Goal: Transaction & Acquisition: Obtain resource

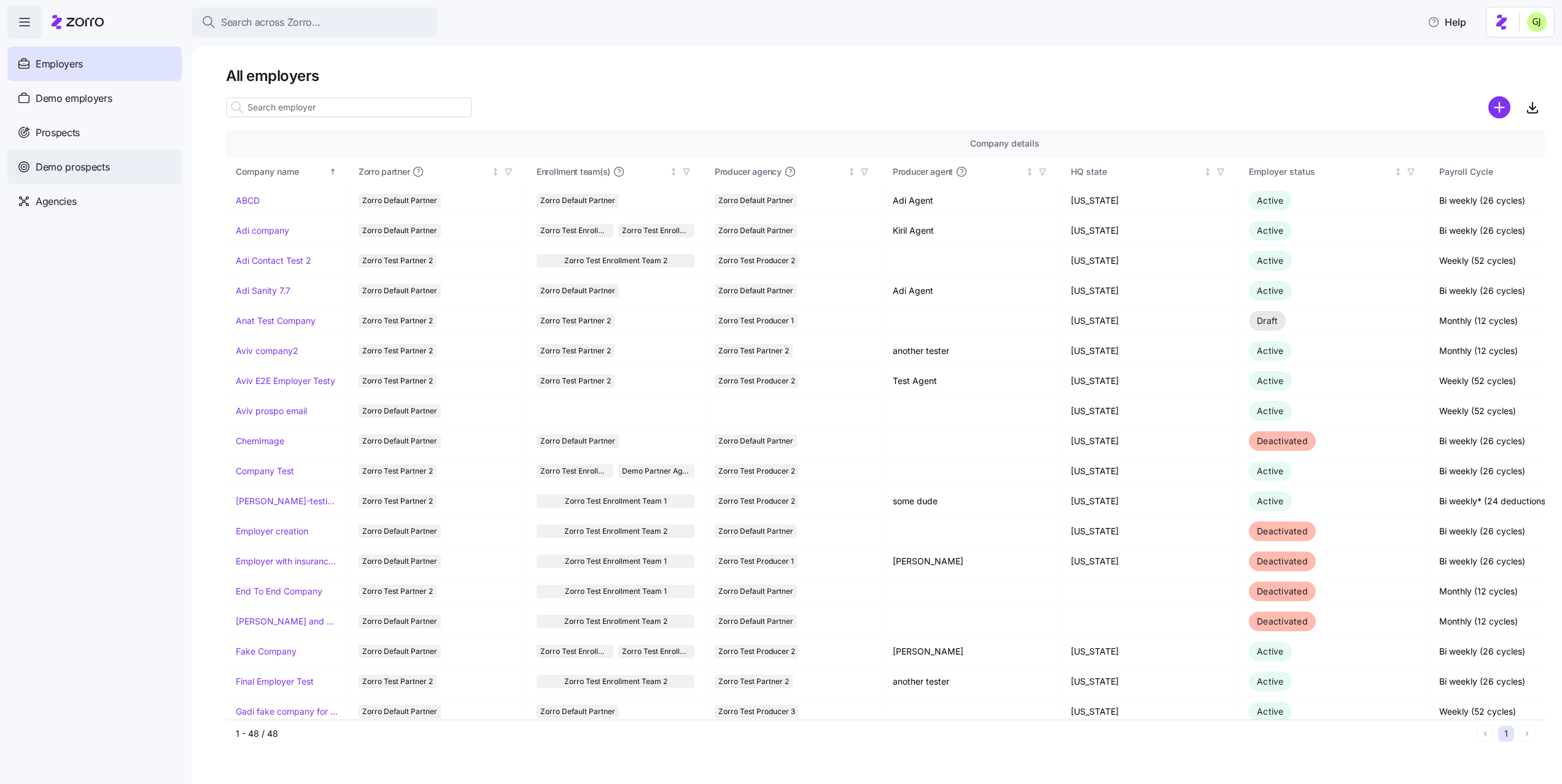
click at [78, 166] on span "Demo prospects" at bounding box center [73, 167] width 74 height 15
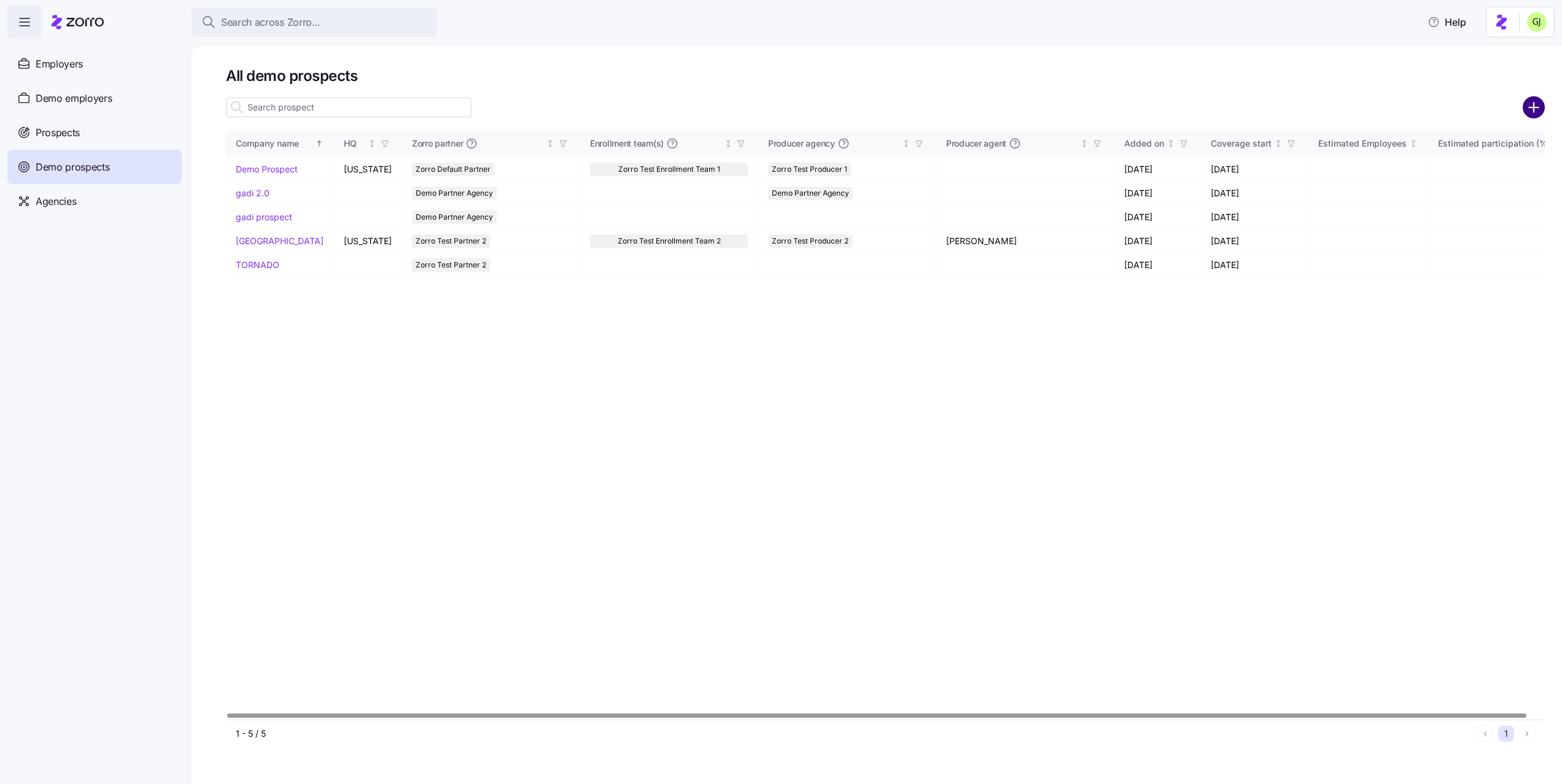
click at [1532, 115] on circle "add icon" at bounding box center [1534, 108] width 21 height 21
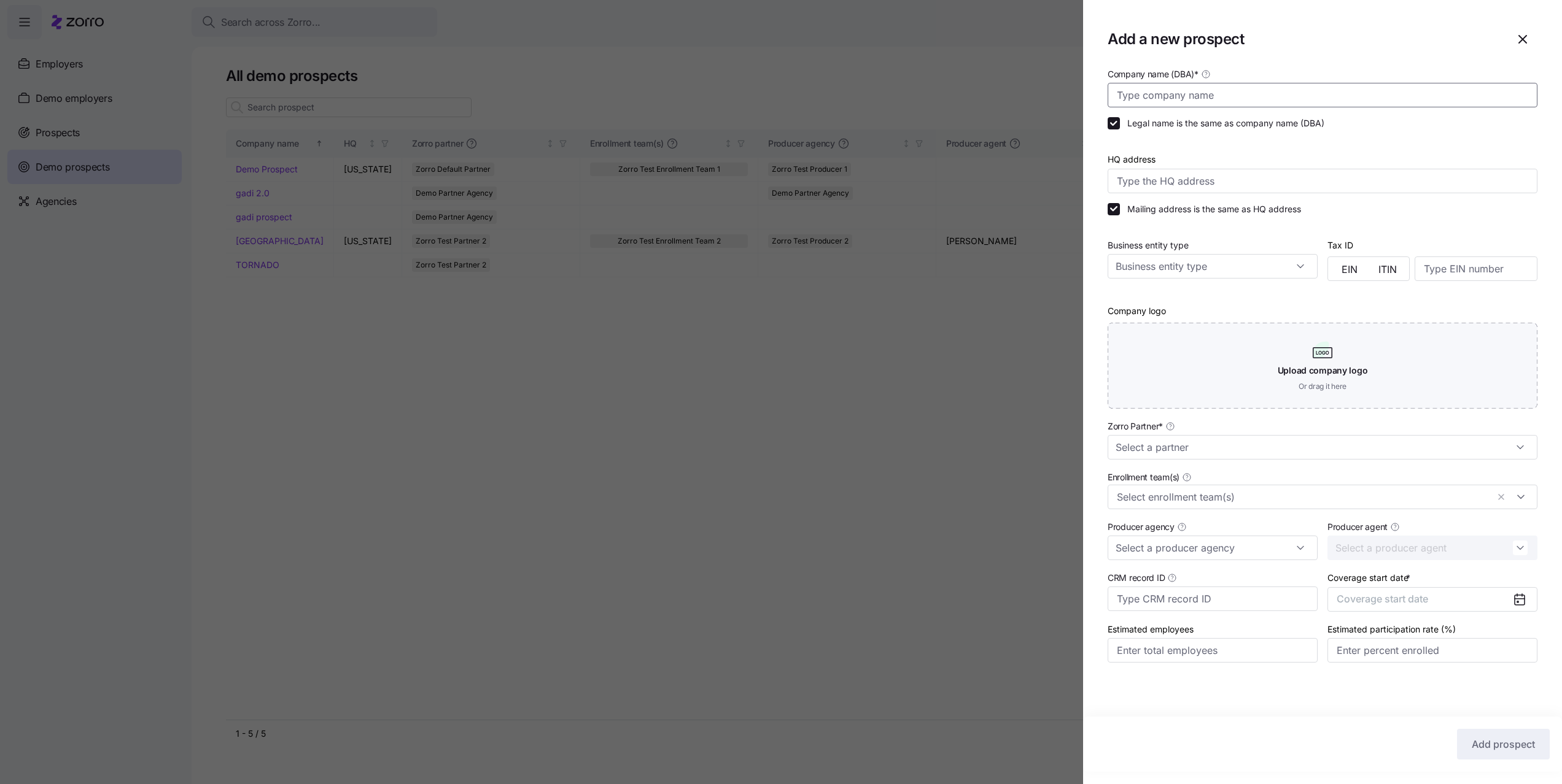
click at [1386, 91] on input "Company name (DBA) *" at bounding box center [1322, 95] width 430 height 25
type input "gadi tornado v2"
click at [1312, 448] on input "Zorro Partner *" at bounding box center [1322, 447] width 430 height 25
click at [1196, 528] on span "Demo Partner Agency" at bounding box center [1165, 527] width 89 height 14
type input "Demo Partner Agency"
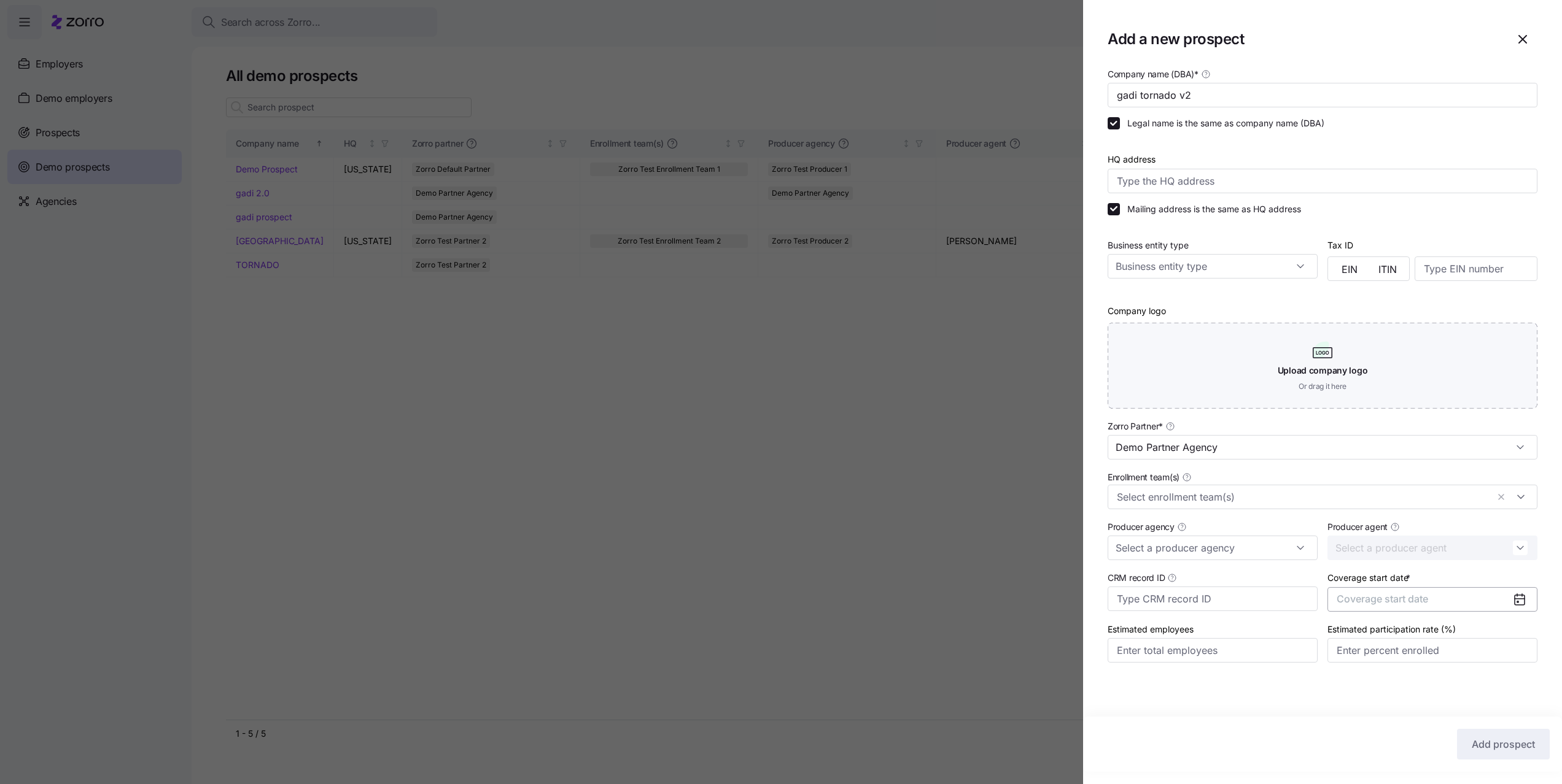
click at [1349, 602] on span "Coverage start date" at bounding box center [1382, 599] width 91 height 12
click at [1360, 674] on button "Jan" at bounding box center [1368, 668] width 61 height 26
click at [1472, 730] on button "Add prospect" at bounding box center [1503, 744] width 93 height 31
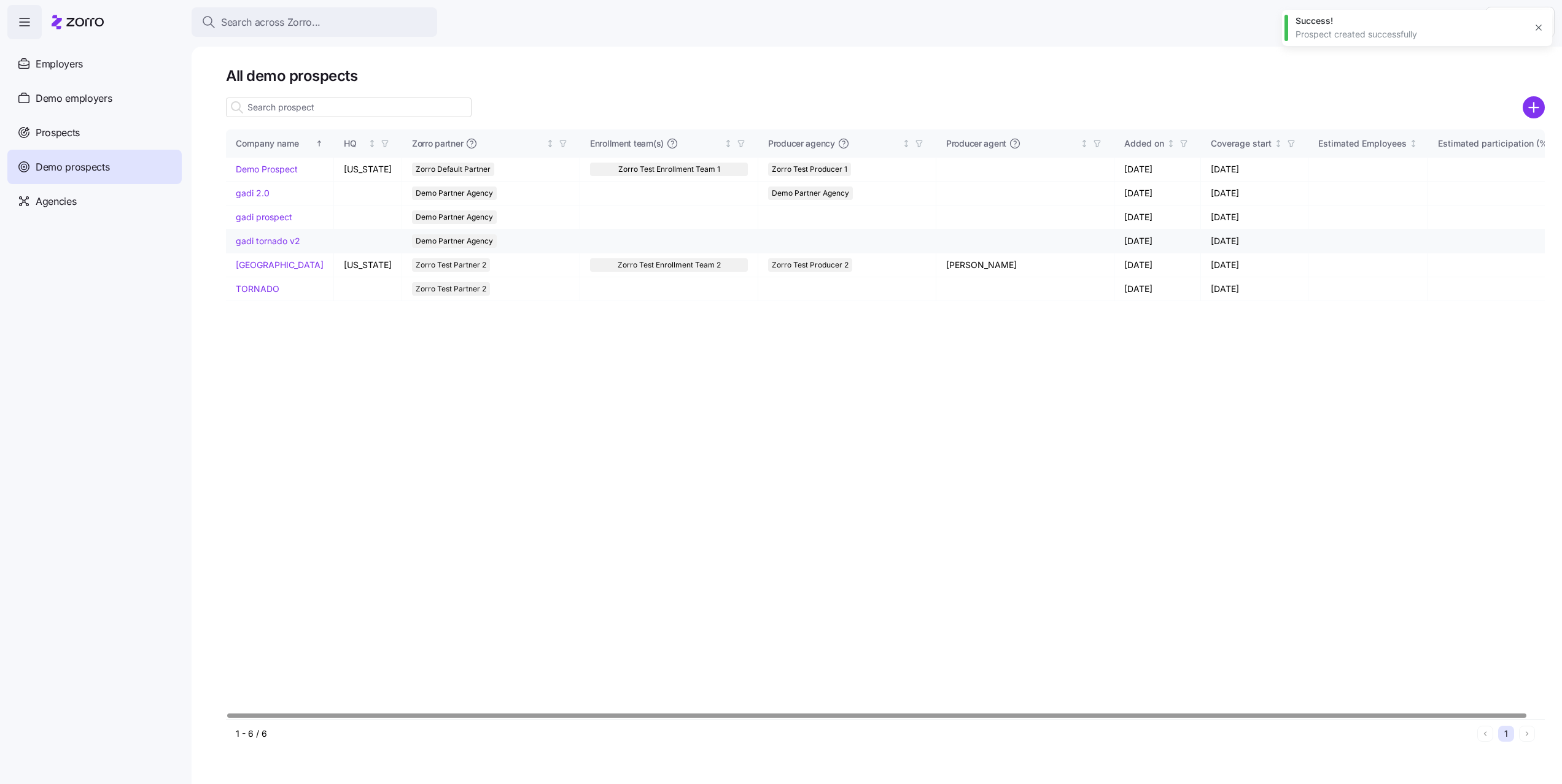
click at [268, 245] on link "gadi tornado v2" at bounding box center [268, 240] width 65 height 10
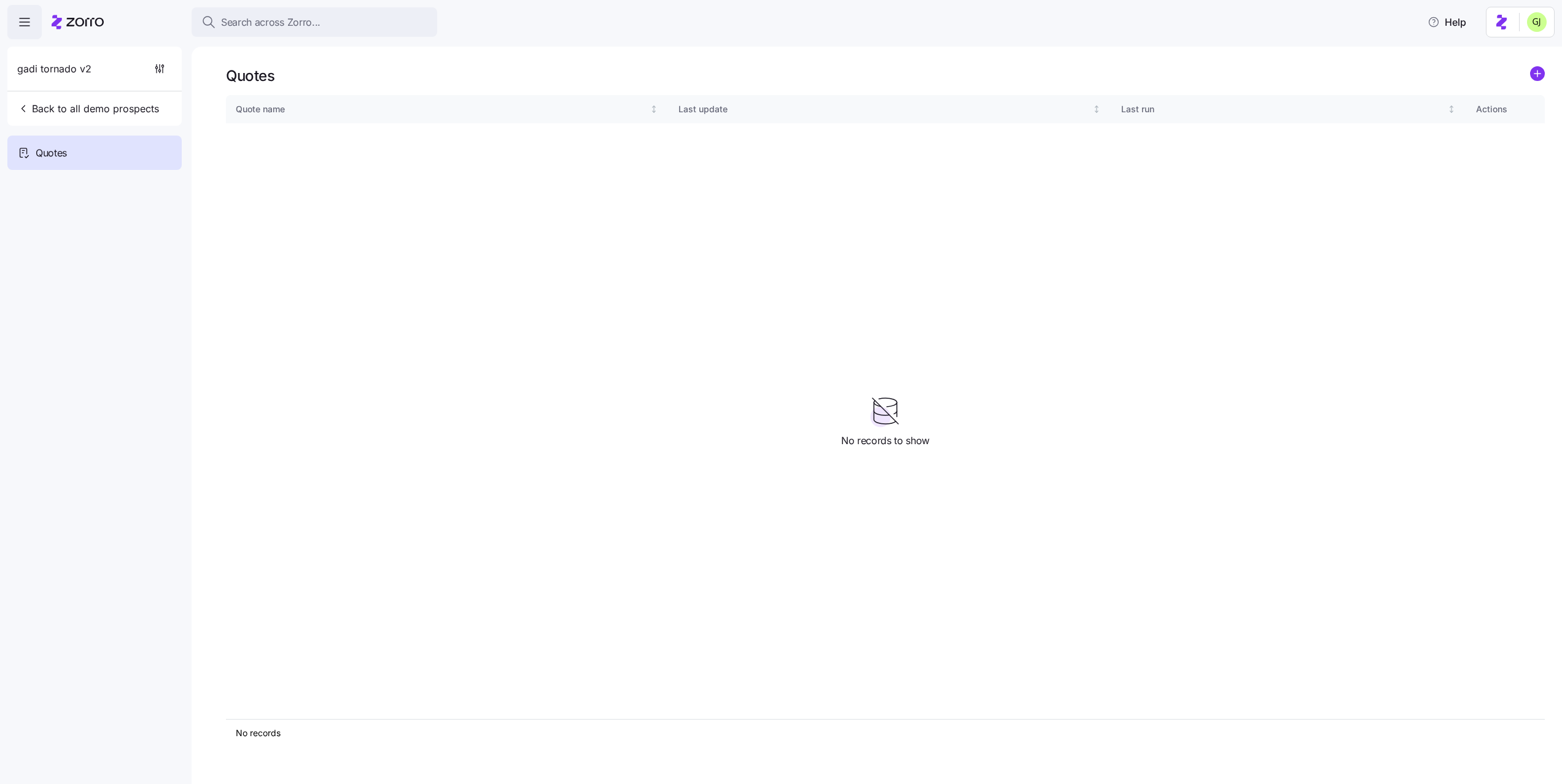
click at [1539, 73] on icon "add icon" at bounding box center [1537, 73] width 6 height 0
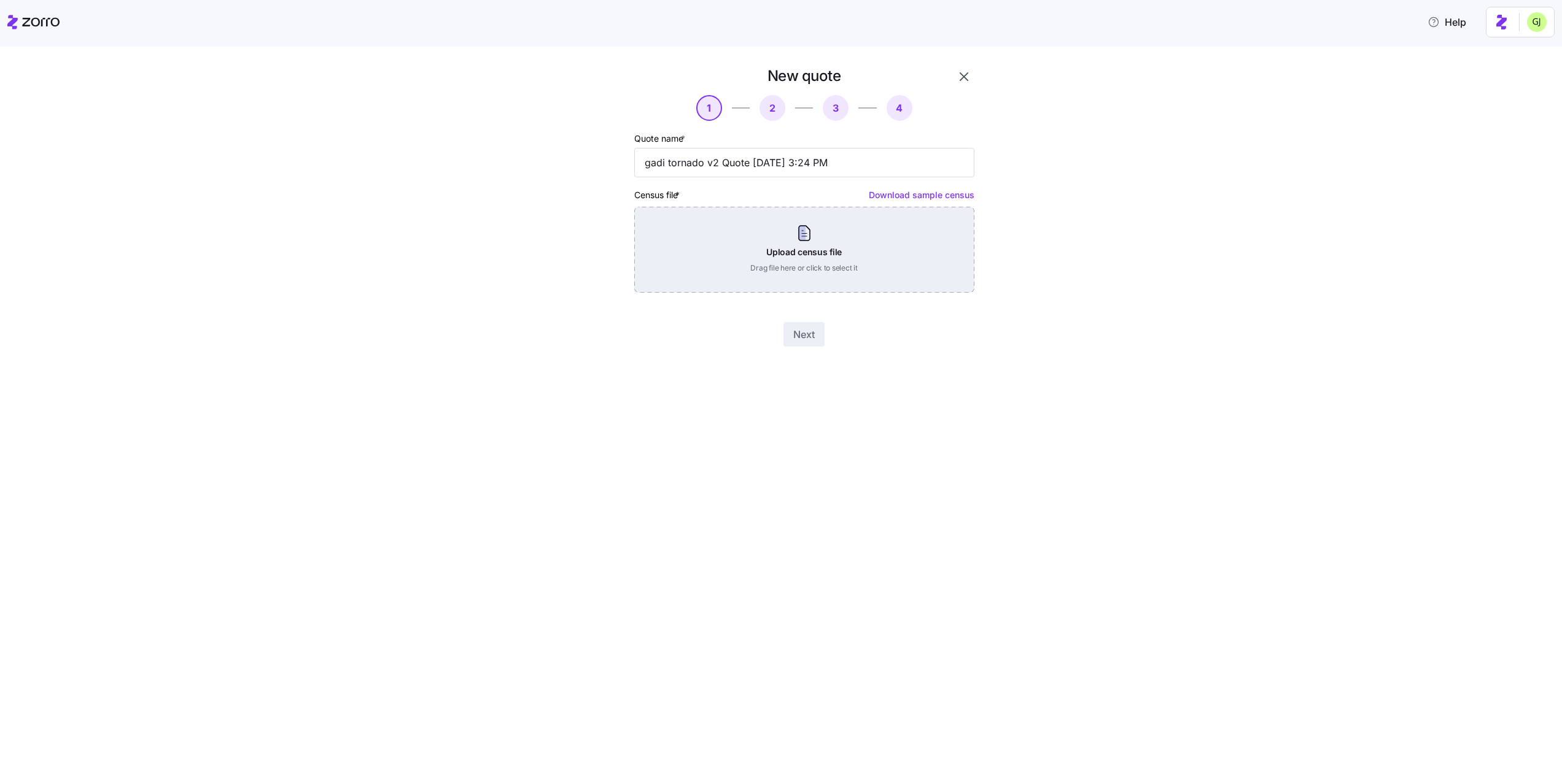
click at [884, 250] on div "Upload census file Drag file here or click to select it" at bounding box center [804, 249] width 340 height 86
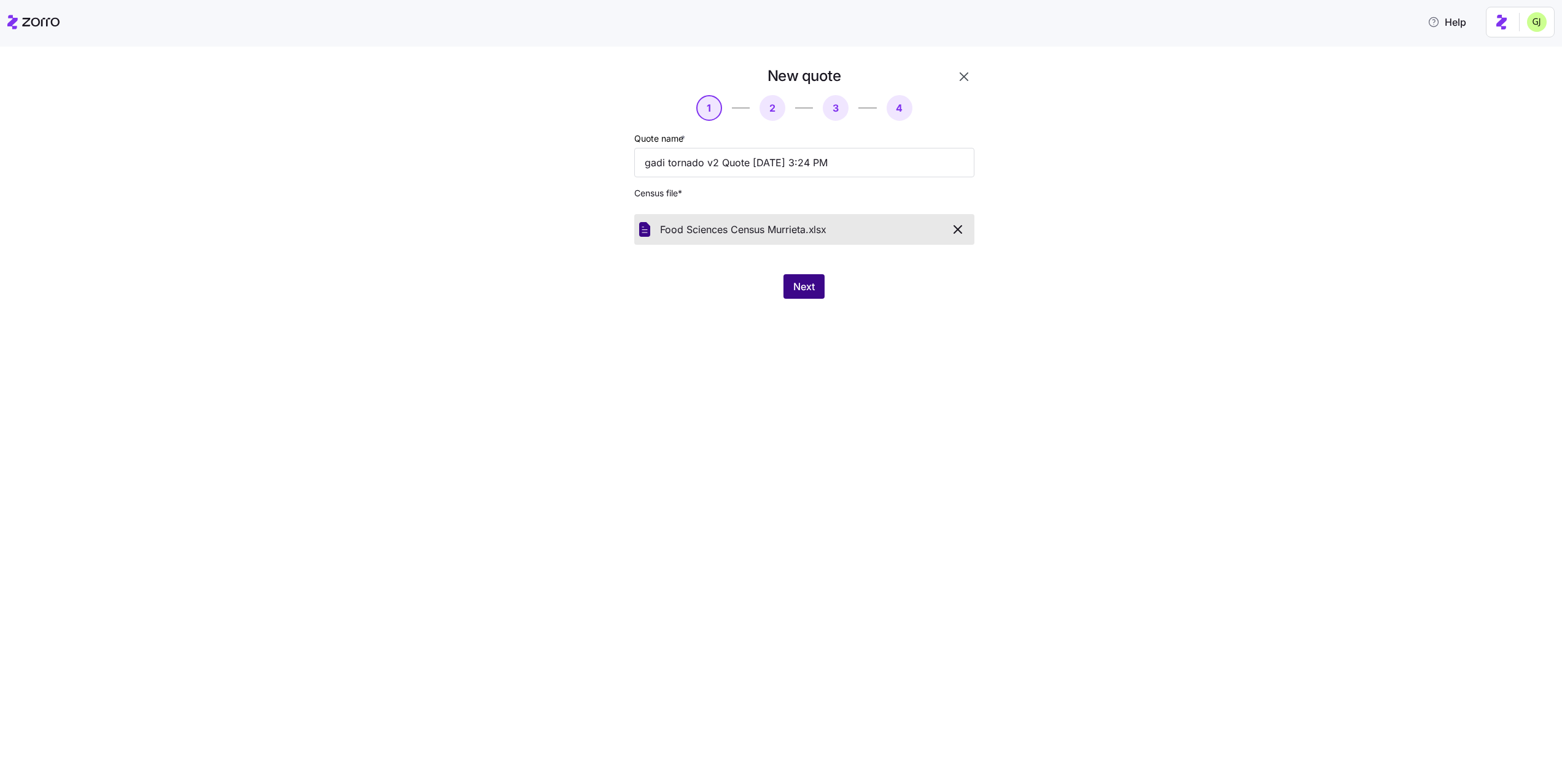
click at [808, 287] on span "Next" at bounding box center [804, 286] width 21 height 14
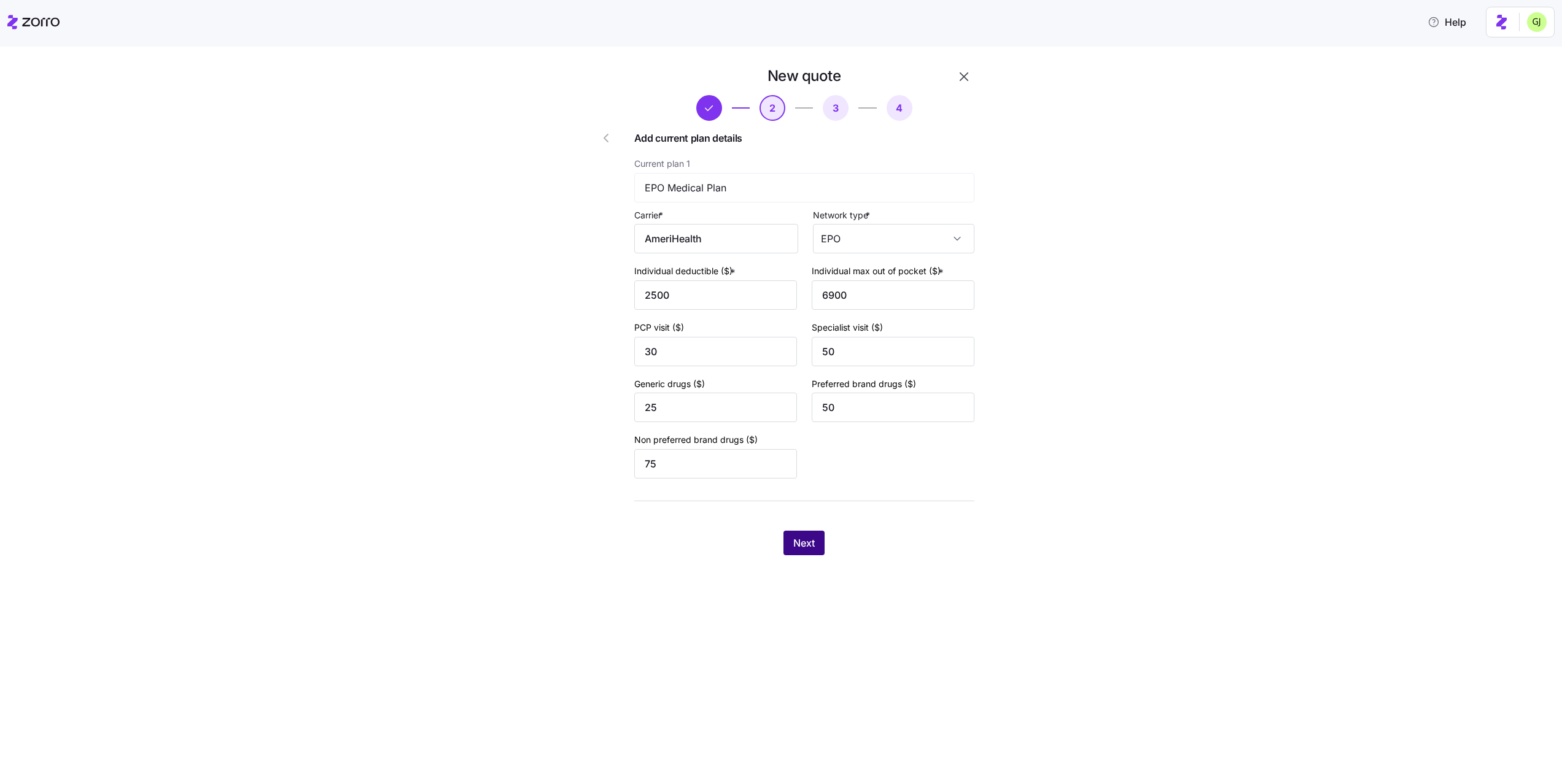
click at [811, 542] on span "Next" at bounding box center [804, 543] width 21 height 14
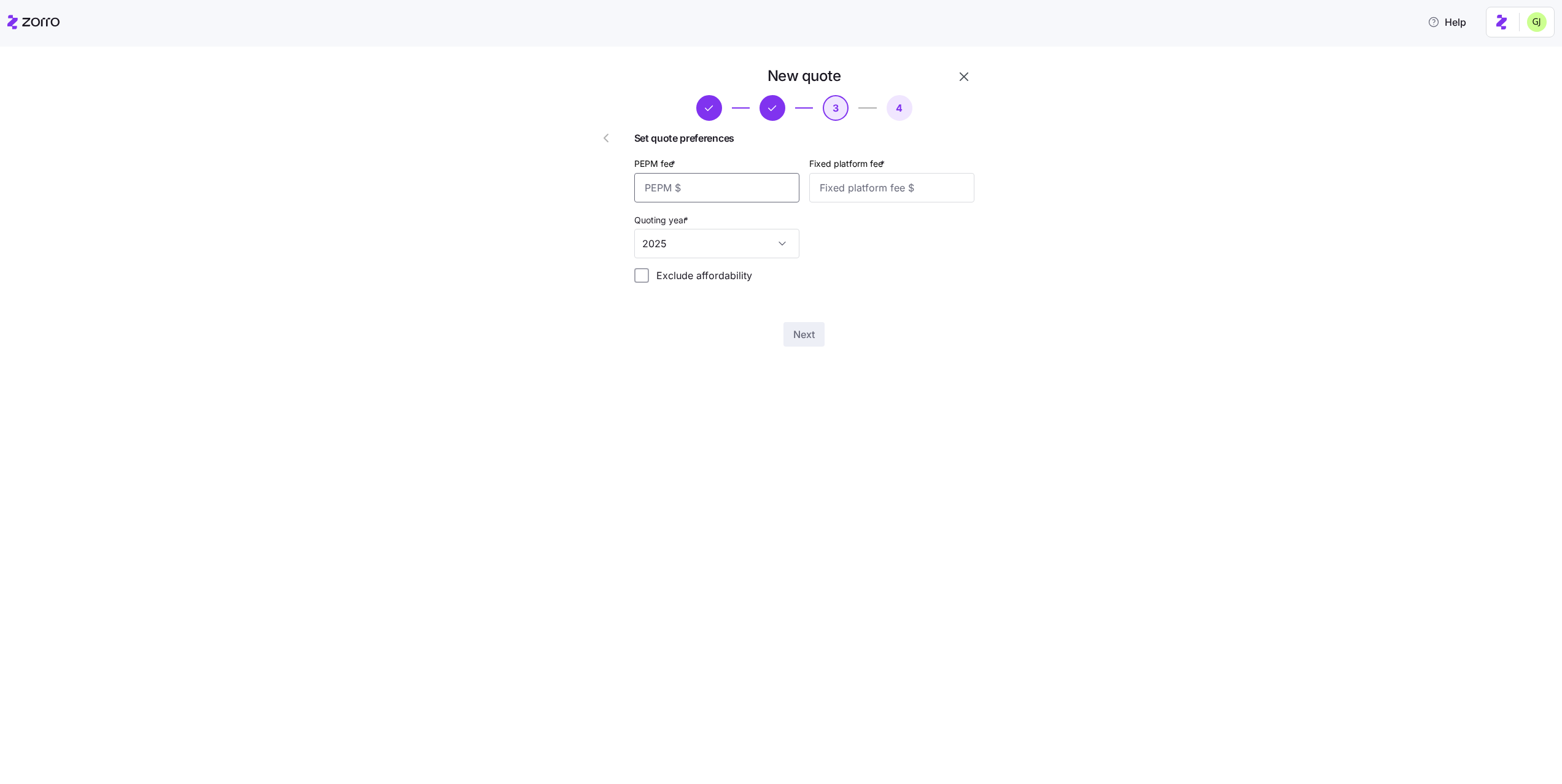
click at [730, 182] on input "PEPM fee *" at bounding box center [716, 187] width 165 height 29
type input "10"
click at [797, 329] on span "Next" at bounding box center [804, 334] width 21 height 14
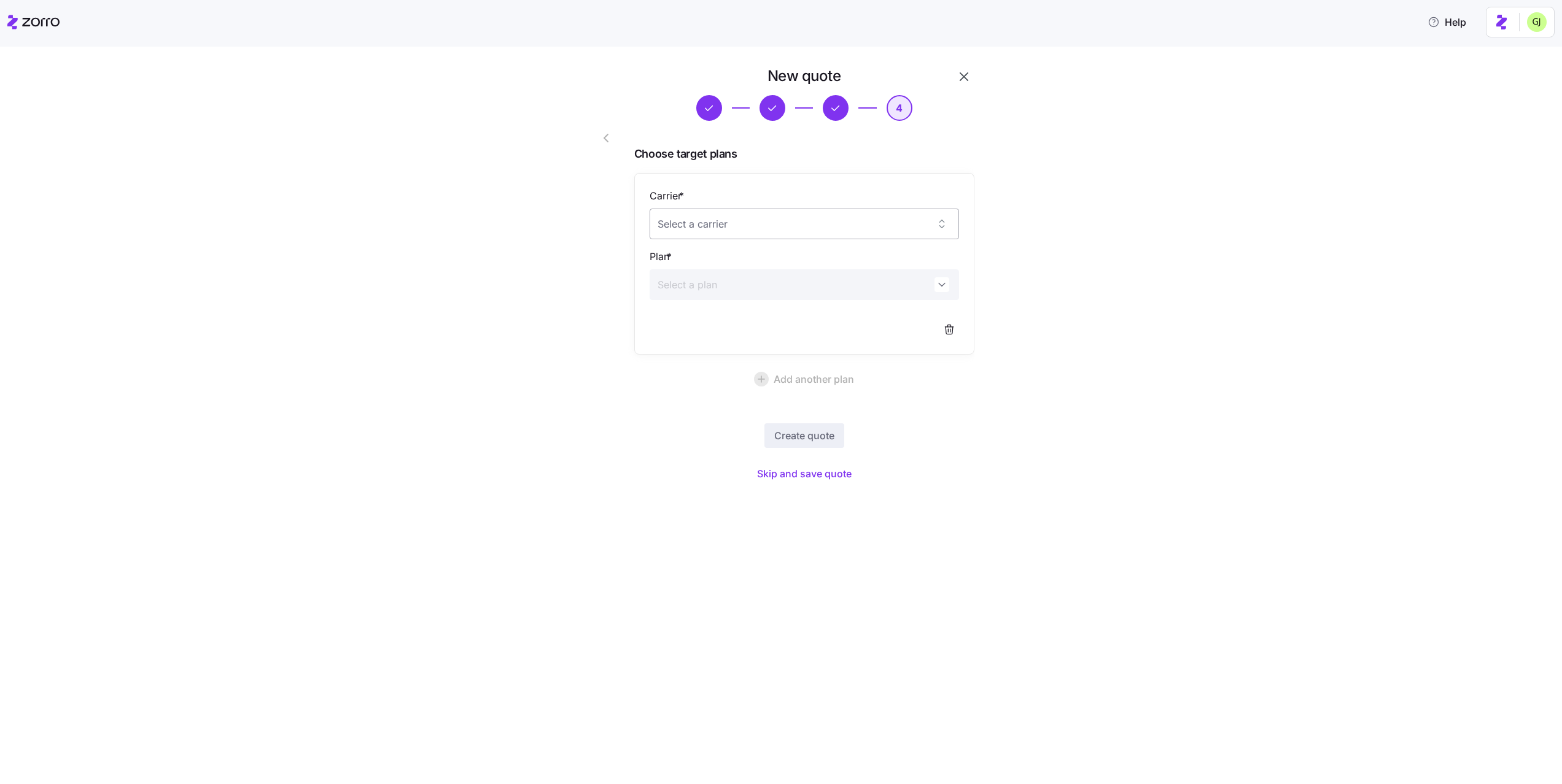
click at [808, 224] on input "Carrier *" at bounding box center [804, 224] width 310 height 31
click at [804, 343] on div "AmeriHealth" at bounding box center [804, 339] width 300 height 26
type input "AmeriHealth"
click at [806, 298] on input "Plan *" at bounding box center [804, 285] width 310 height 31
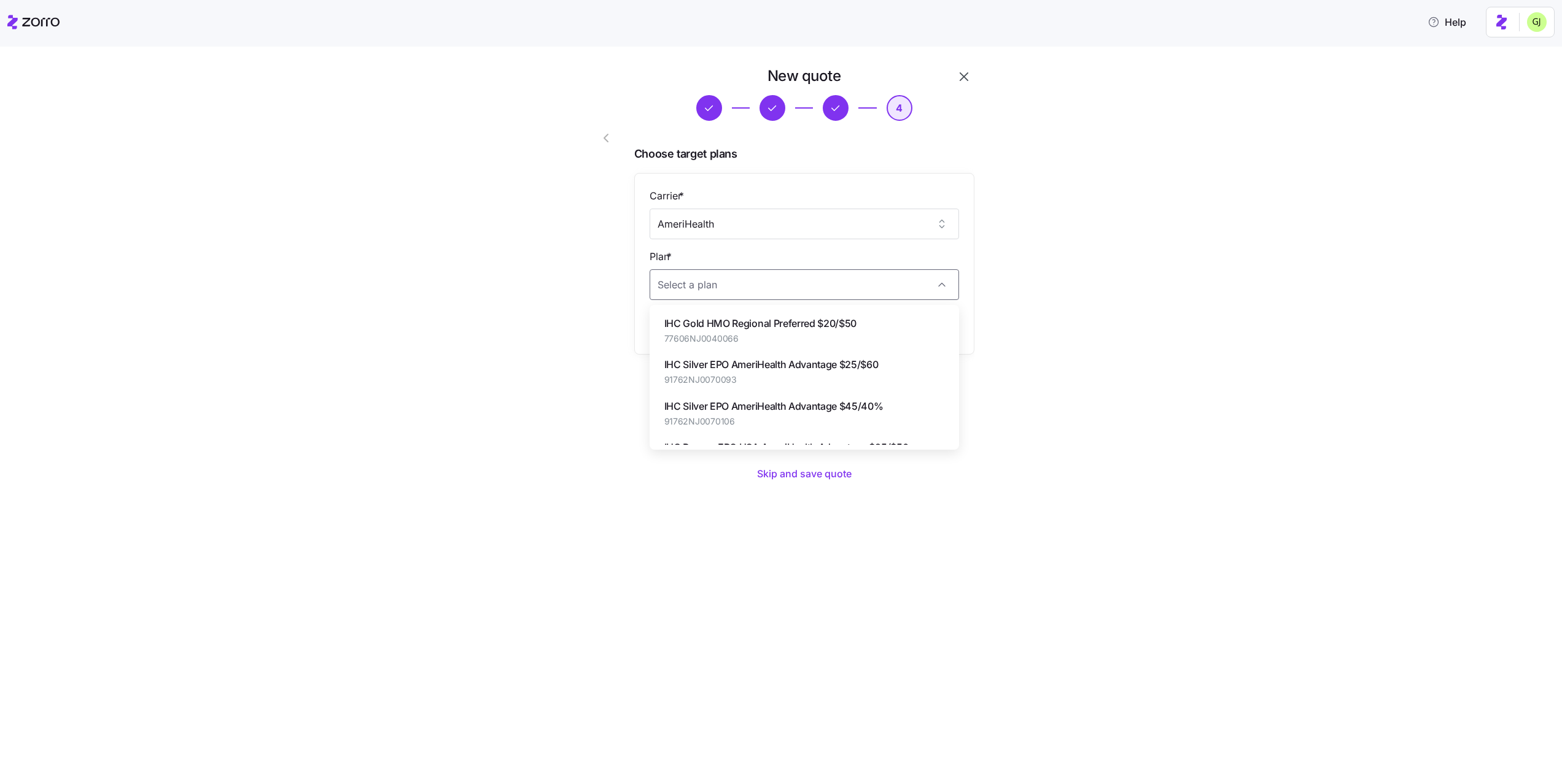
click at [805, 322] on span "IHC Gold HMO Regional Preferred $20/$50" at bounding box center [760, 324] width 193 height 15
type input "IHC Gold HMO Regional Preferred $20/$50"
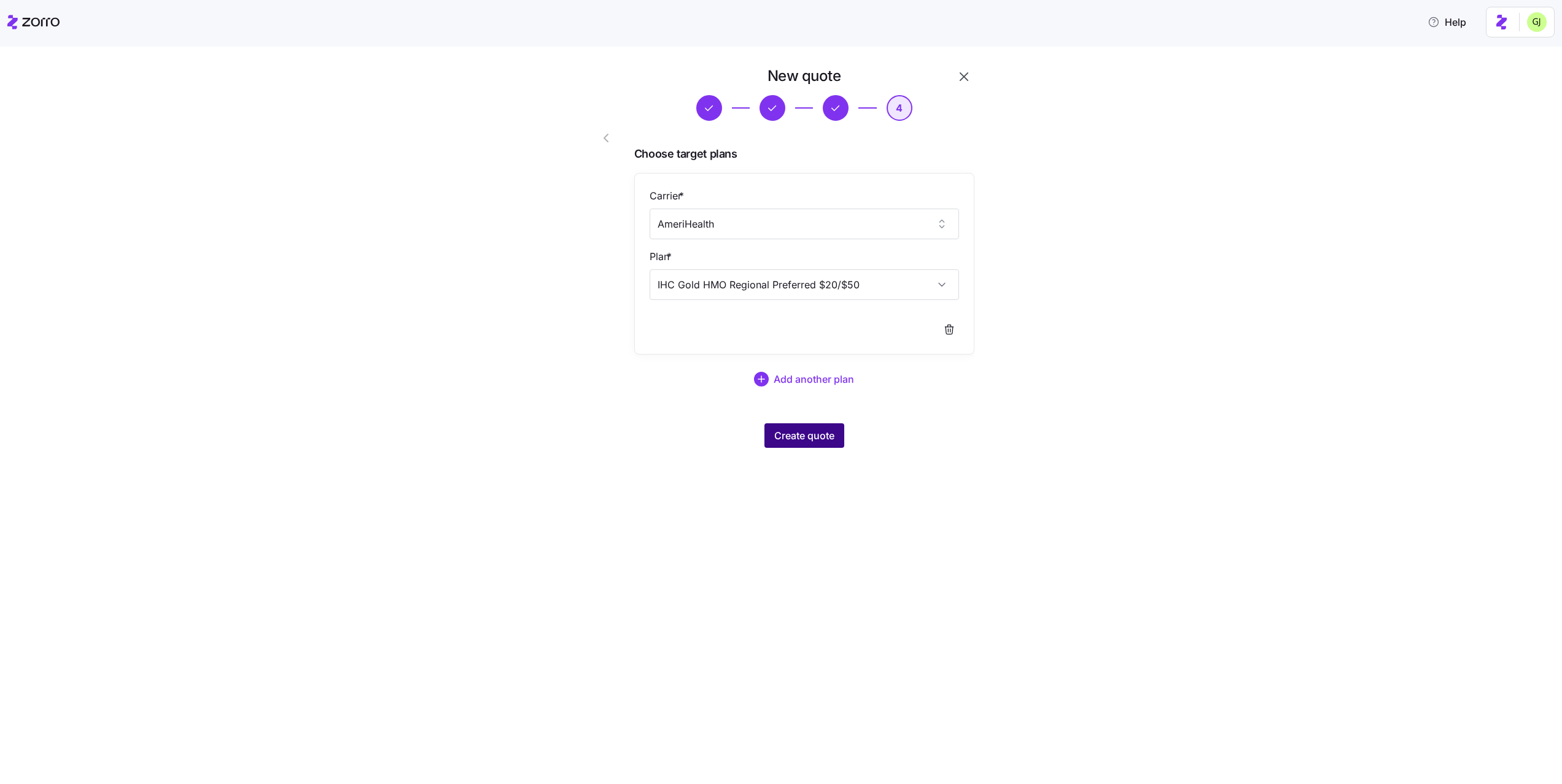
click at [819, 434] on span "Create quote" at bounding box center [804, 435] width 60 height 14
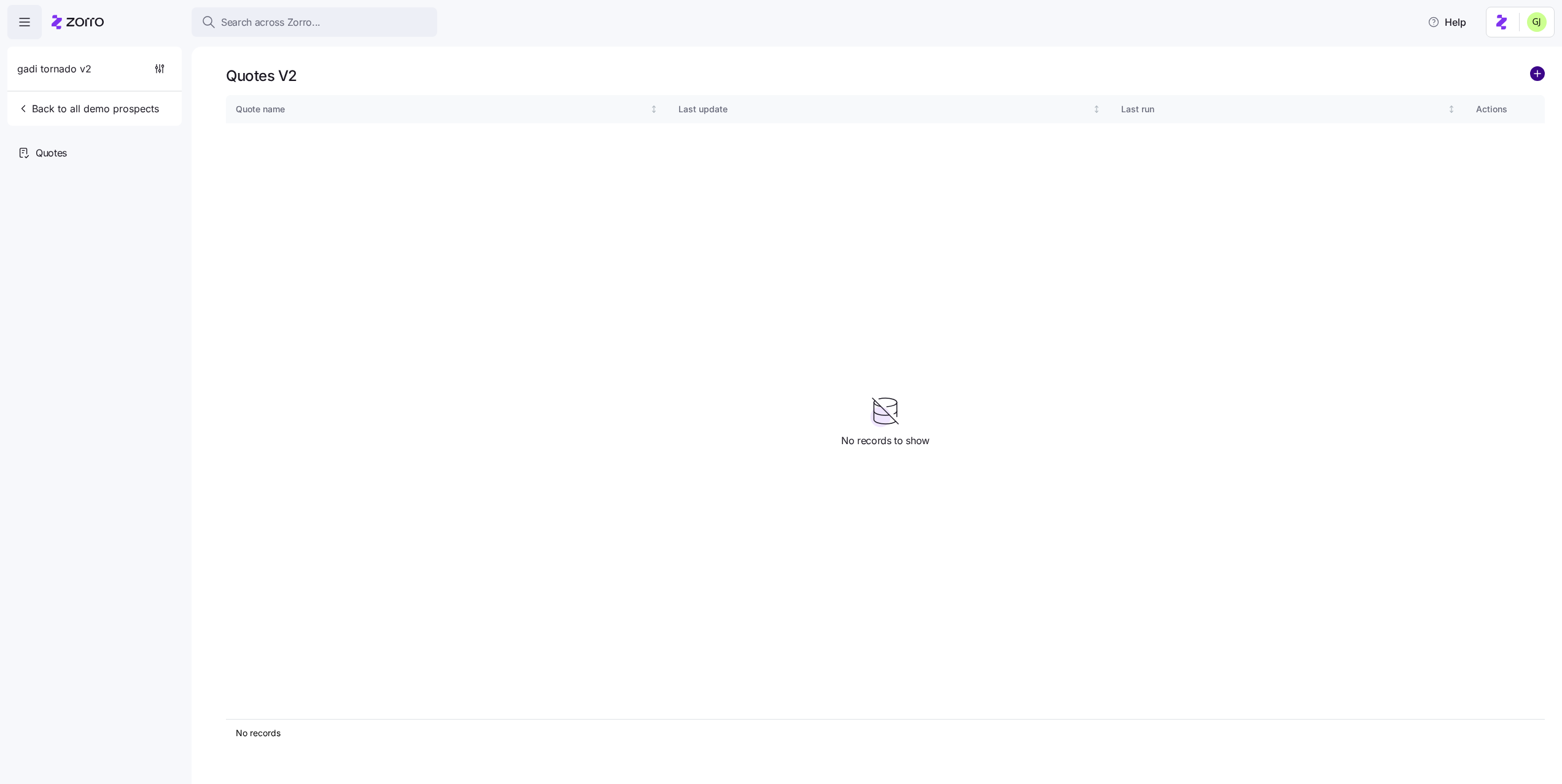
click at [1535, 74] on circle "add icon" at bounding box center [1537, 73] width 14 height 14
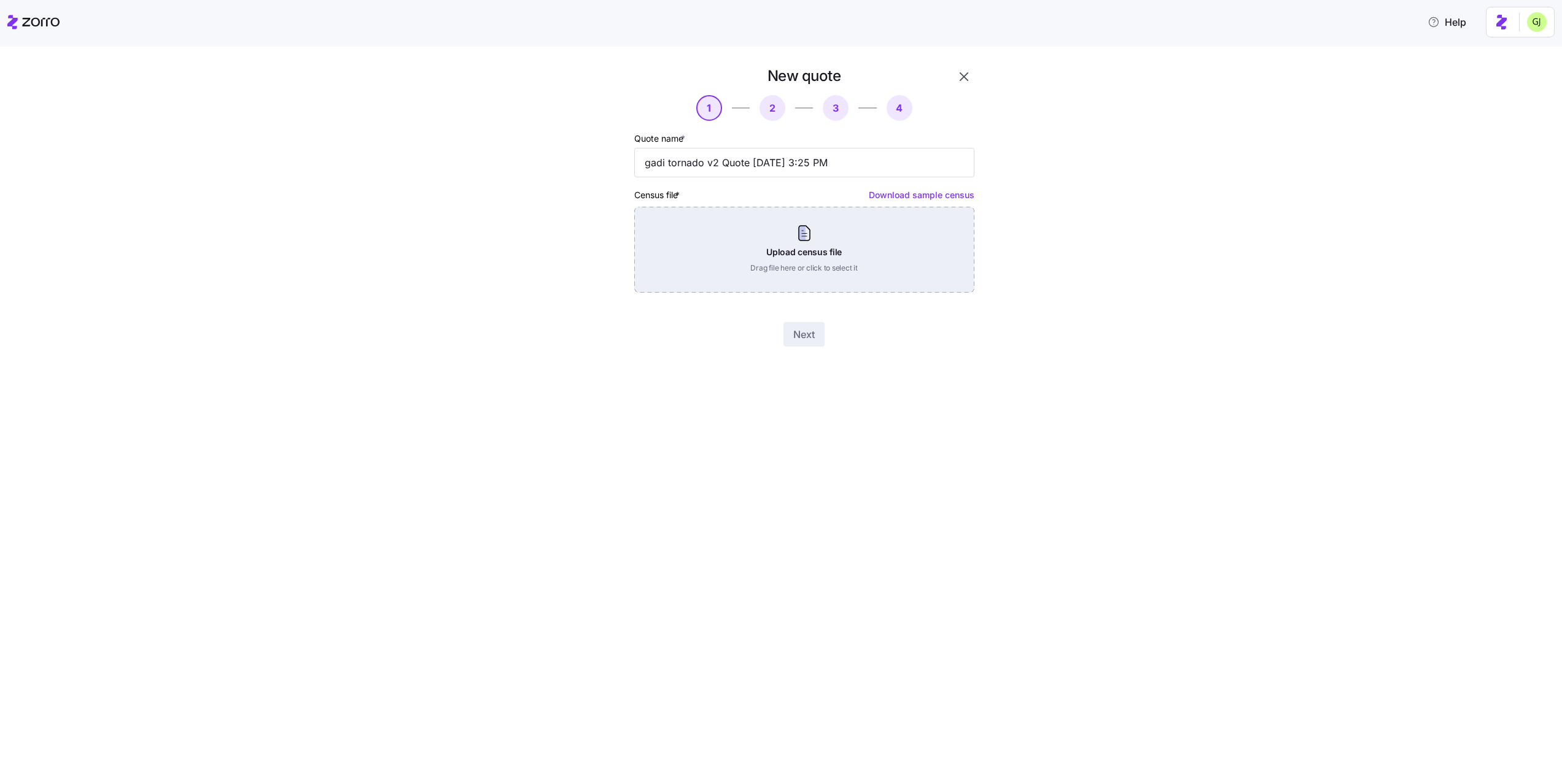
click at [874, 265] on div "Upload census file Drag file here or click to select it" at bounding box center [804, 249] width 340 height 86
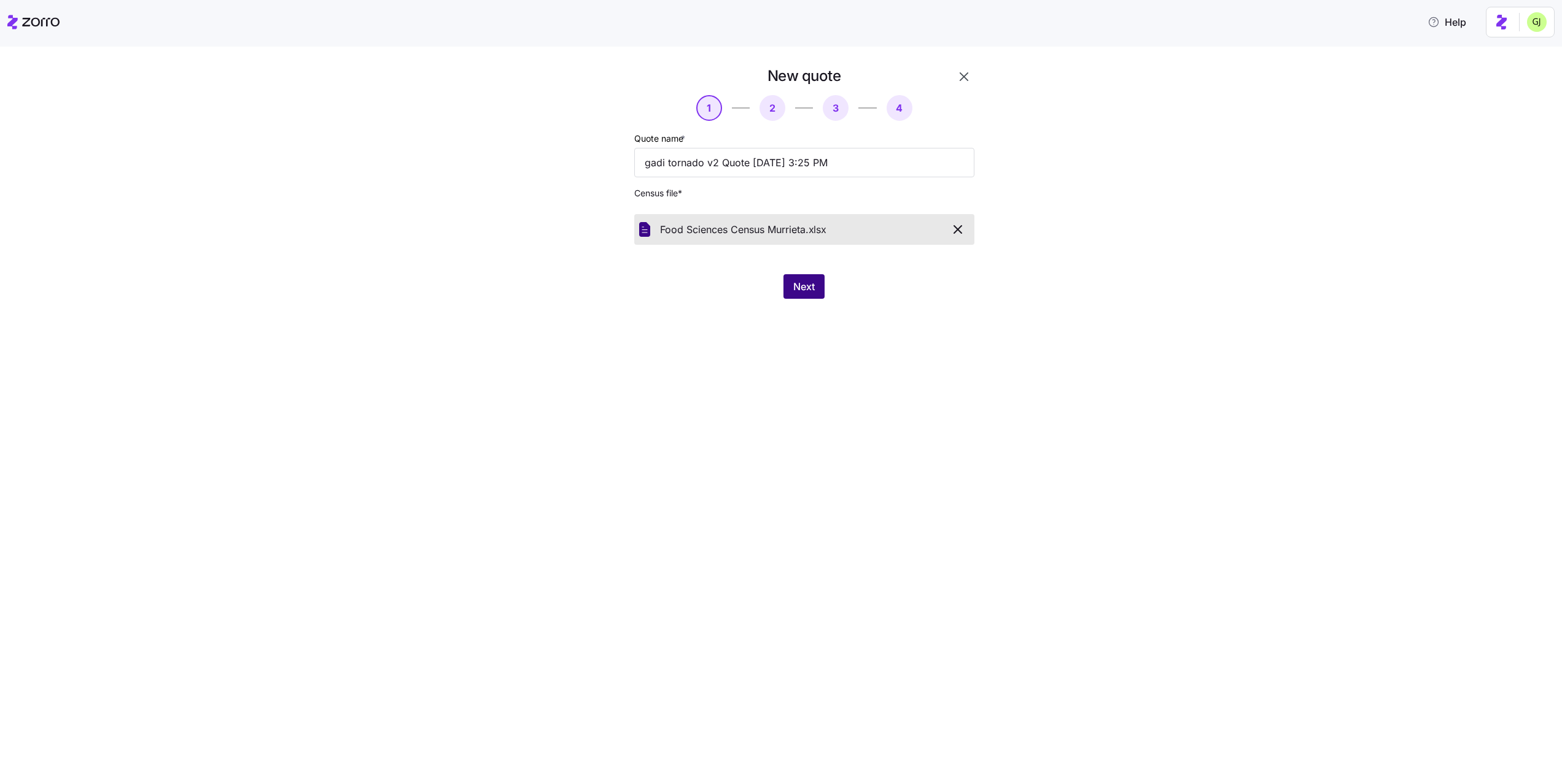
click at [805, 283] on span "Next" at bounding box center [804, 286] width 21 height 14
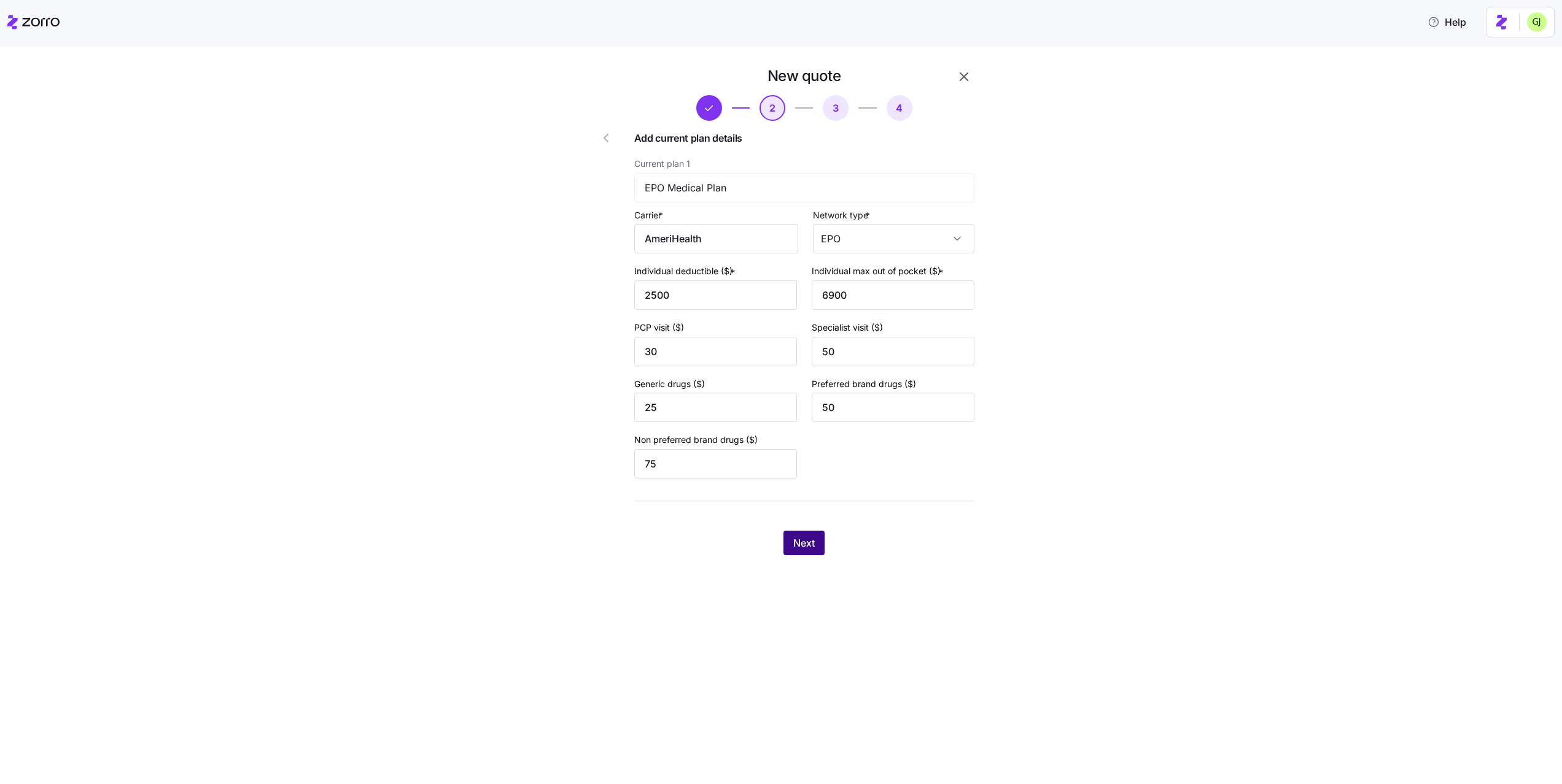
click at [805, 549] on span "Next" at bounding box center [804, 543] width 21 height 14
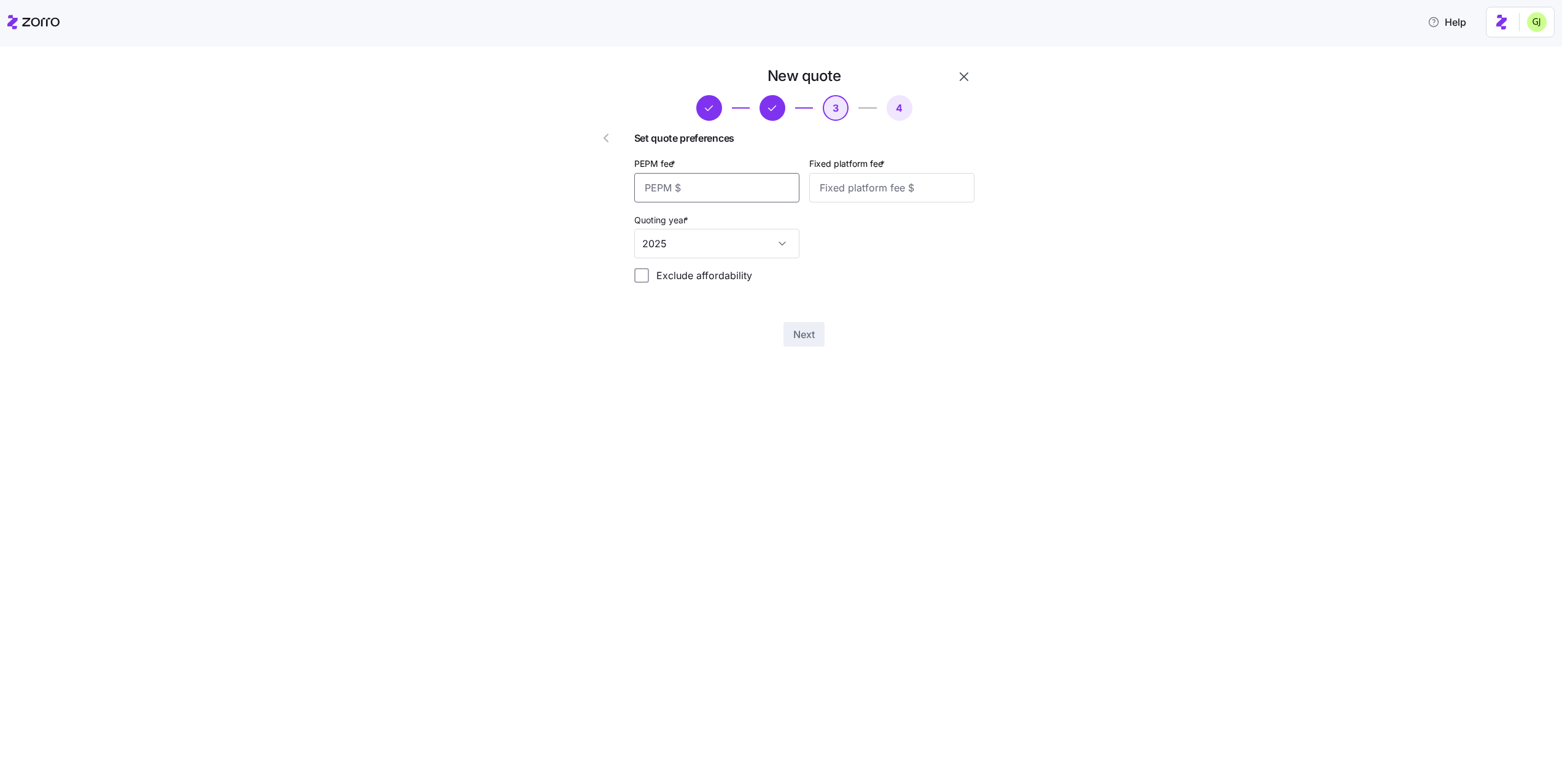
click at [707, 191] on input "PEPM fee *" at bounding box center [716, 187] width 165 height 29
type input "10"
type input "0"
type input "10"
click at [802, 337] on span "Next" at bounding box center [804, 334] width 21 height 14
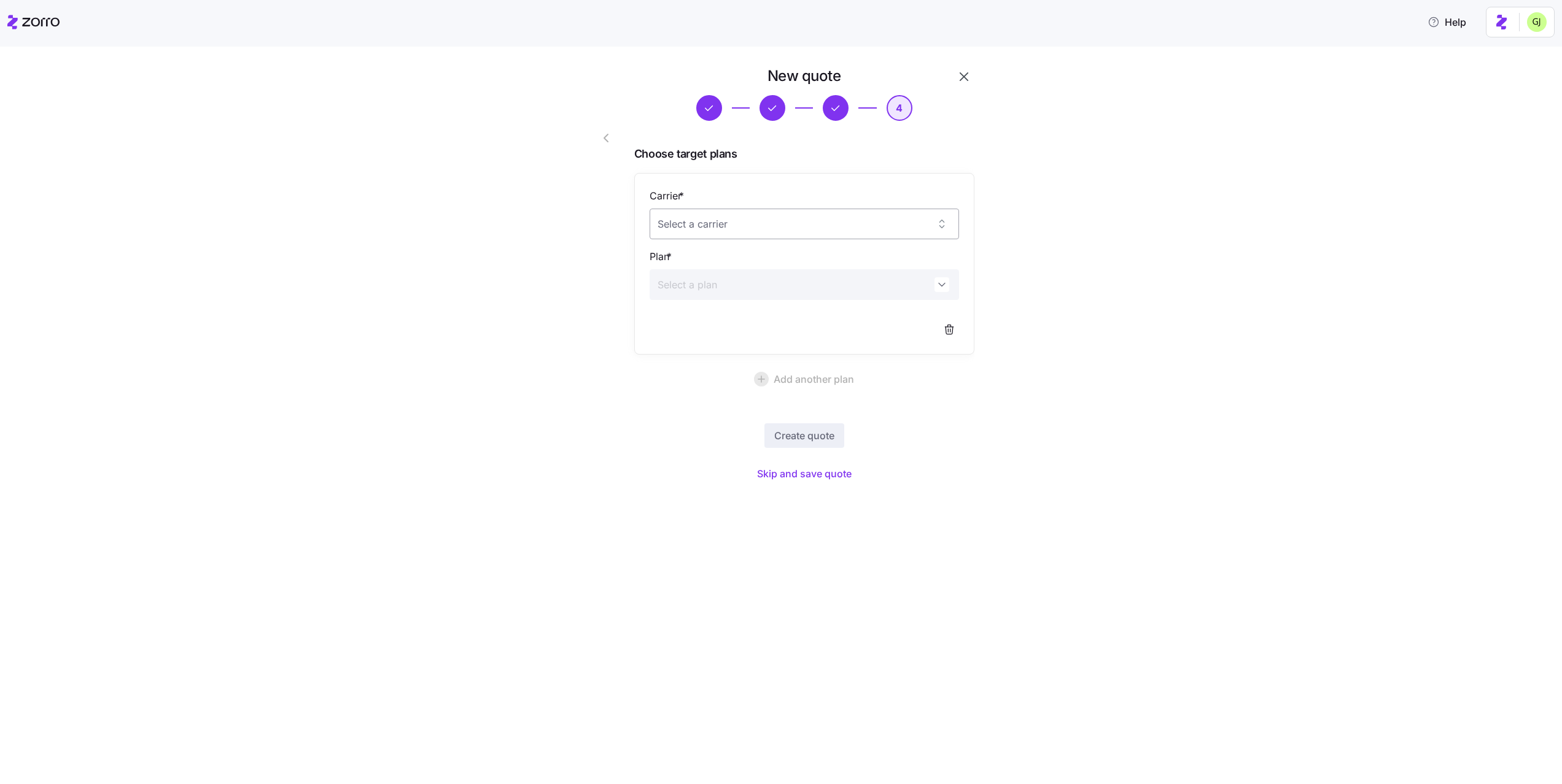
click at [876, 228] on input "Carrier *" at bounding box center [804, 224] width 310 height 31
click at [804, 265] on div "ConnectiCare" at bounding box center [804, 262] width 300 height 26
type input "ConnectiCare"
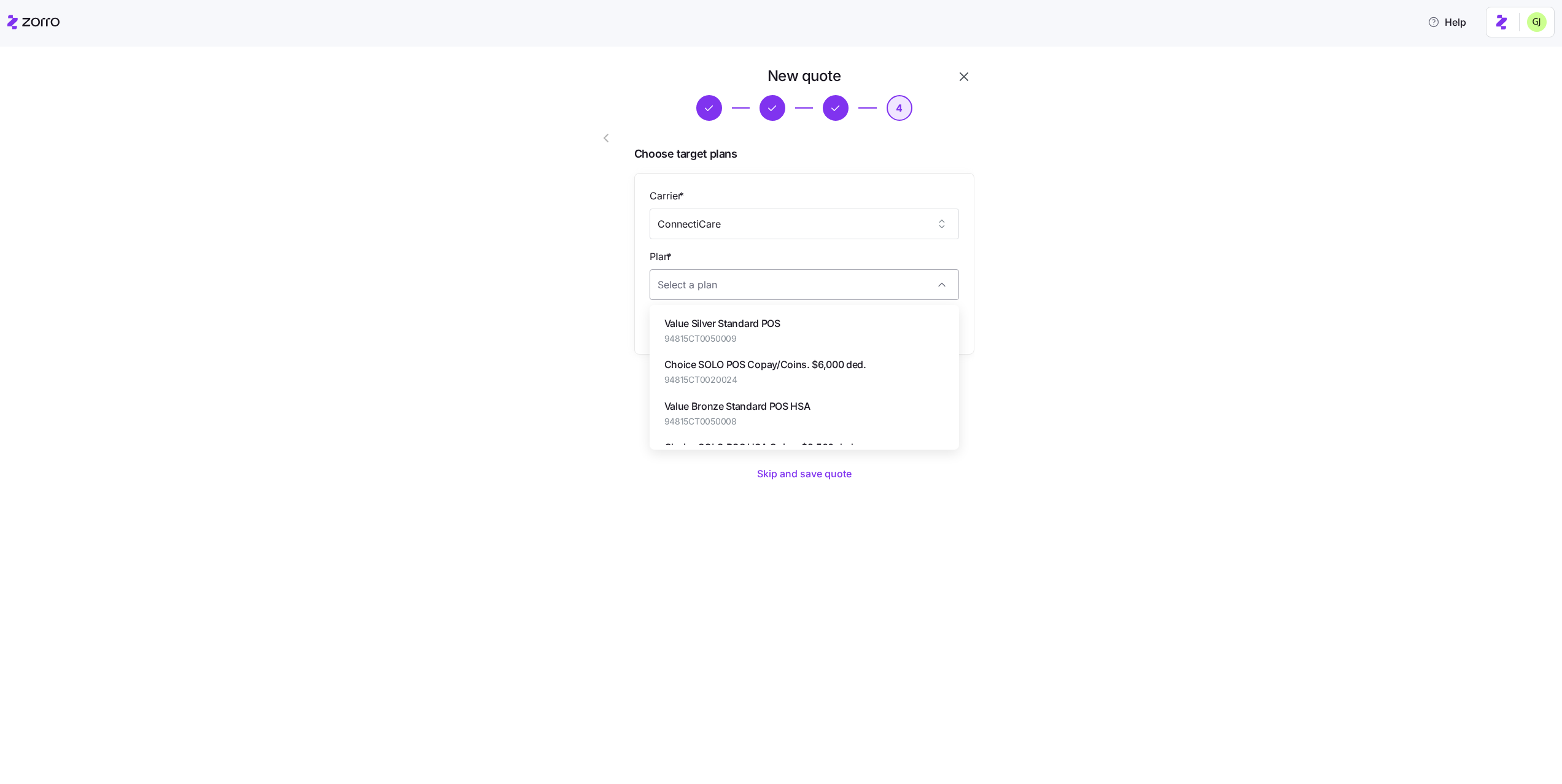
click at [786, 278] on input "Plan *" at bounding box center [804, 285] width 310 height 31
click at [760, 319] on span "Value Silver Standard POS" at bounding box center [722, 324] width 116 height 15
type input "Value Silver Standard POS"
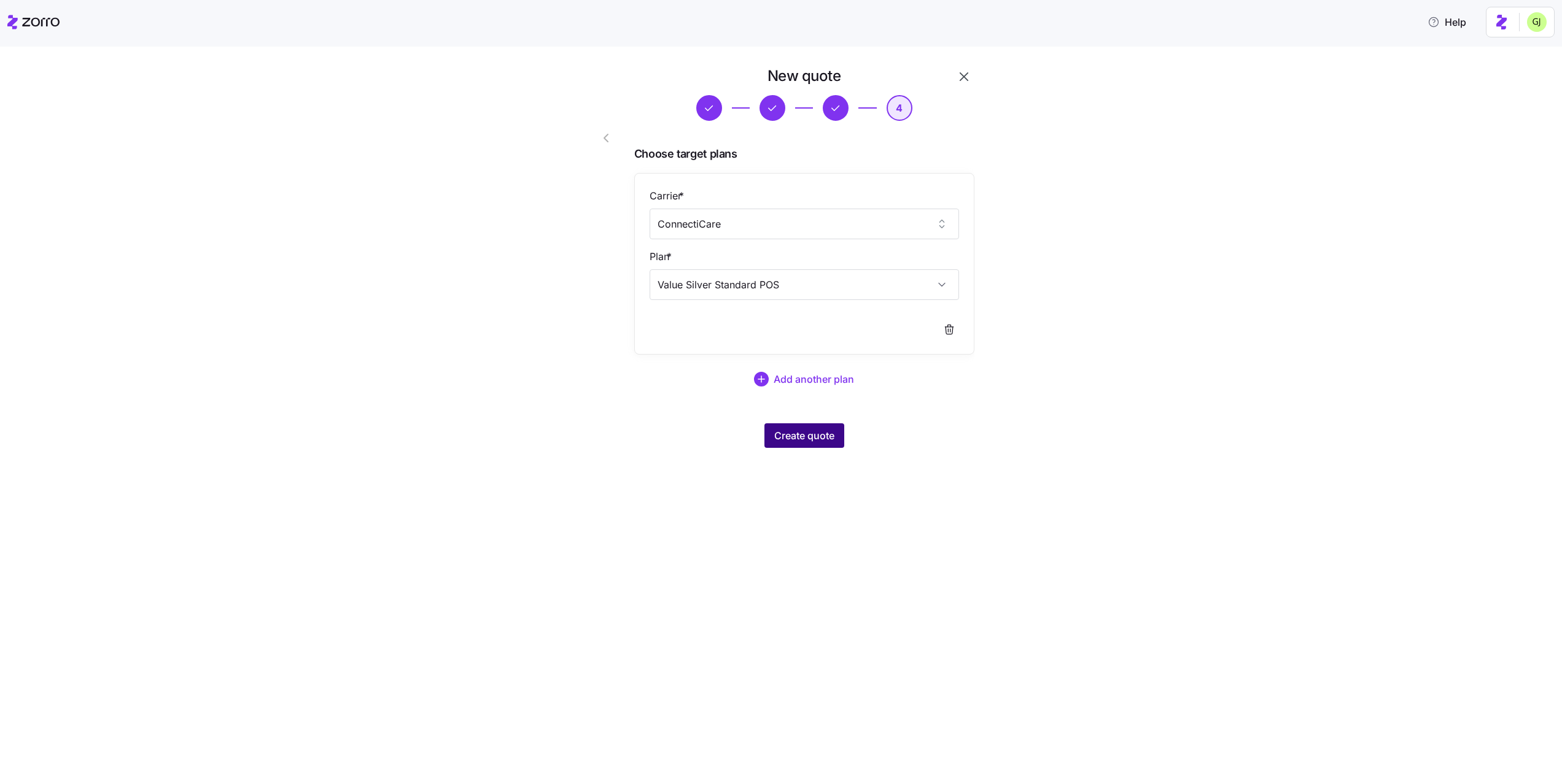
click at [796, 441] on span "Create quote" at bounding box center [804, 435] width 60 height 14
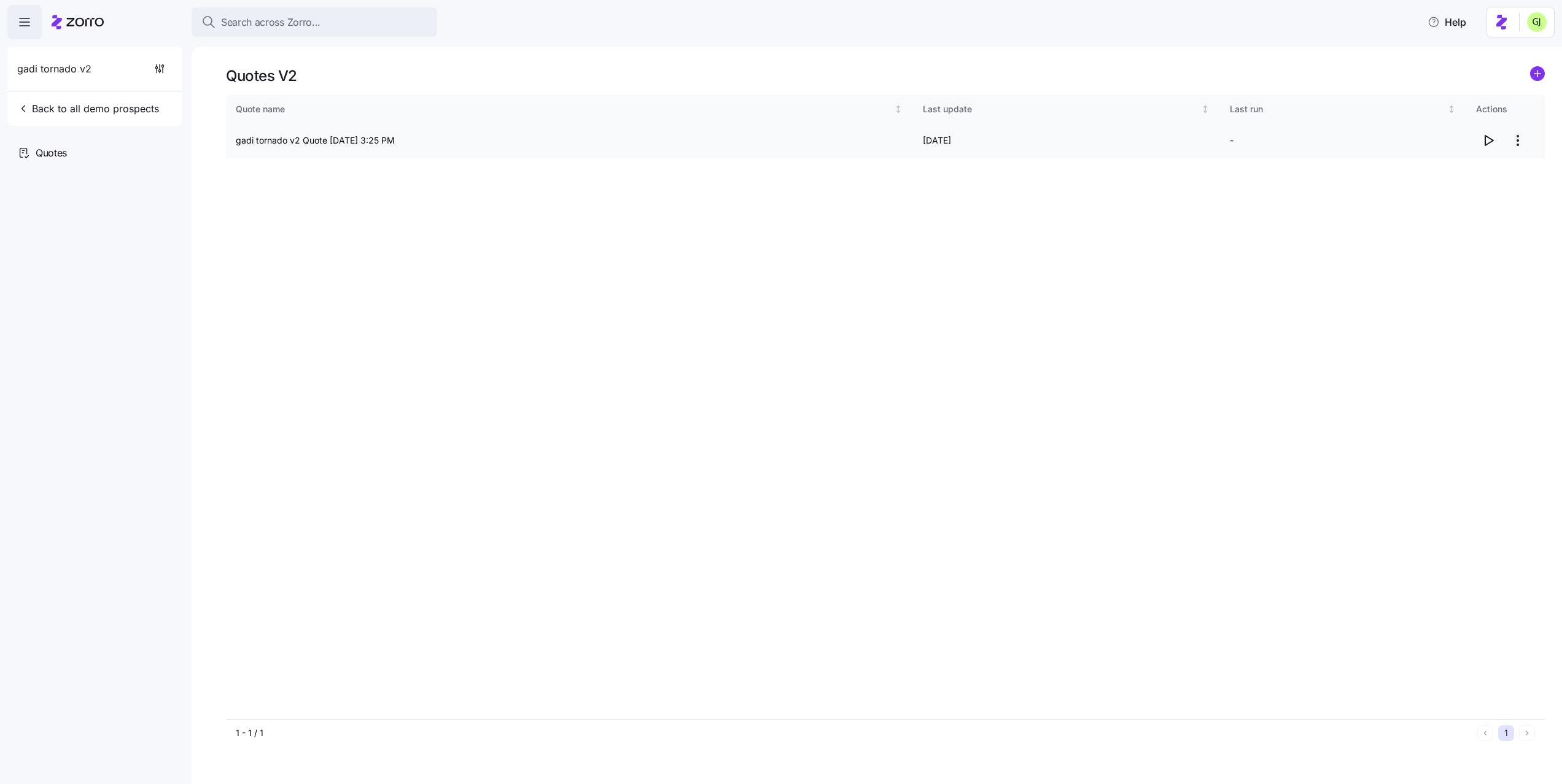
click at [1486, 147] on icon "button" at bounding box center [1487, 140] width 14 height 14
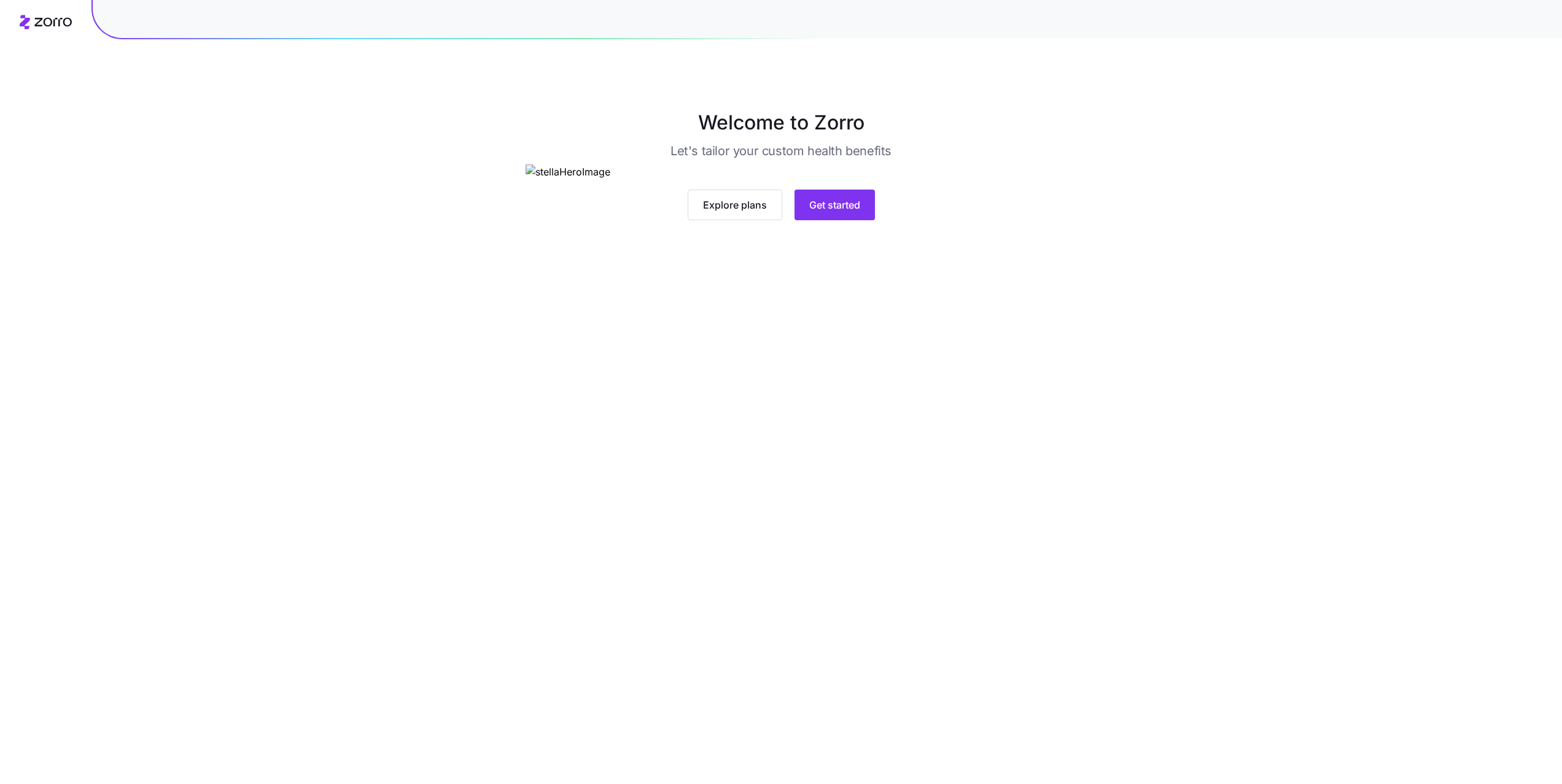
click at [46, 26] on icon at bounding box center [53, 22] width 38 height 9
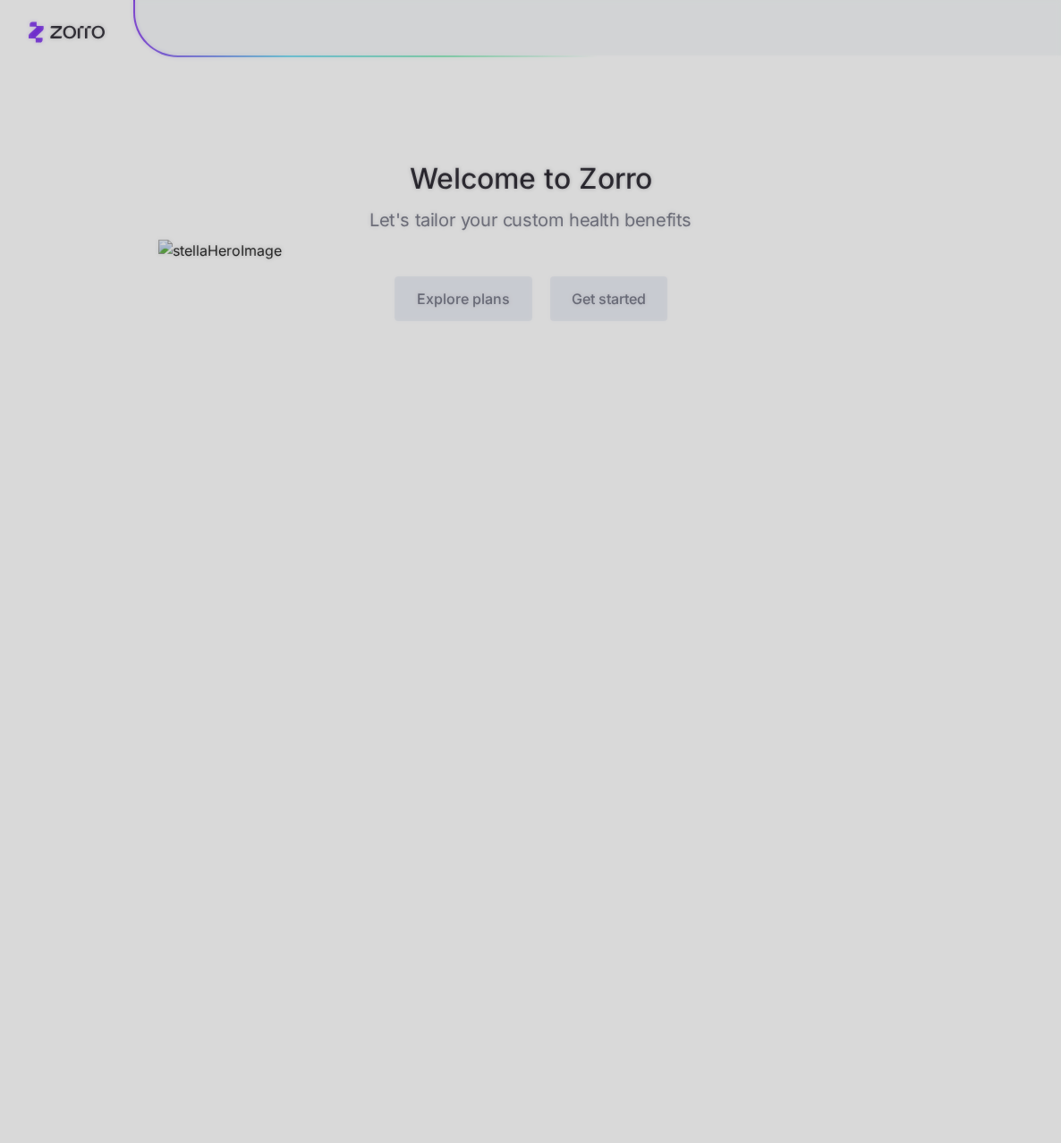
click at [724, 775] on div at bounding box center [530, 571] width 1061 height 1143
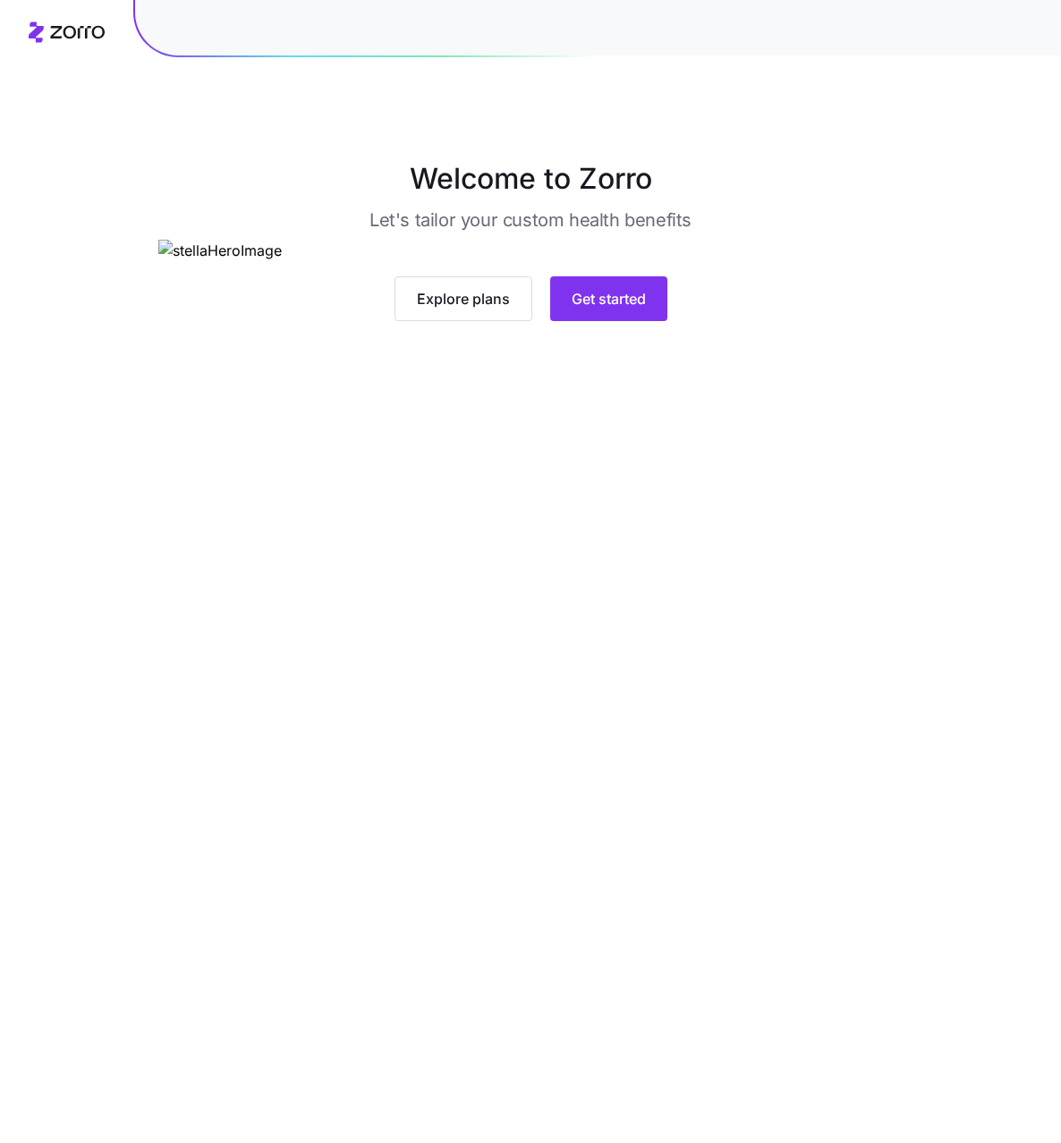
click at [55, 26] on icon at bounding box center [77, 32] width 55 height 13
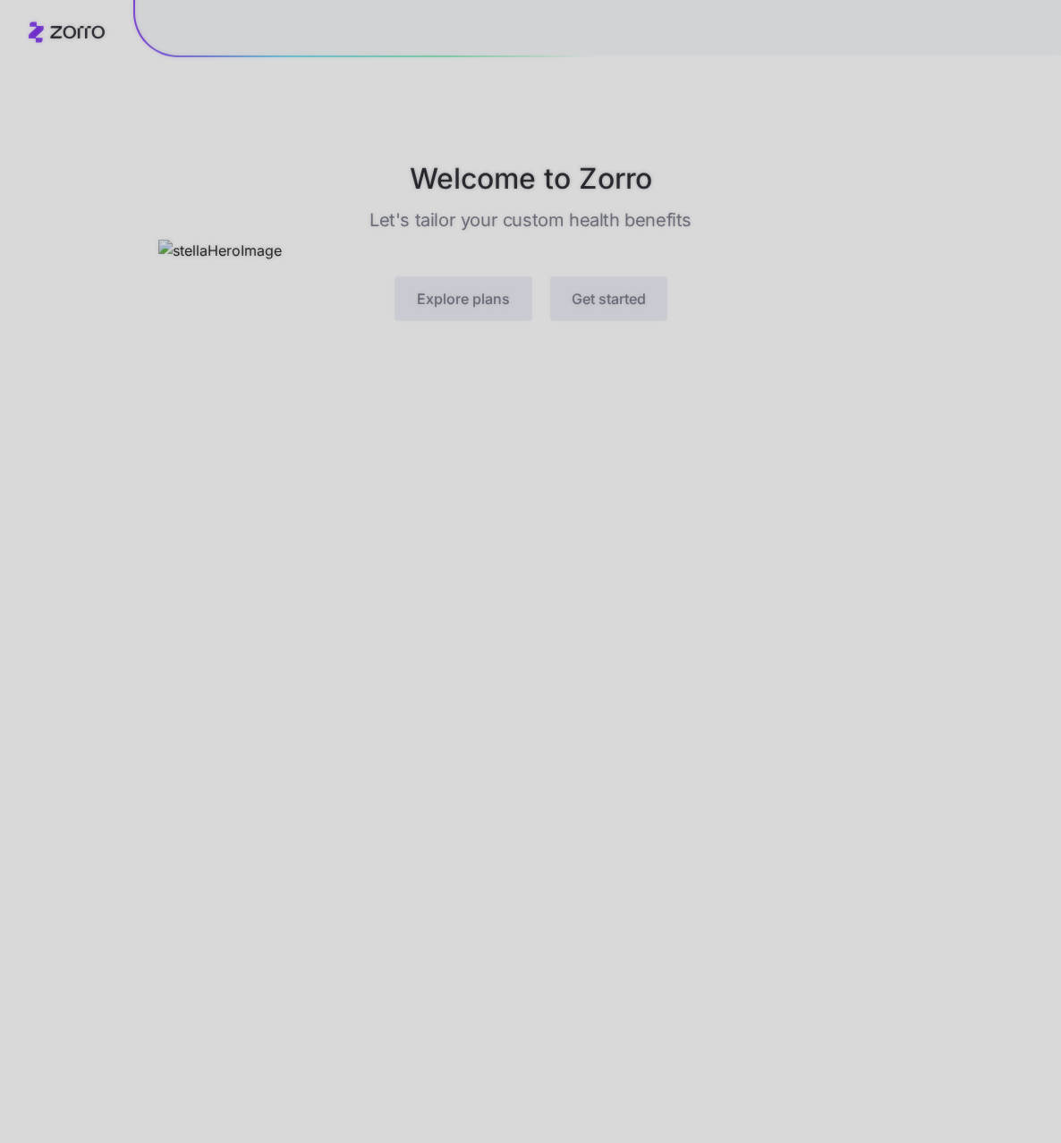
click at [55, 47] on div at bounding box center [530, 571] width 1061 height 1143
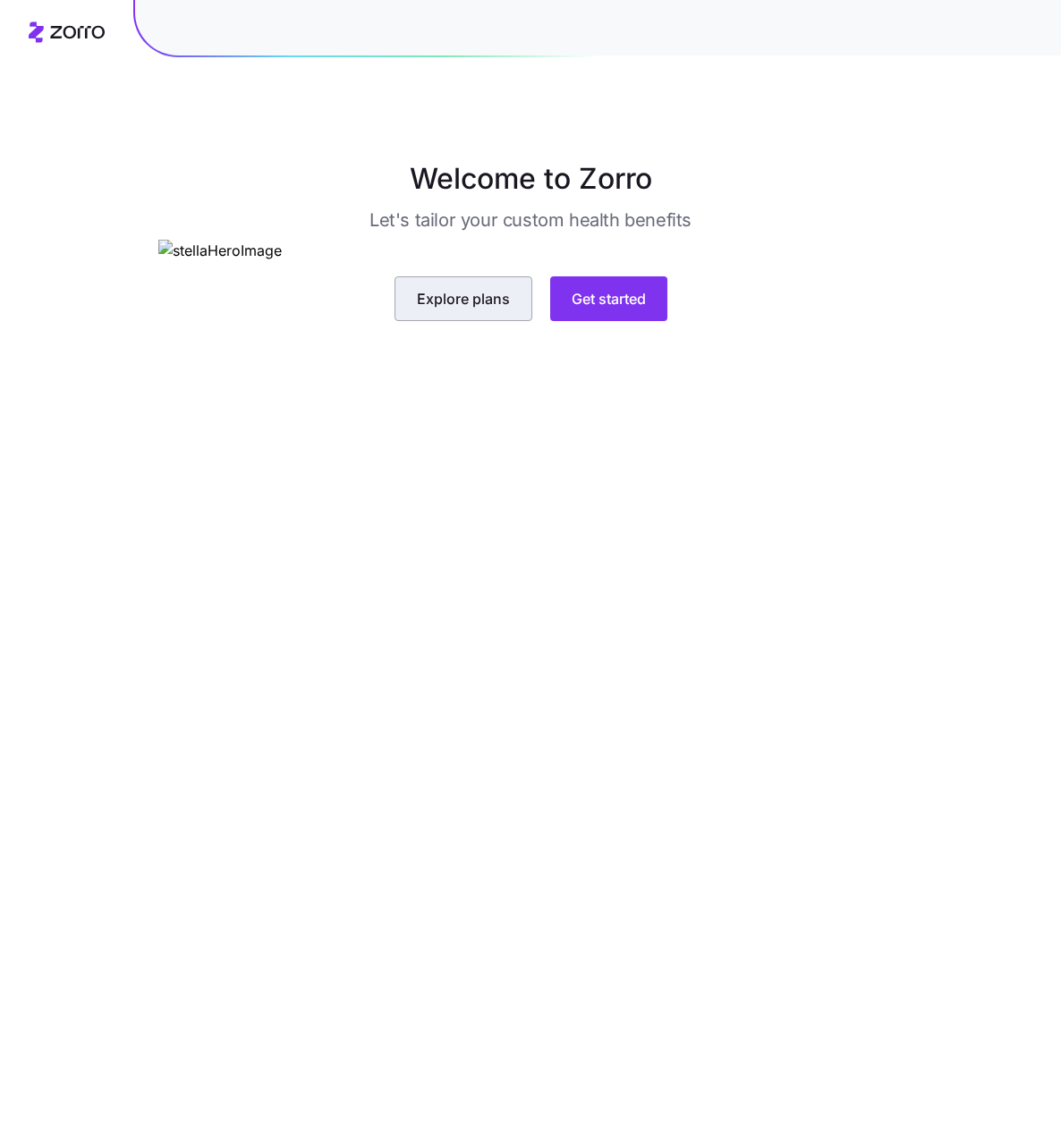
click at [495, 309] on span "Explore plans" at bounding box center [463, 298] width 93 height 21
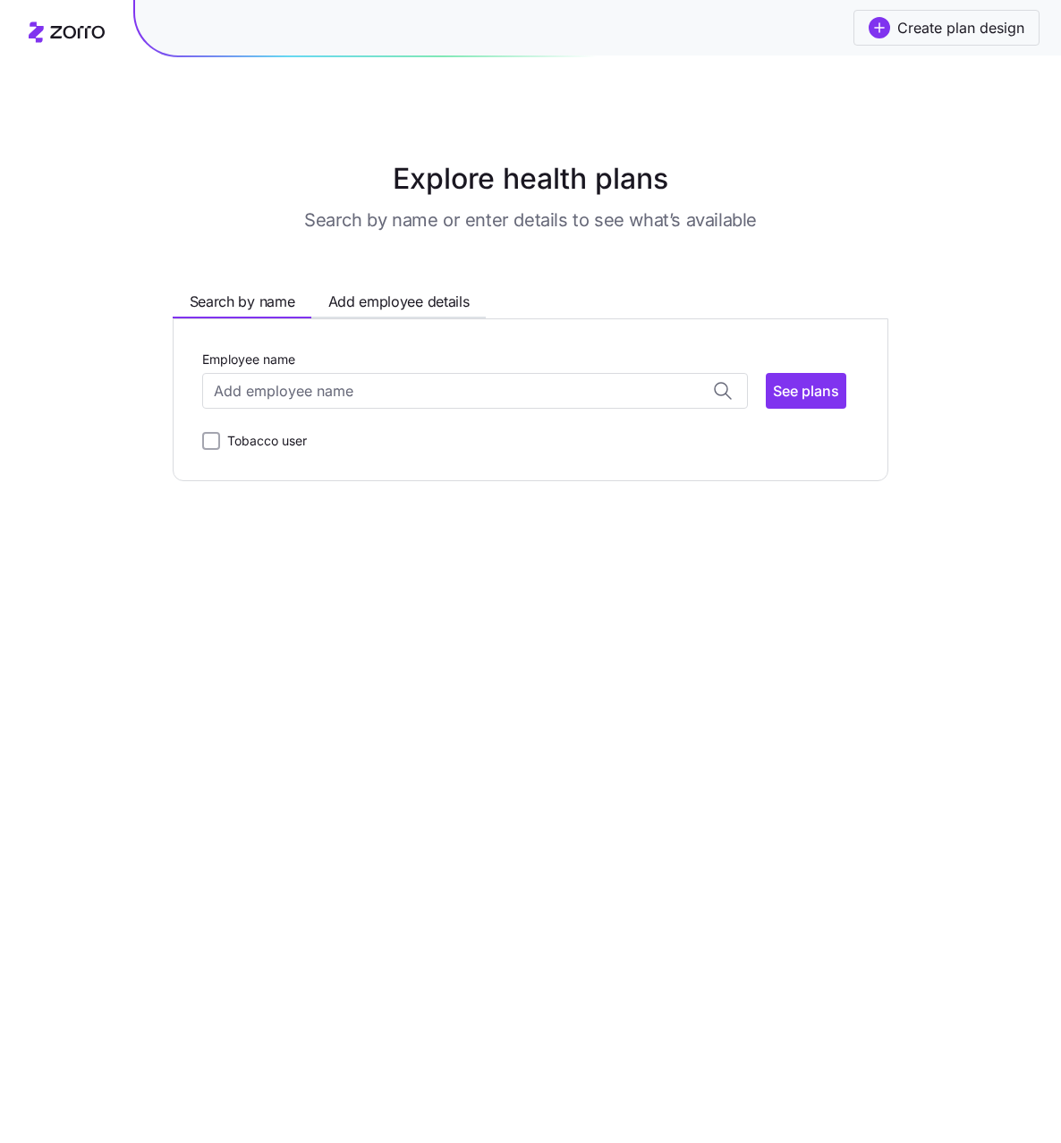
click at [79, 35] on icon at bounding box center [77, 32] width 55 height 13
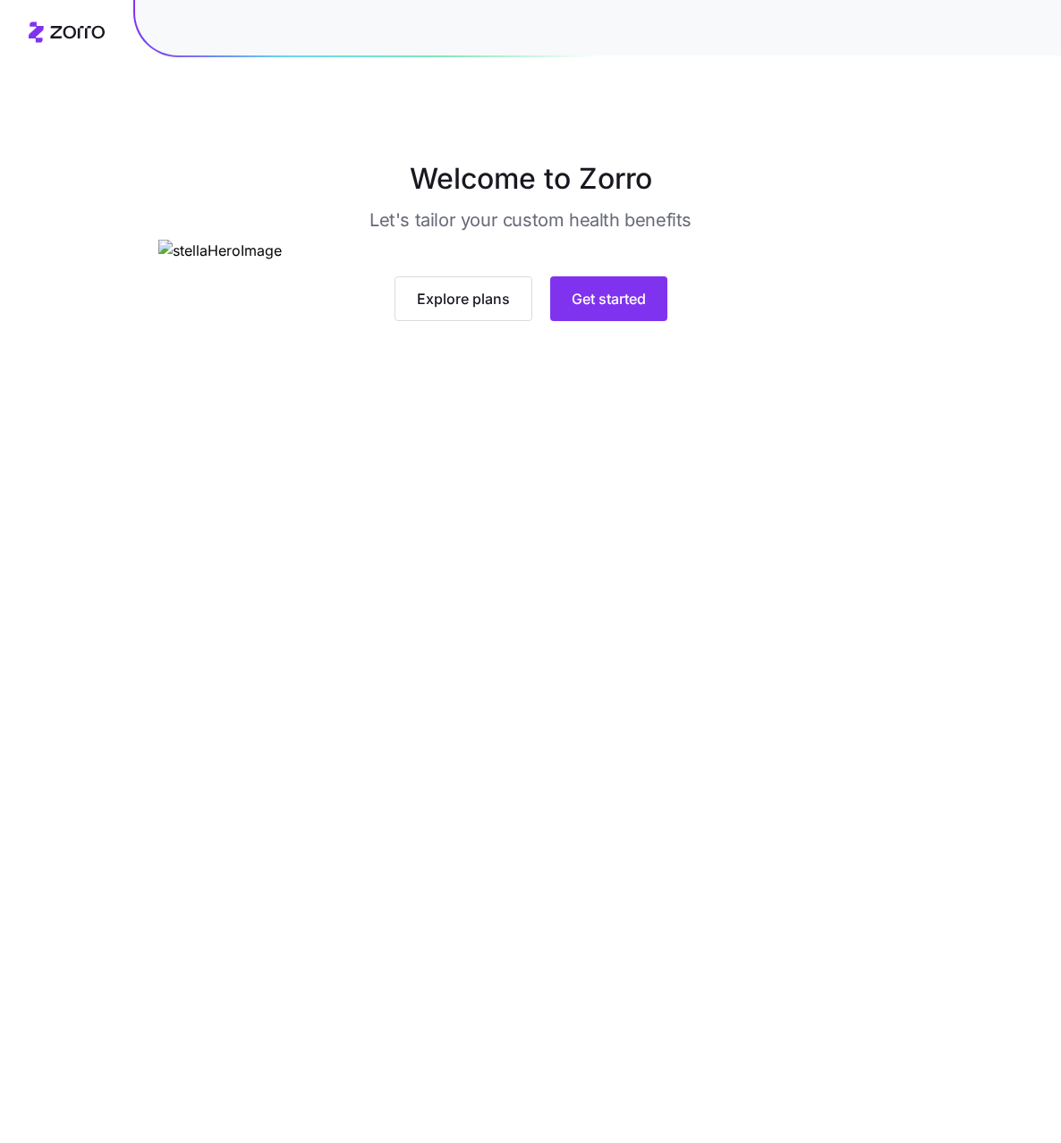
click at [560, 859] on main "Welcome to Zorro Let's tailor your custom health benefits Explore plans Get sta…" at bounding box center [530, 571] width 1061 height 1143
click at [71, 32] on icon at bounding box center [67, 31] width 76 height 21
click at [472, 309] on span "Explore plans" at bounding box center [463, 298] width 93 height 21
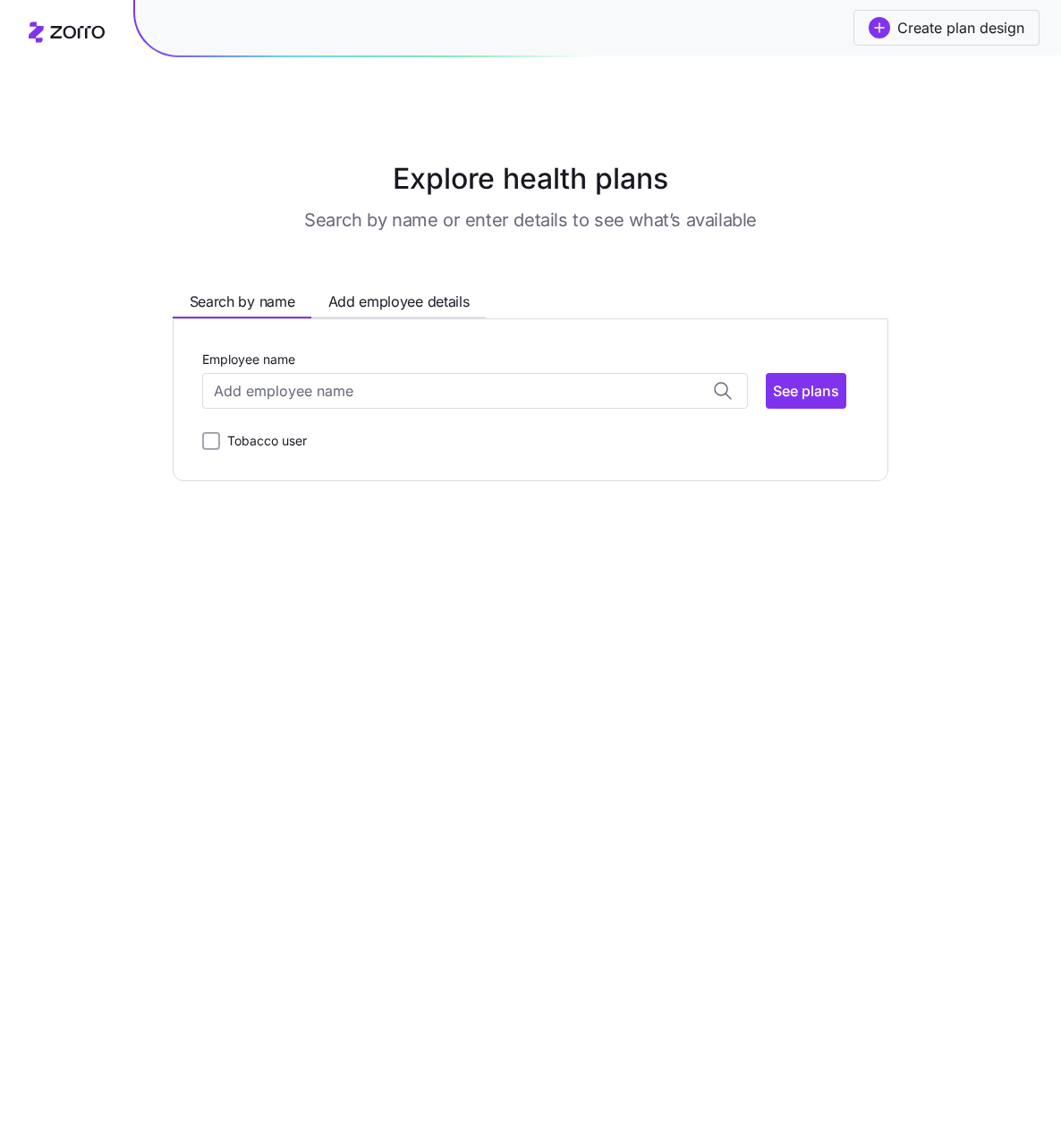
click at [274, 441] on label "Tobacco user" at bounding box center [263, 440] width 87 height 21
click at [220, 441] on input "Tobacco user" at bounding box center [211, 441] width 18 height 18
checkbox input "true"
click at [286, 399] on input "Employee name" at bounding box center [475, 391] width 546 height 36
type input "a"
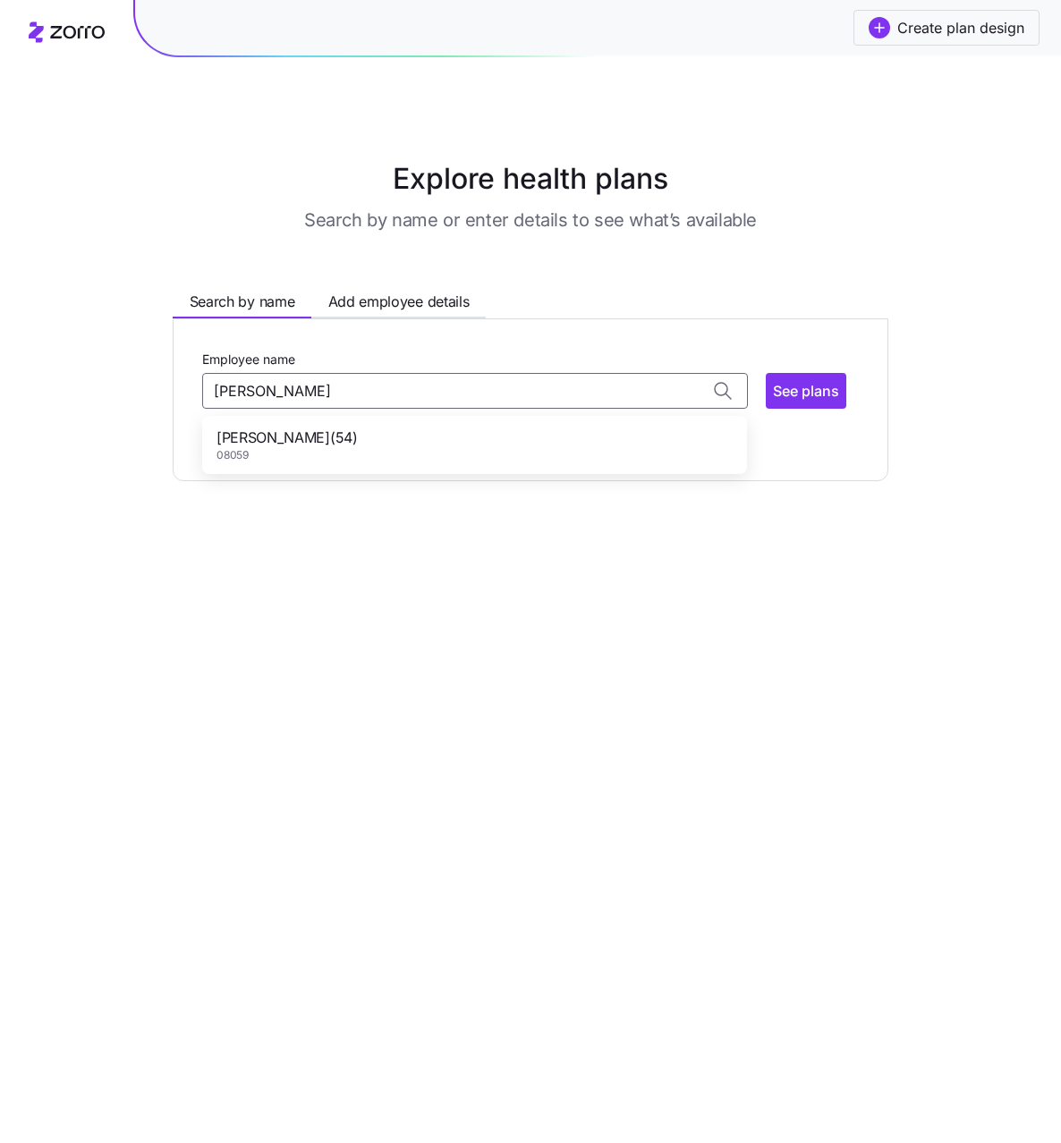
click at [352, 448] on div "[PERSON_NAME] ( 54 ) 08059" at bounding box center [475, 446] width 538 height 52
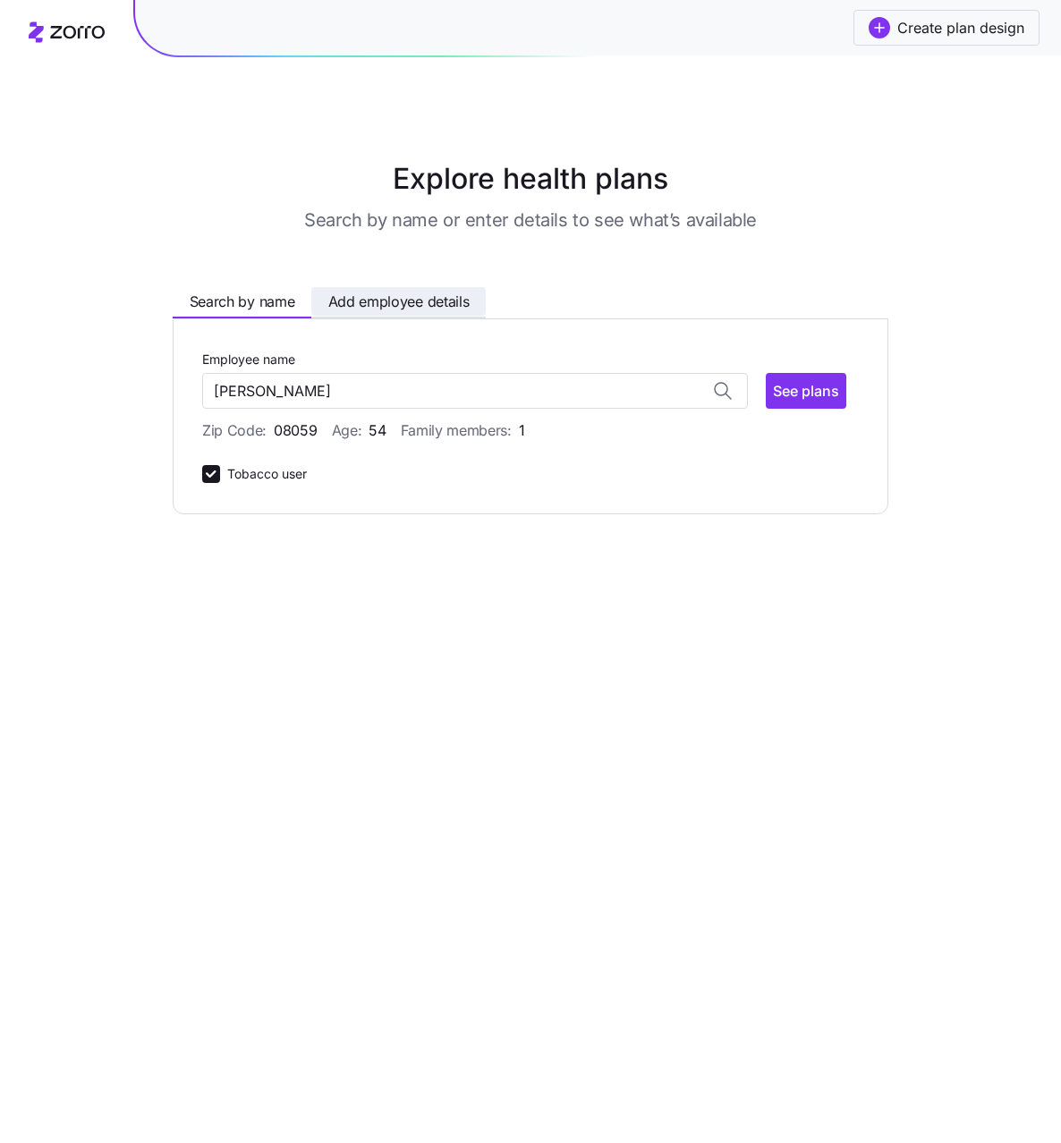
type input "[PERSON_NAME]"
click at [423, 294] on span "Add employee details" at bounding box center [398, 302] width 141 height 22
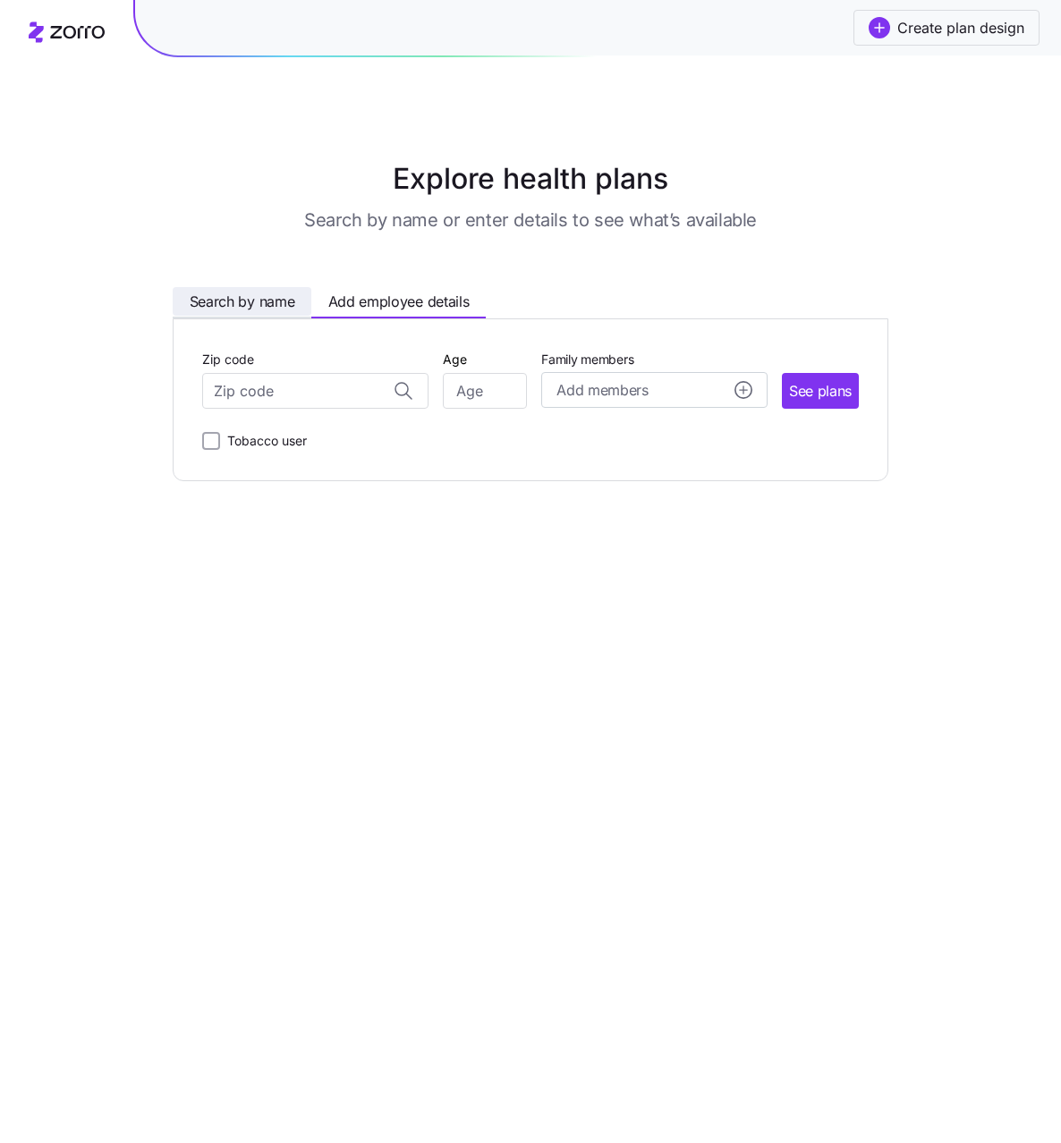
click at [264, 293] on span "Search by name" at bounding box center [243, 302] width 106 height 22
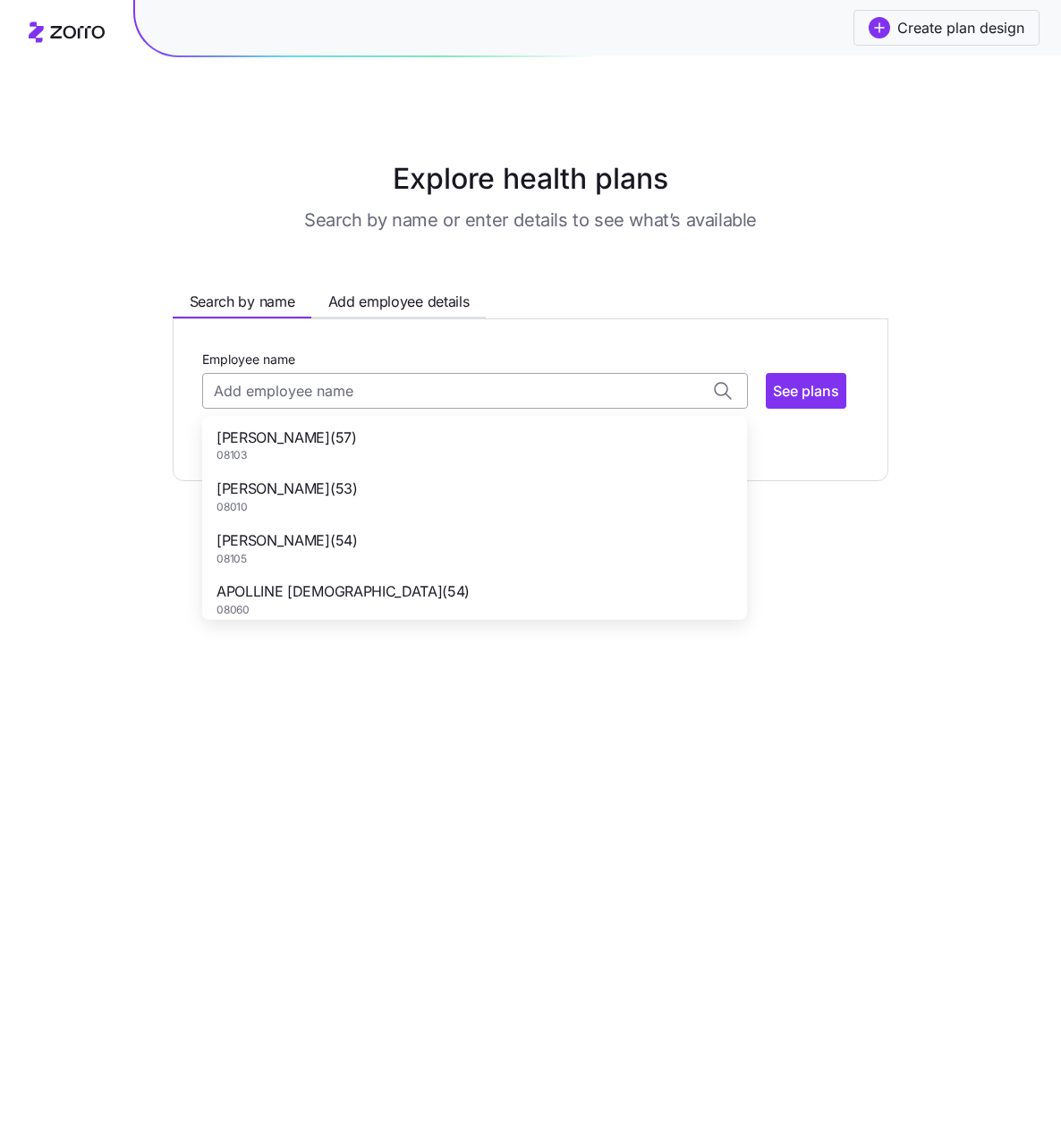
click at [334, 387] on input "Employee name" at bounding box center [475, 391] width 546 height 36
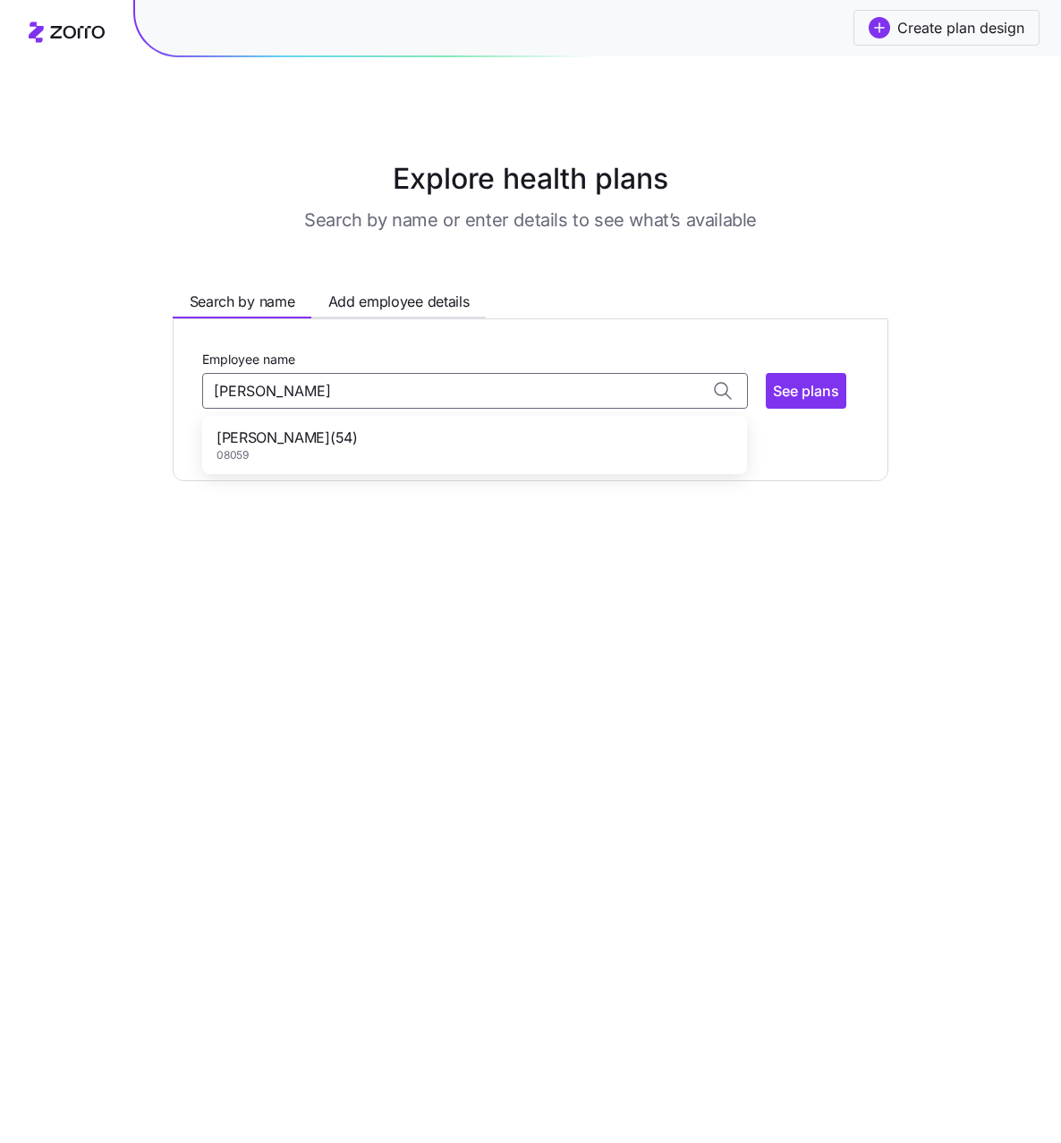
click at [364, 445] on div "[PERSON_NAME] ( 54 ) 08059" at bounding box center [475, 446] width 538 height 52
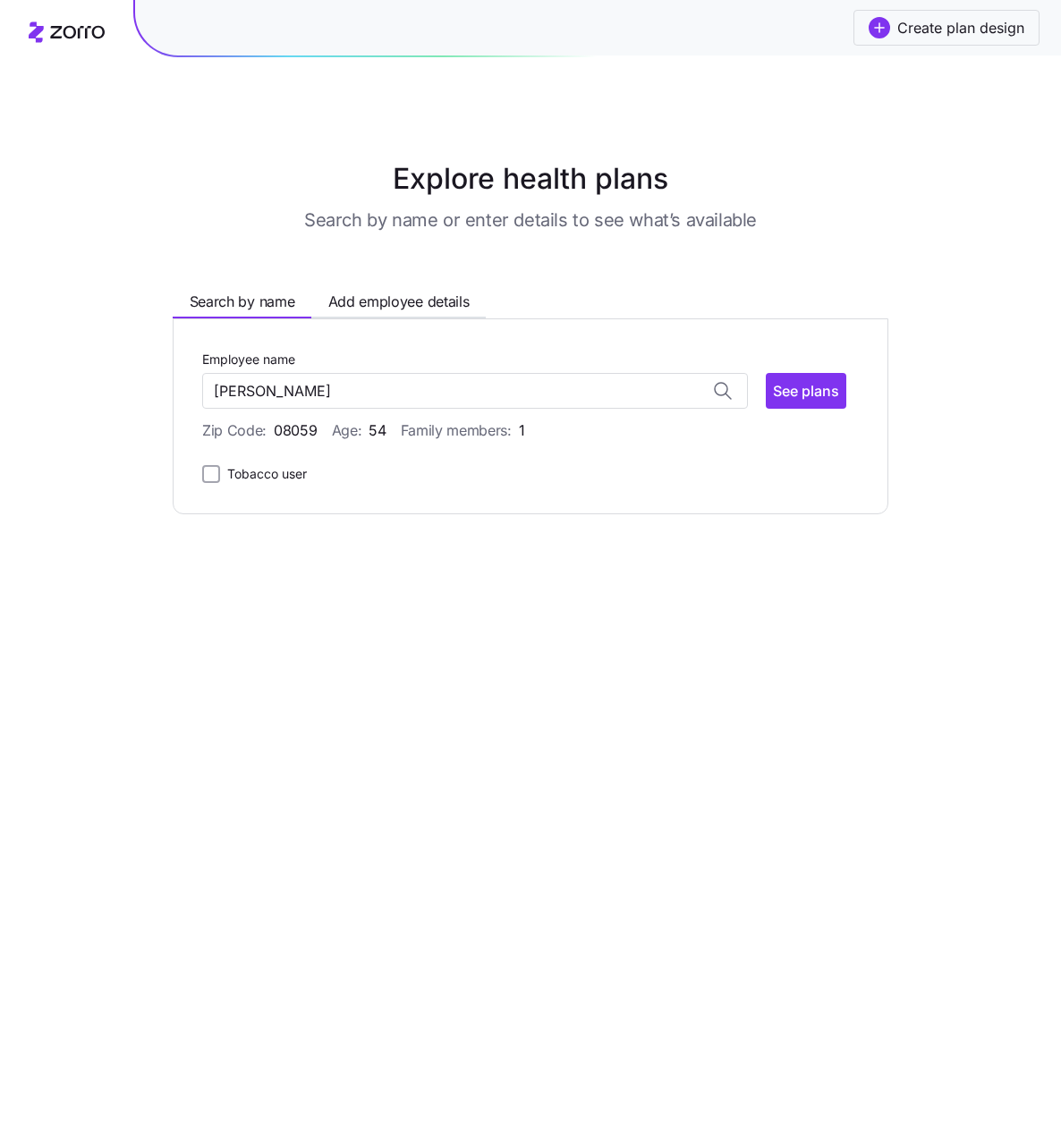
type input "[PERSON_NAME]"
click at [757, 485] on div "Employee name [PERSON_NAME] [PERSON_NAME] ( 54 ) 08059 See plans Zip Code: 0805…" at bounding box center [531, 416] width 716 height 196
click at [803, 393] on span "See plans" at bounding box center [806, 390] width 66 height 21
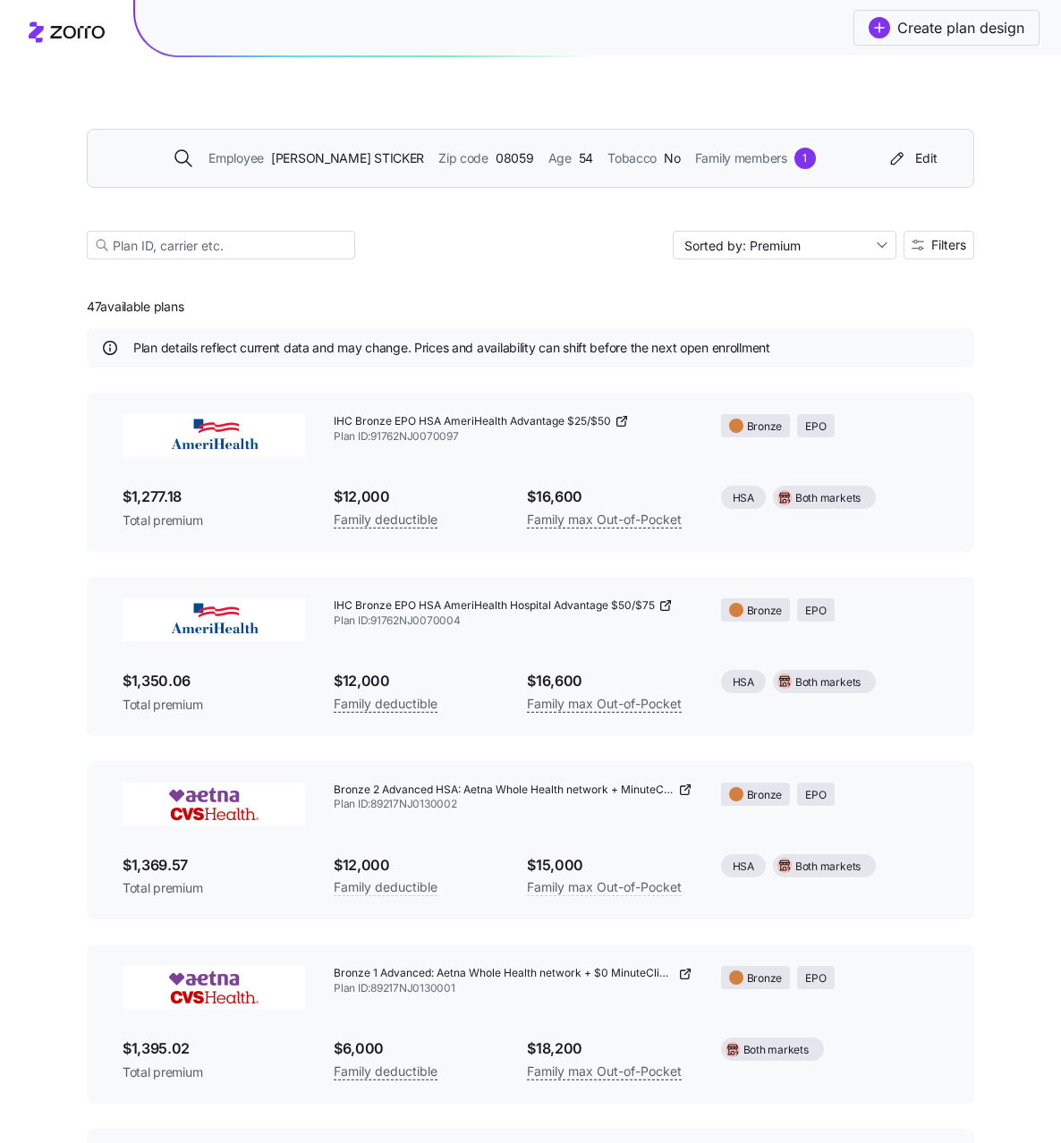
click at [842, 164] on div "Employee [PERSON_NAME] Zip code 08059 Age [DEMOGRAPHIC_DATA] Tobacco No Family …" at bounding box center [494, 158] width 770 height 21
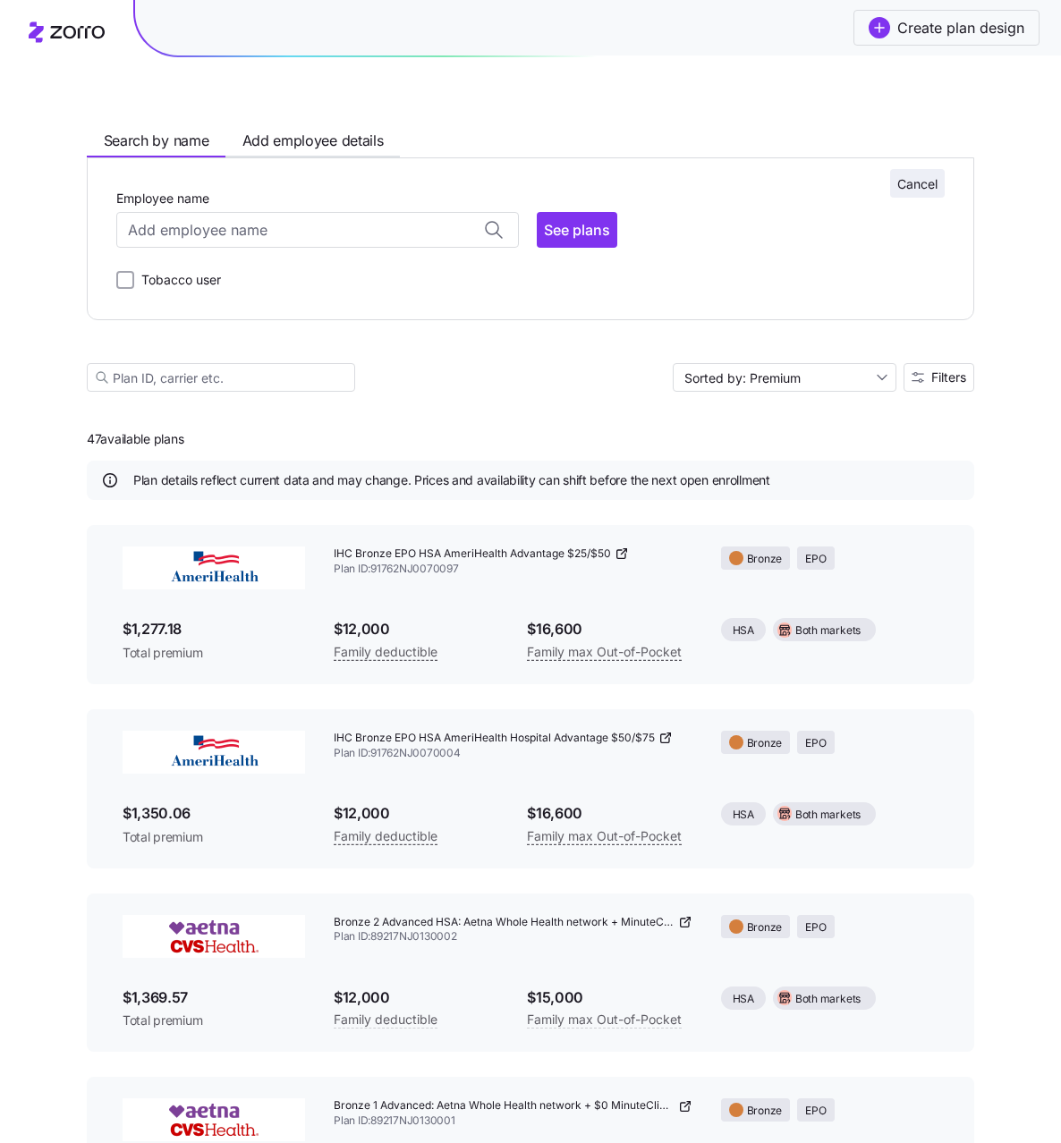
click at [921, 182] on span "Cancel" at bounding box center [917, 184] width 40 height 18
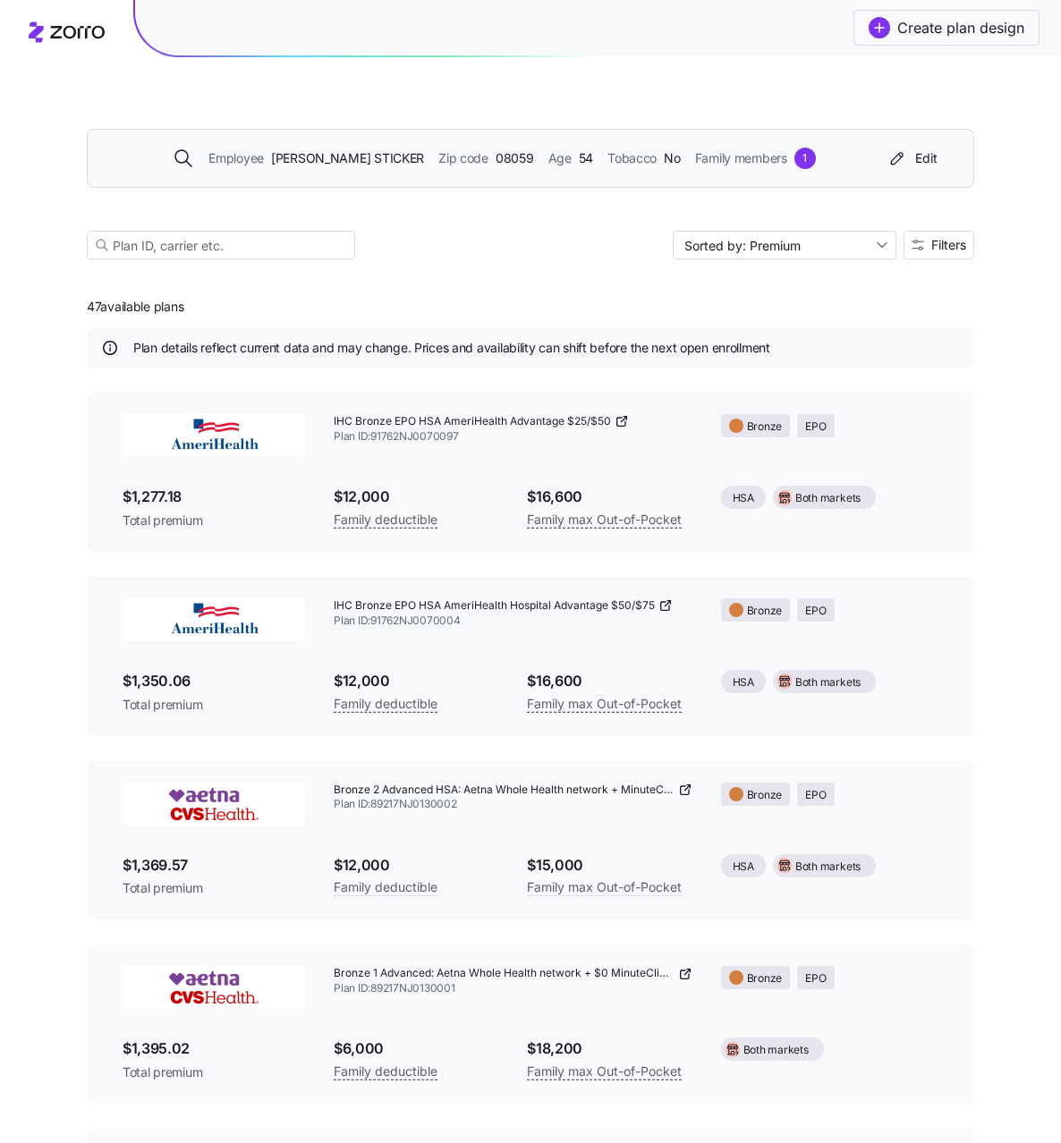
click at [818, 164] on div "Employee [PERSON_NAME] Zip code 08059 Age [DEMOGRAPHIC_DATA] Tobacco No Family …" at bounding box center [494, 158] width 770 height 21
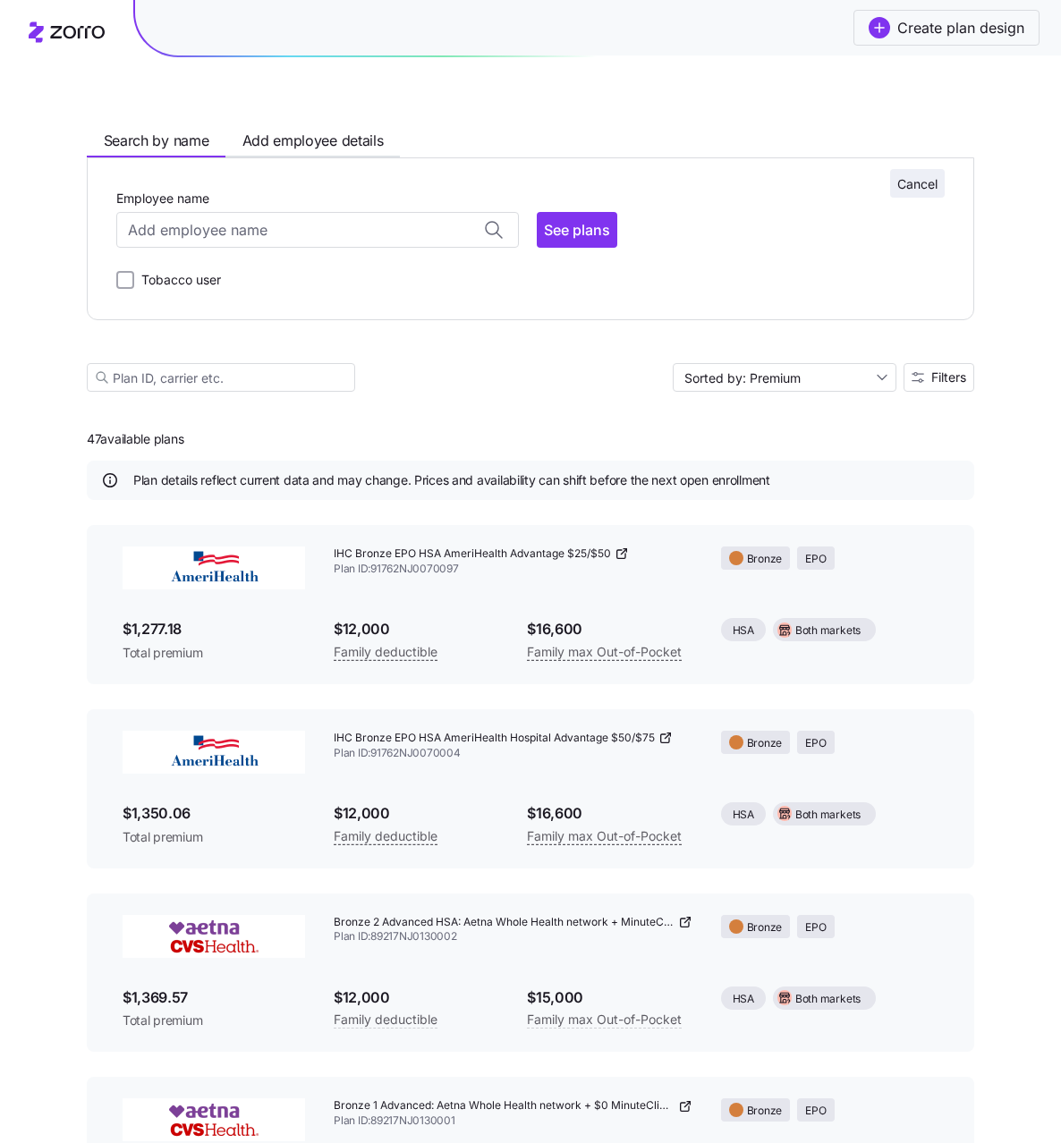
click at [907, 176] on span "Cancel" at bounding box center [917, 184] width 40 height 18
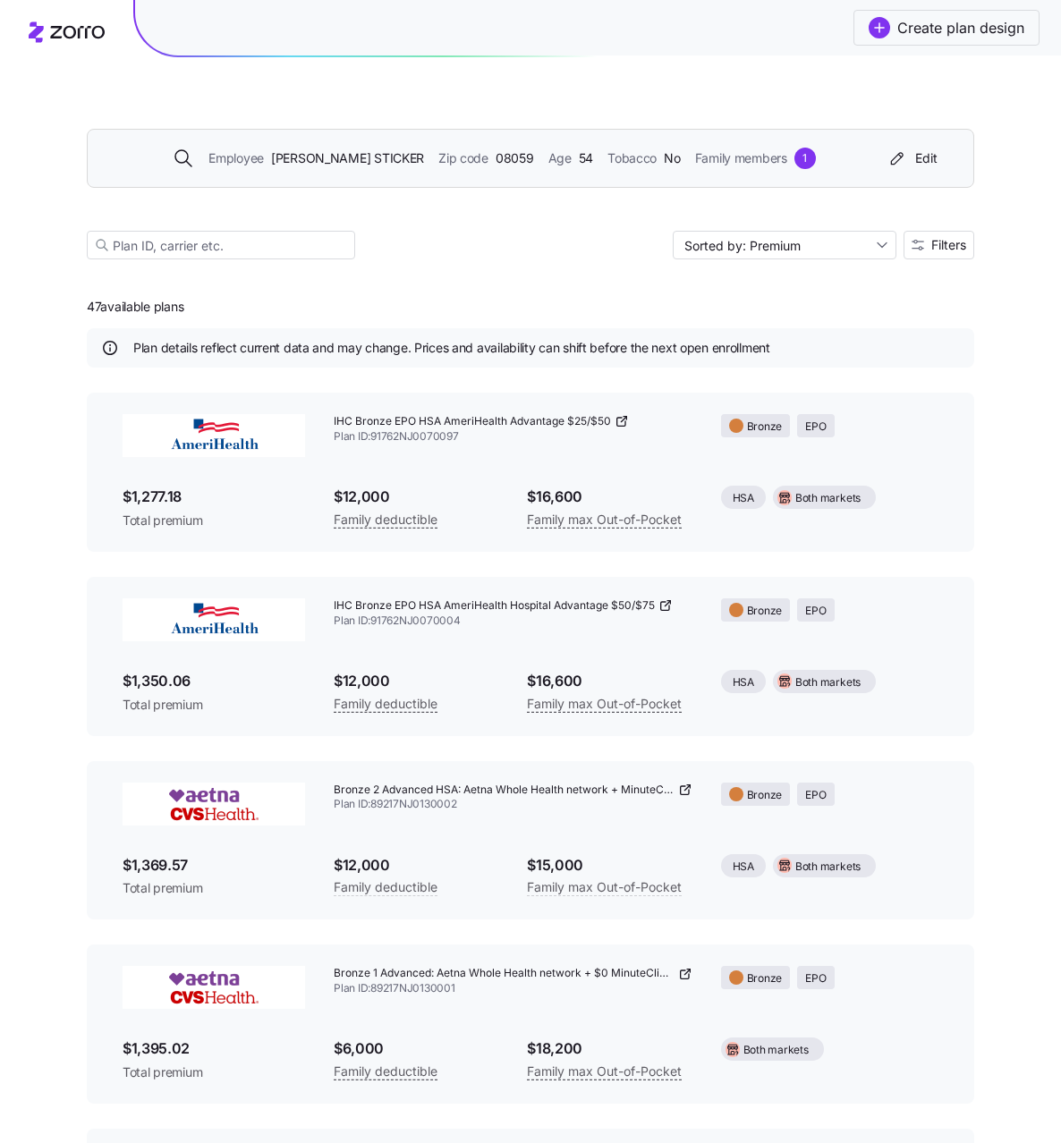
click at [821, 161] on div "Employee [PERSON_NAME] Zip code 08059 Age [DEMOGRAPHIC_DATA] Tobacco No Family …" at bounding box center [494, 158] width 770 height 21
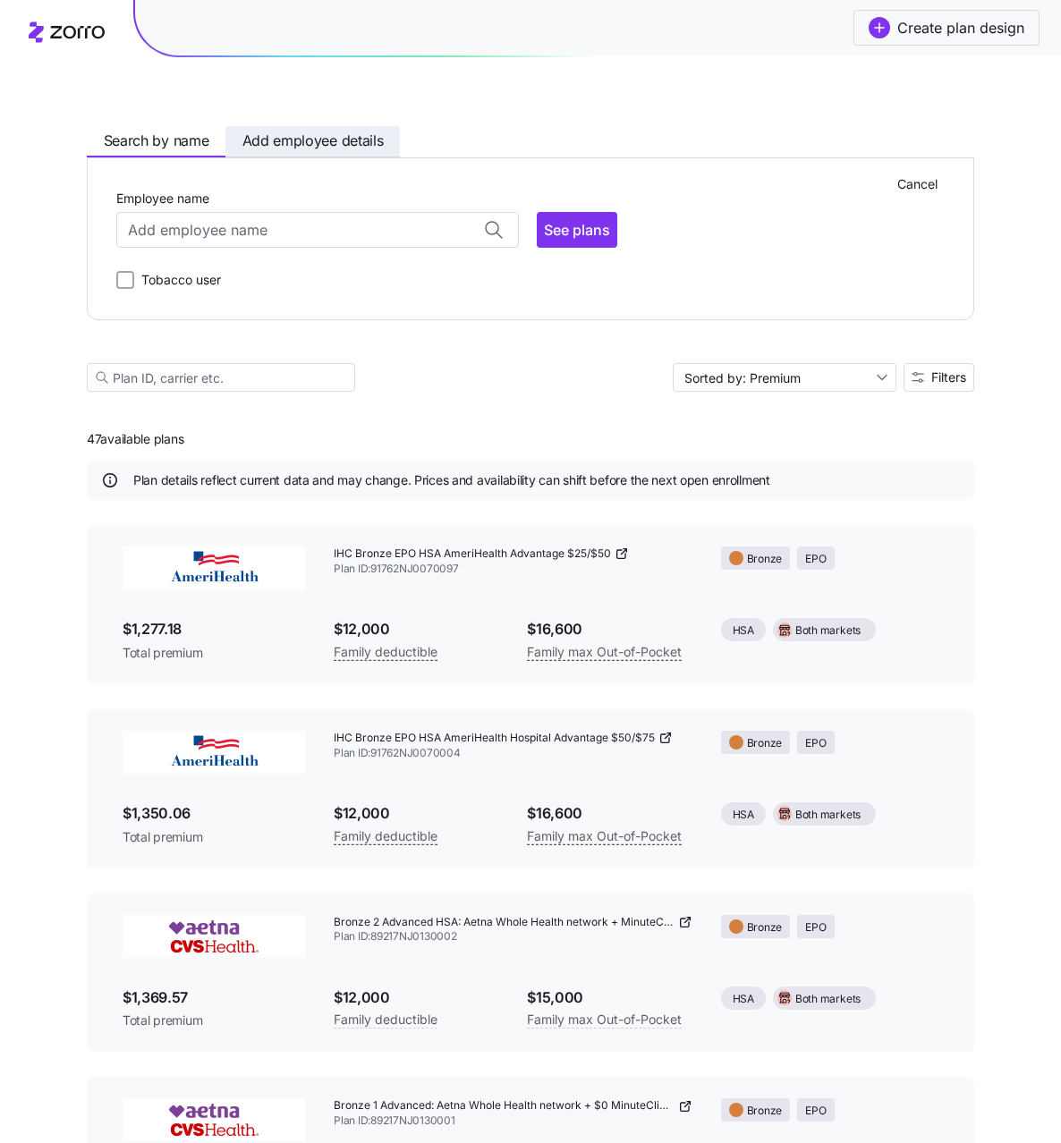
click at [318, 132] on span "Add employee details" at bounding box center [312, 141] width 141 height 22
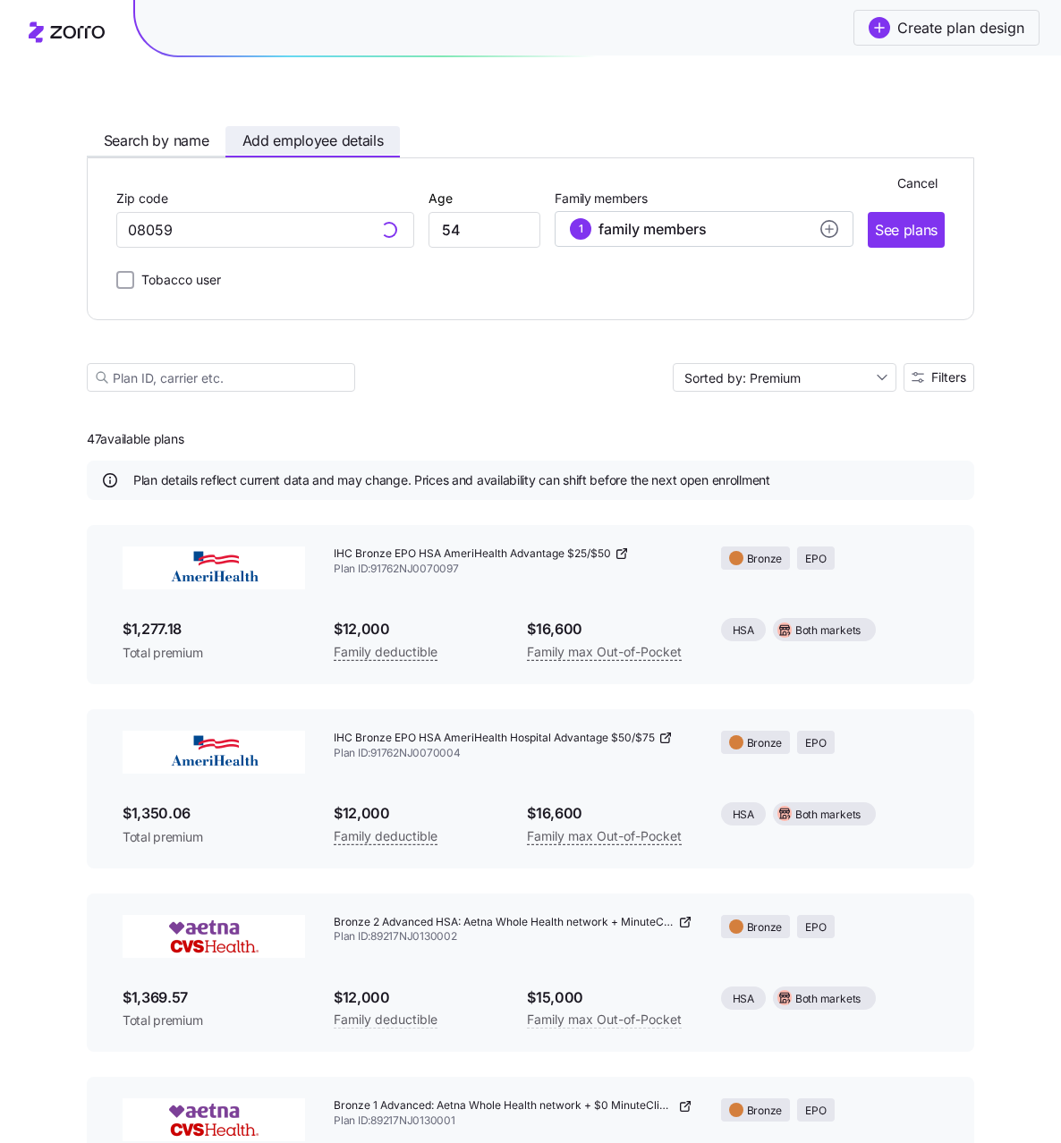
type input "08059, [GEOGRAPHIC_DATA], [GEOGRAPHIC_DATA]"
click at [912, 225] on span "See plans" at bounding box center [906, 230] width 63 height 22
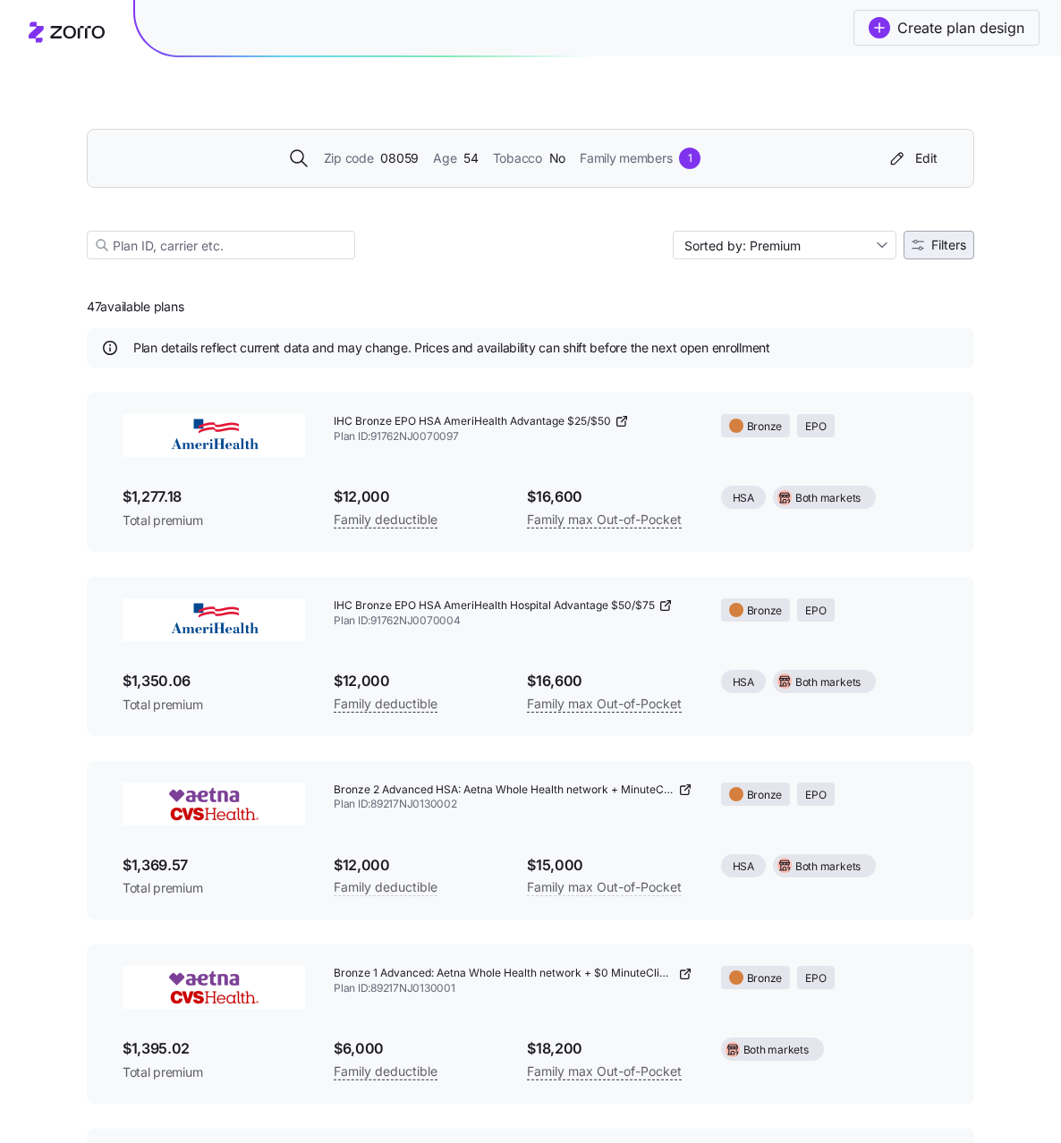
click at [921, 233] on button "Filters" at bounding box center [938, 245] width 71 height 29
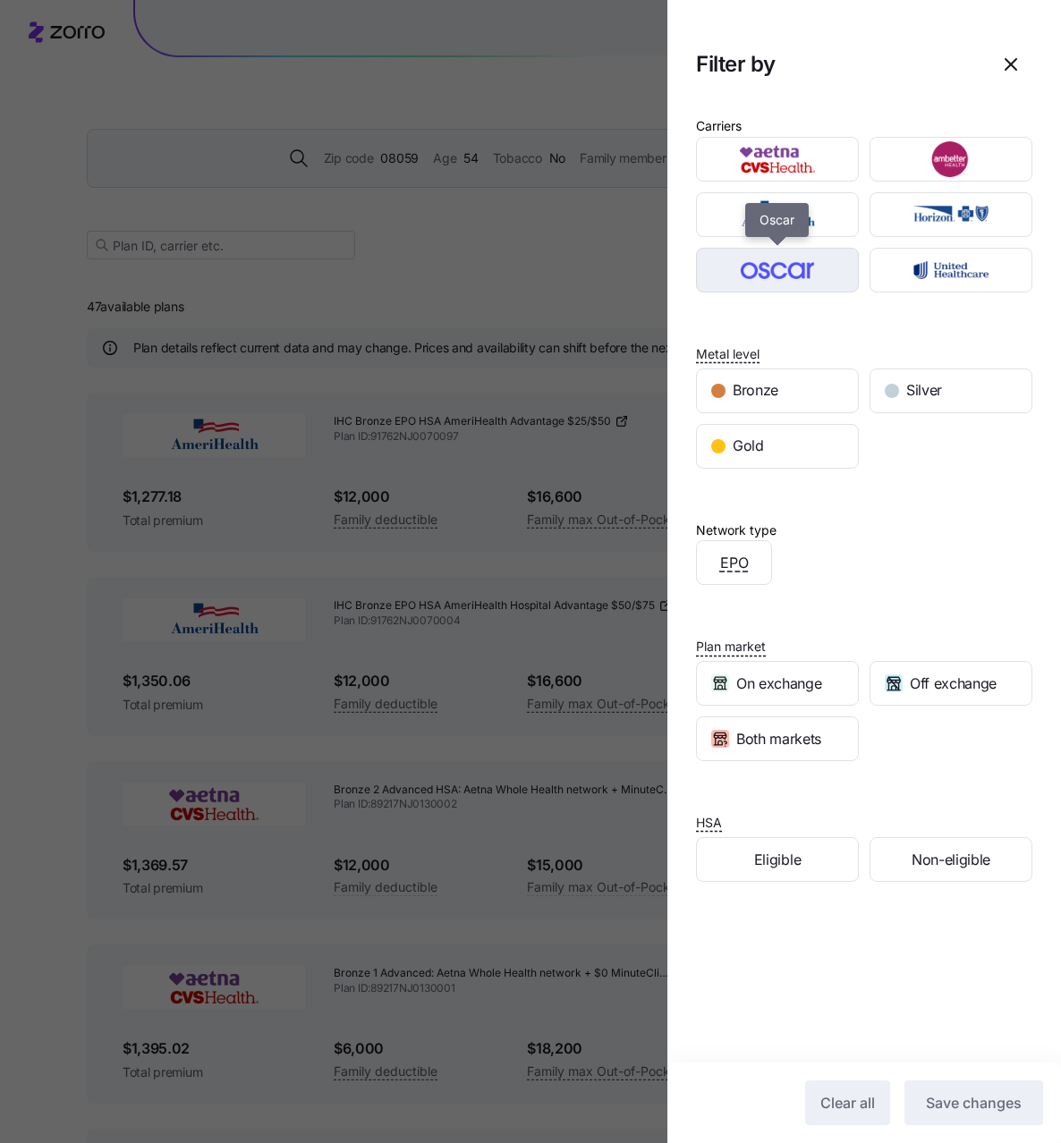
click at [814, 267] on img "button" at bounding box center [777, 270] width 131 height 36
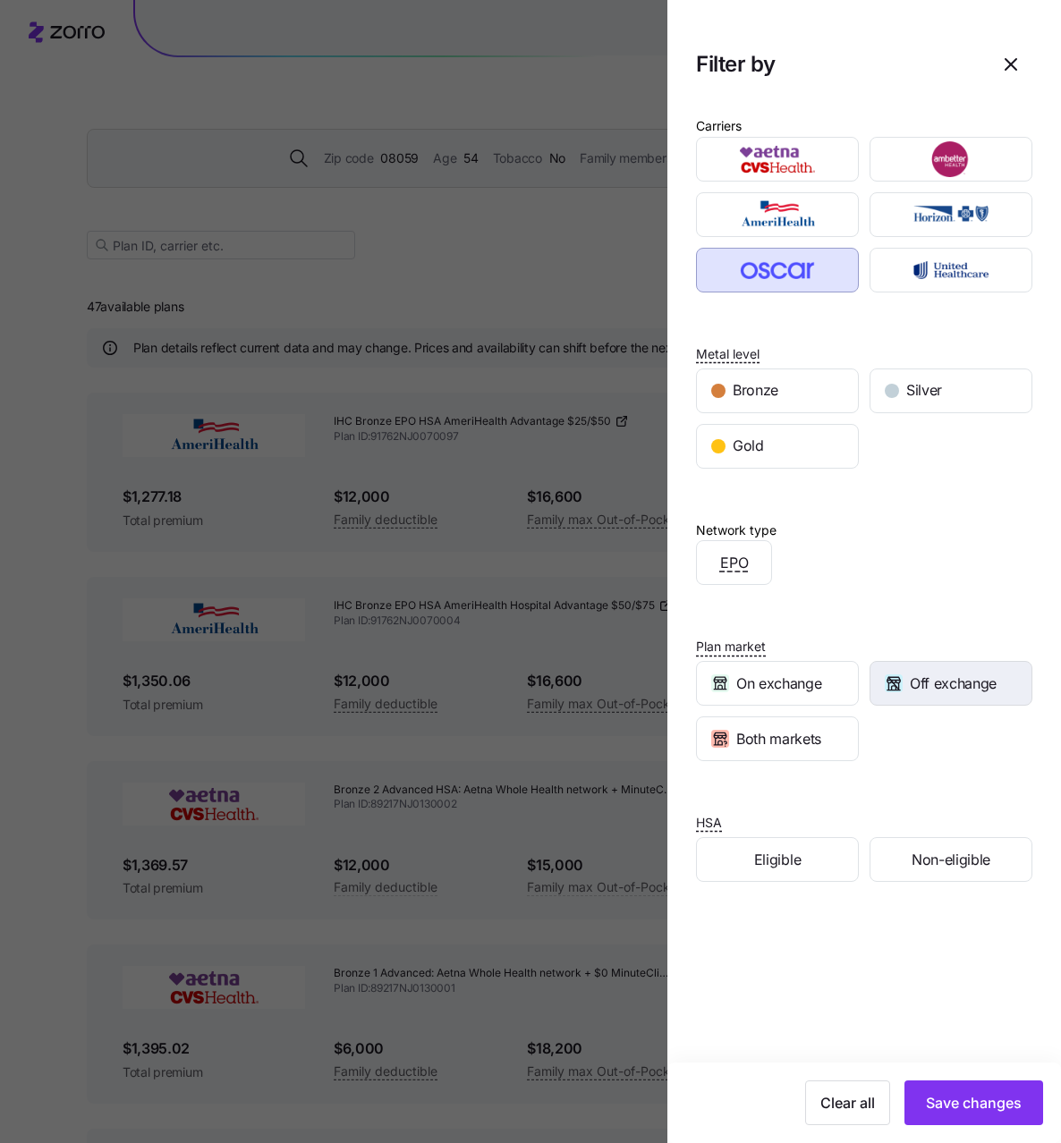
click at [940, 680] on span "Off exchange" at bounding box center [953, 684] width 87 height 22
click at [999, 1106] on span "Save changes" at bounding box center [974, 1102] width 96 height 21
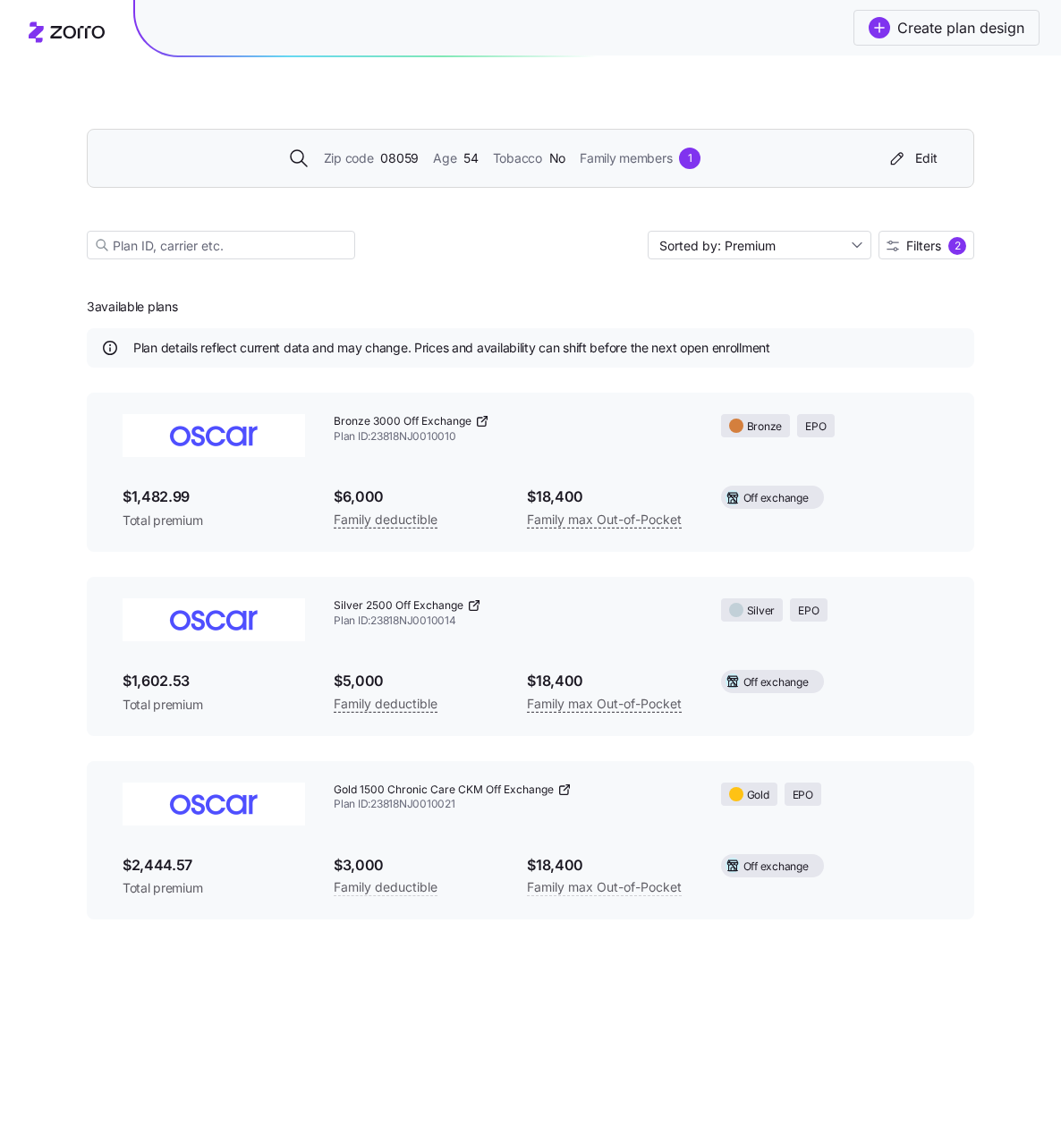
click at [759, 157] on div "Zip code 08059 Age [DEMOGRAPHIC_DATA] Tobacco No Family members 1" at bounding box center [494, 158] width 770 height 21
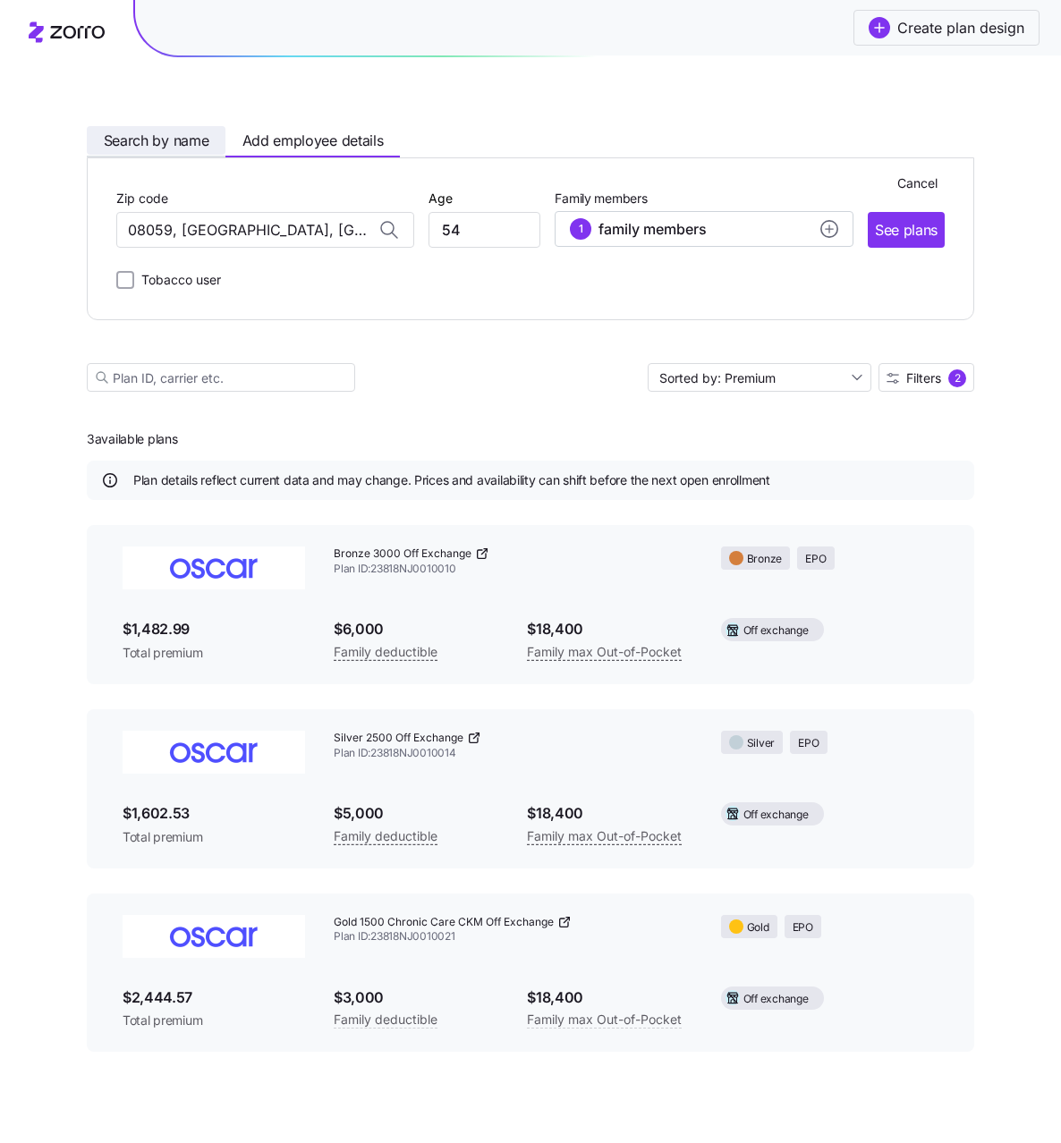
click at [173, 134] on span "Search by name" at bounding box center [157, 141] width 106 height 22
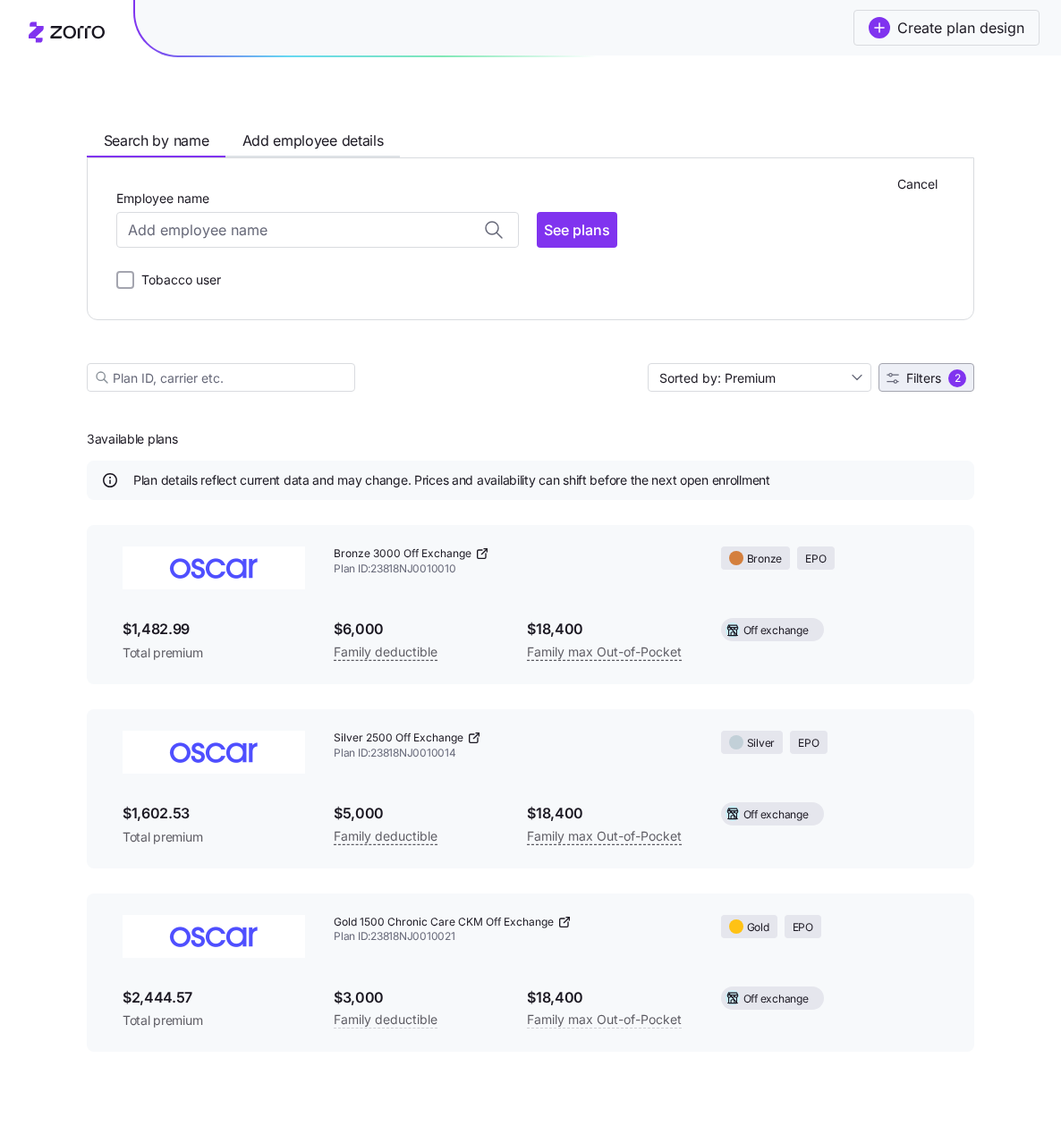
click at [926, 375] on main "Search by name Add employee details Cancel Employee name [PERSON_NAME] ( 57 ) 0…" at bounding box center [530, 571] width 887 height 1143
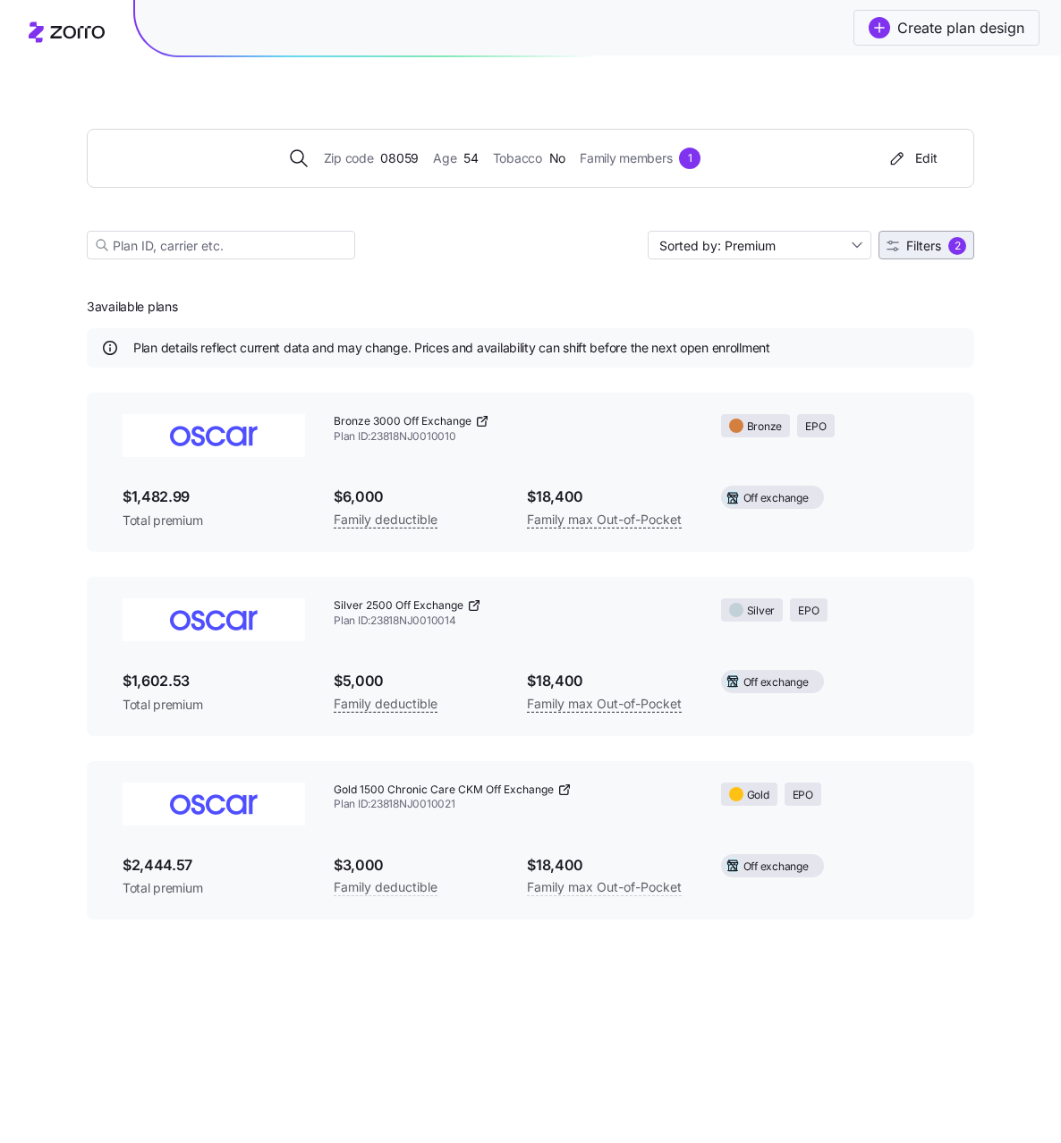
click at [927, 237] on span "Filters 2" at bounding box center [926, 246] width 80 height 18
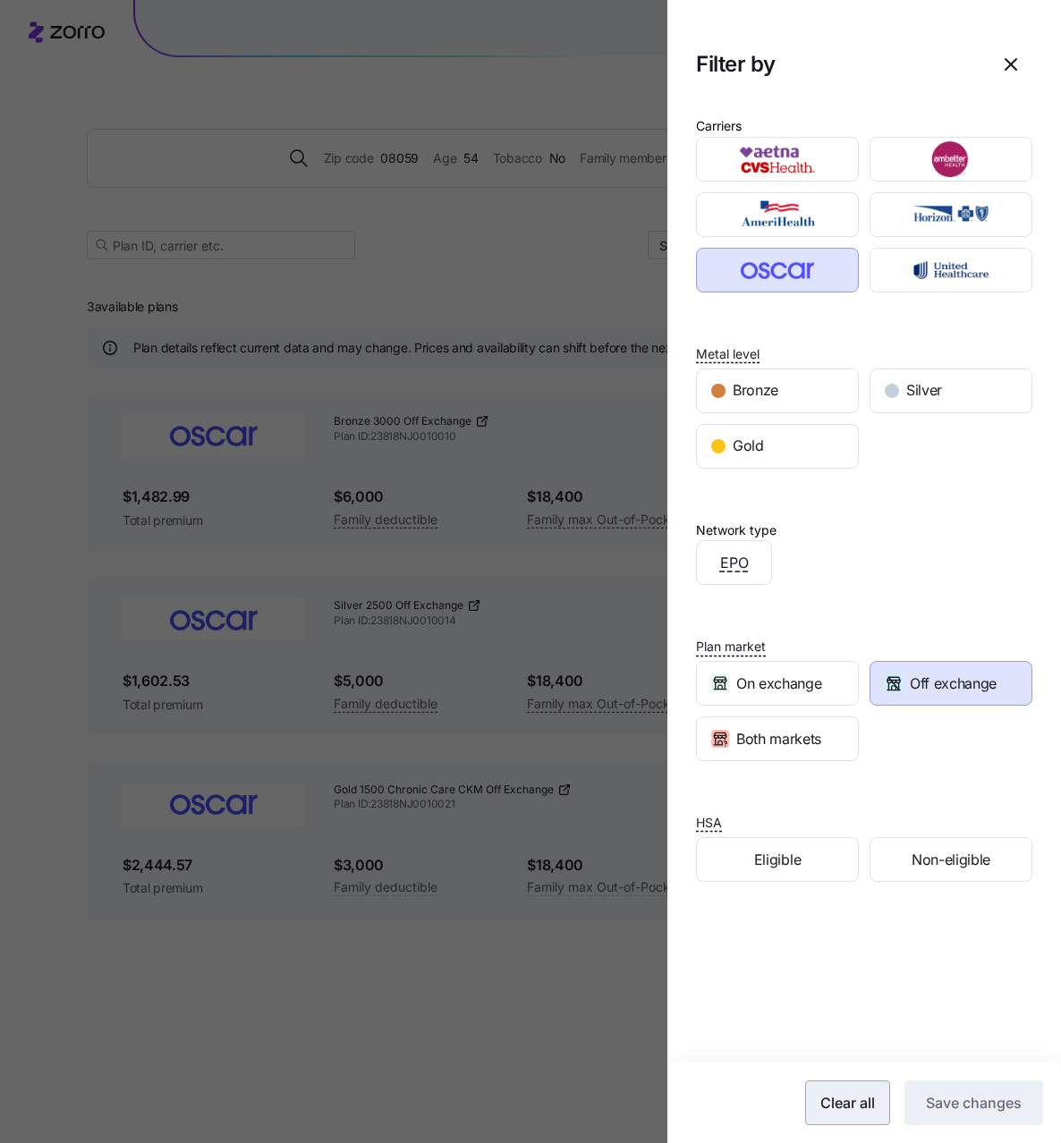
click at [860, 1099] on span "Clear all" at bounding box center [847, 1102] width 55 height 21
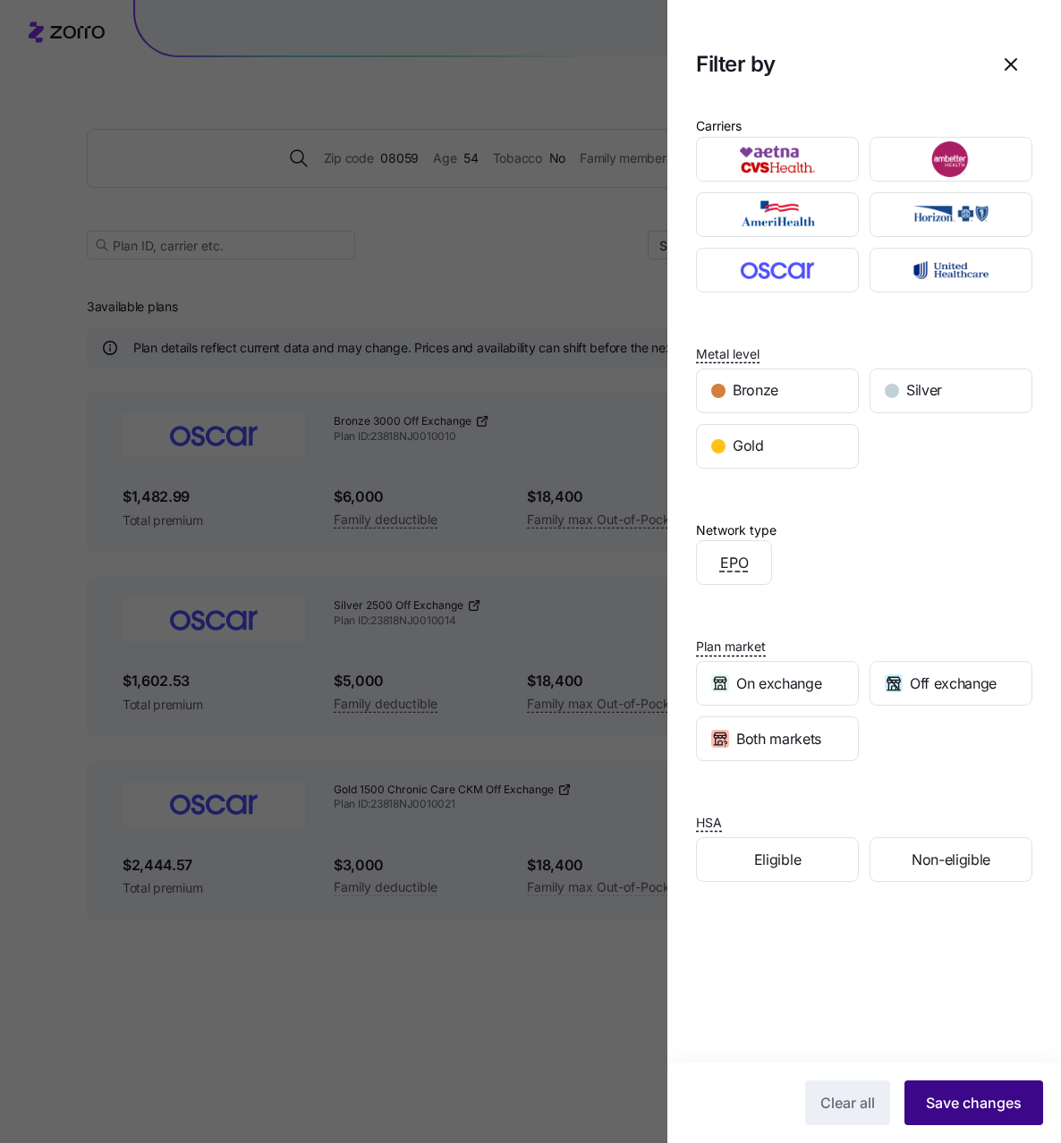
click at [957, 1095] on span "Save changes" at bounding box center [974, 1102] width 96 height 21
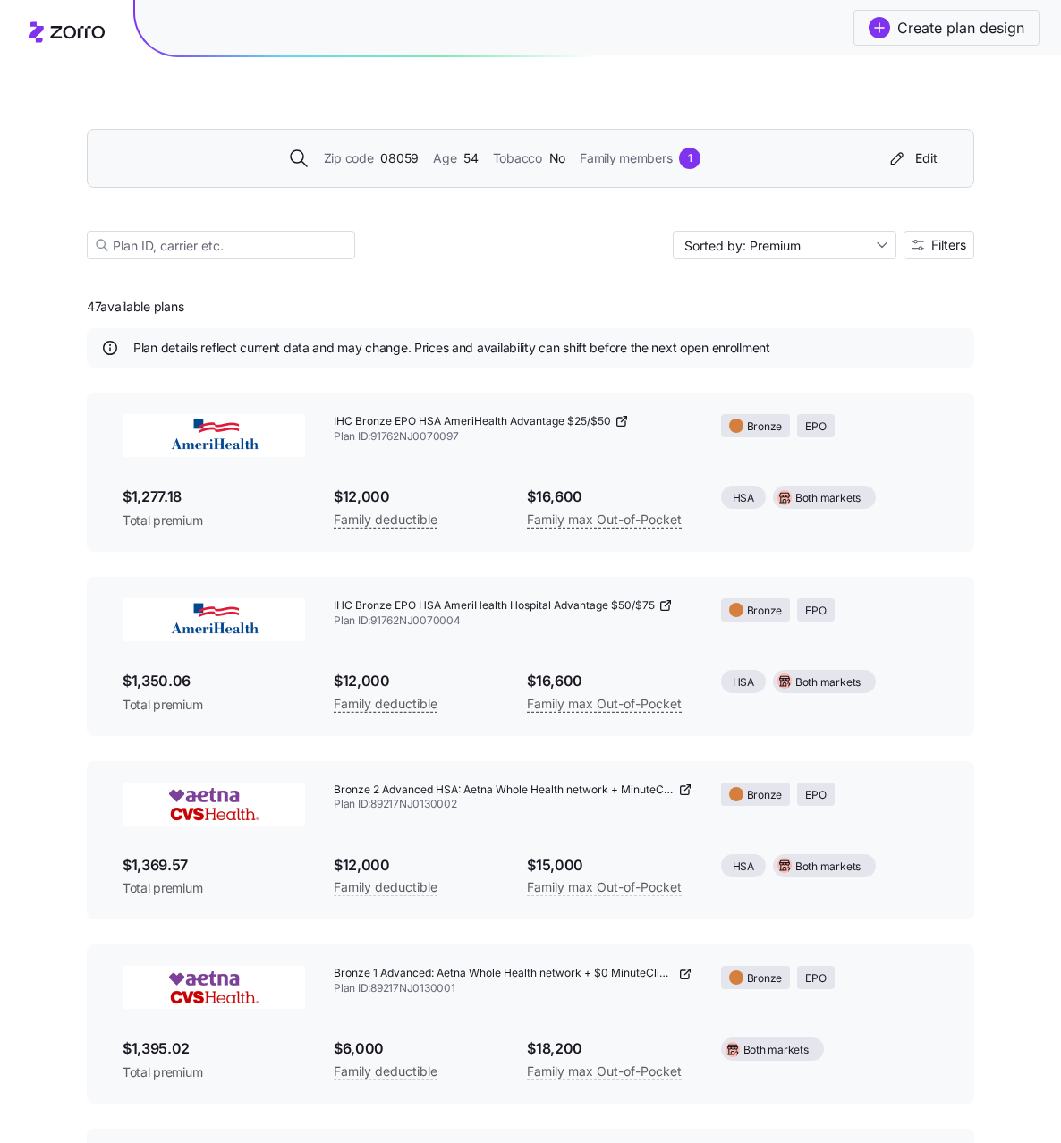
click at [768, 169] on div "Zip code 08059 Age [DEMOGRAPHIC_DATA] Tobacco No Family members 1 Edit" at bounding box center [526, 158] width 835 height 29
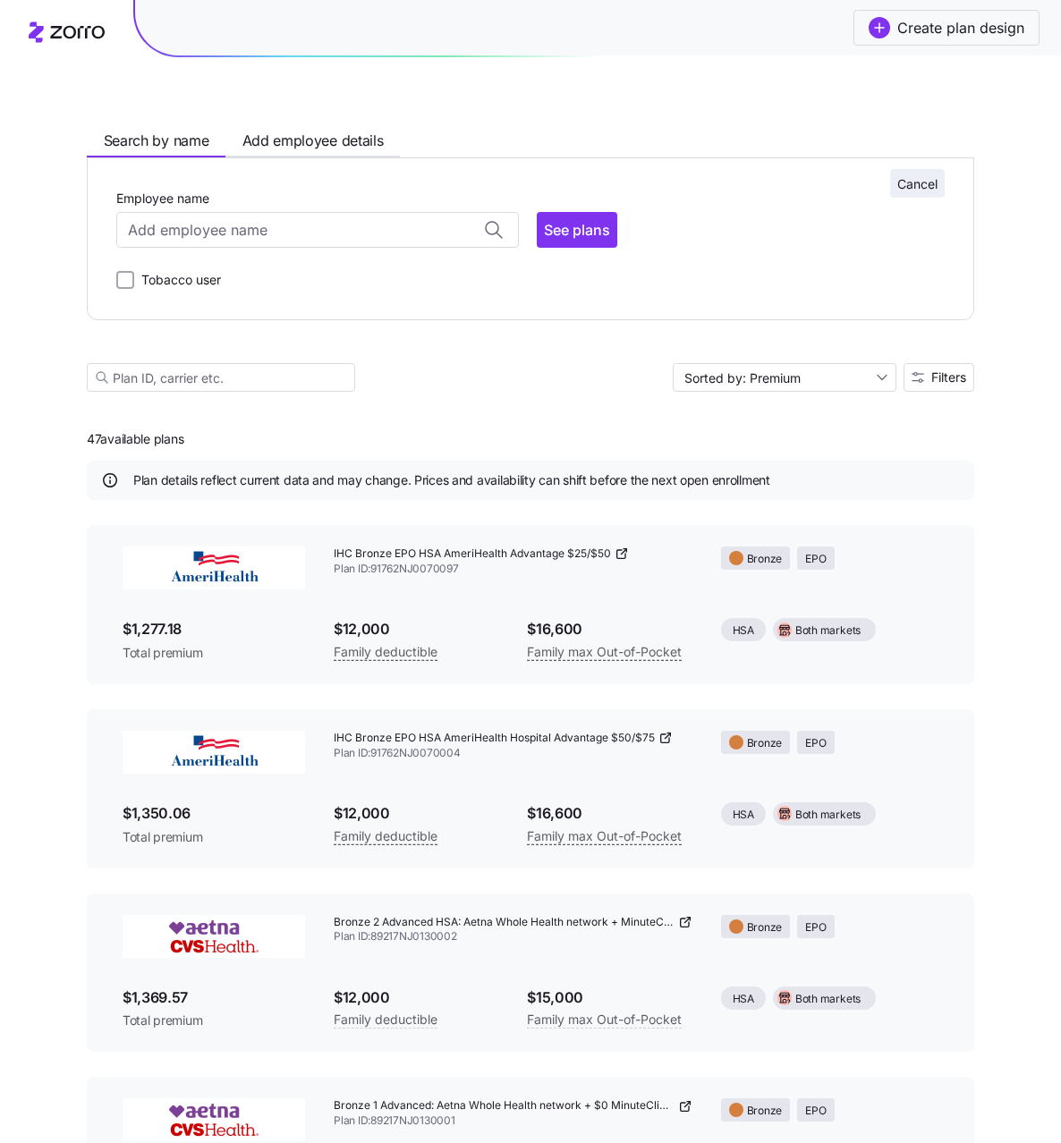
click at [913, 185] on span "Cancel" at bounding box center [917, 184] width 40 height 18
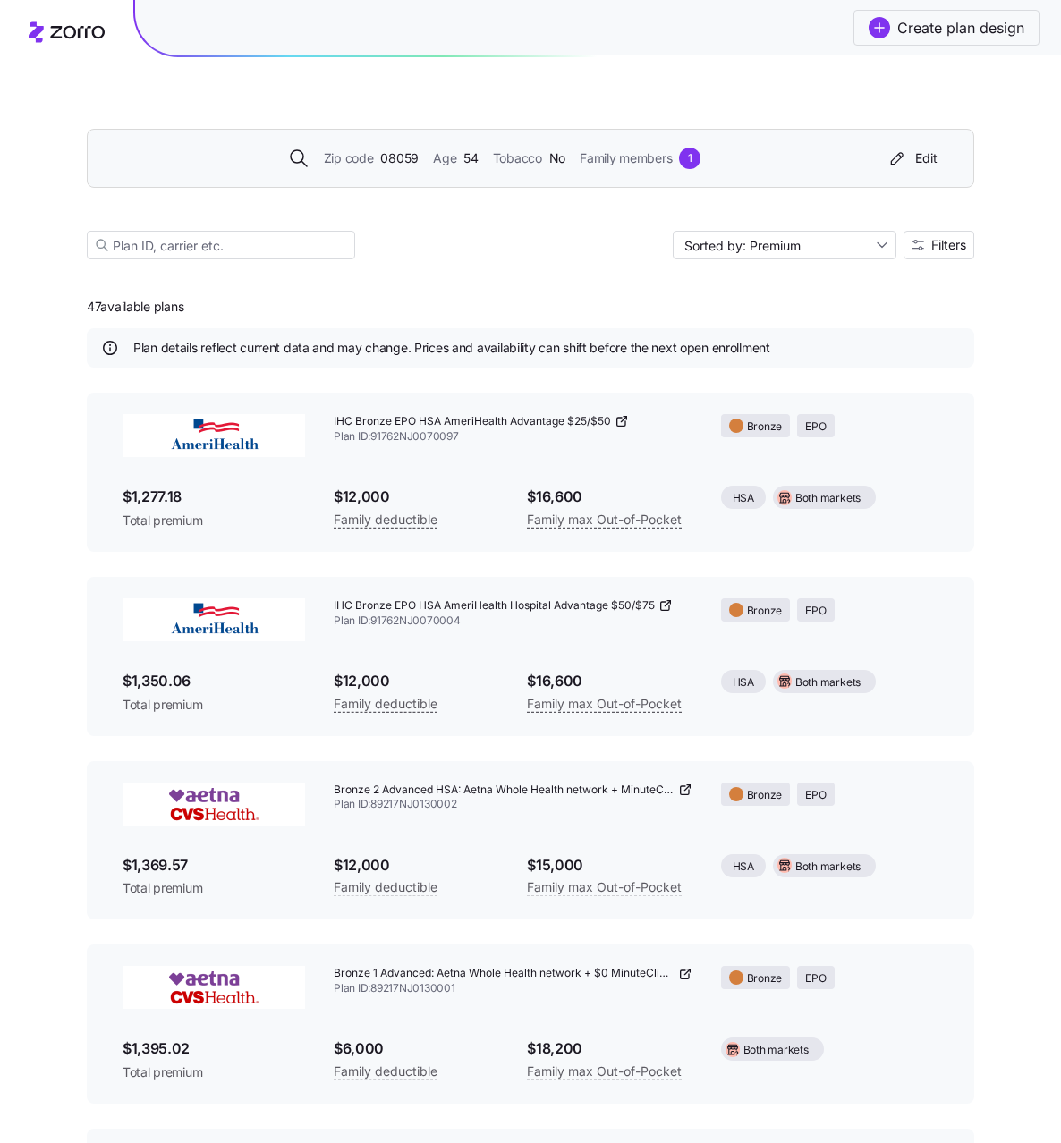
click at [588, 178] on div "Zip code 08059 Age [DEMOGRAPHIC_DATA] Tobacco No Family members 1 Edit" at bounding box center [530, 158] width 887 height 59
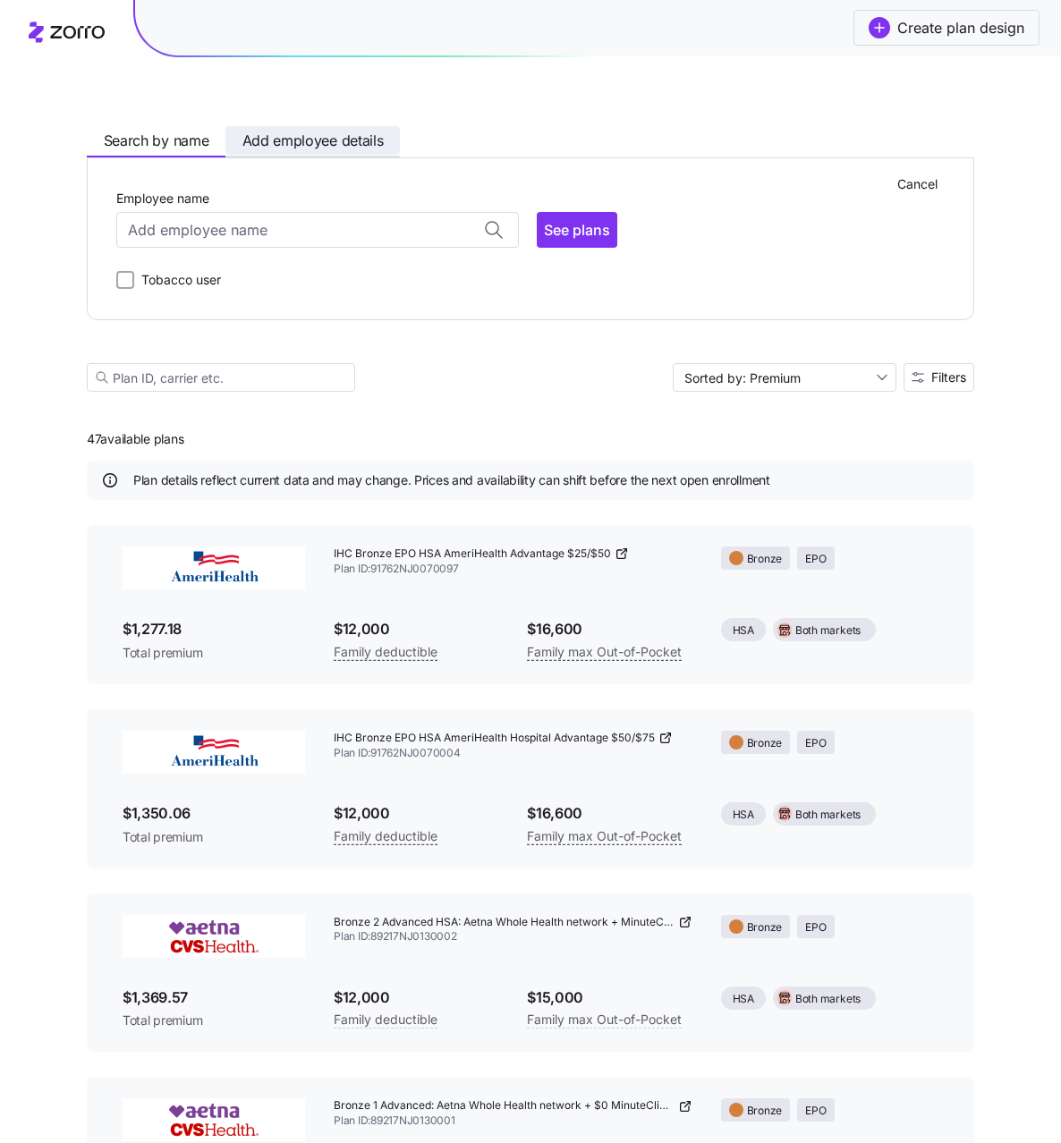
click at [335, 131] on span "Add employee details" at bounding box center [312, 141] width 141 height 22
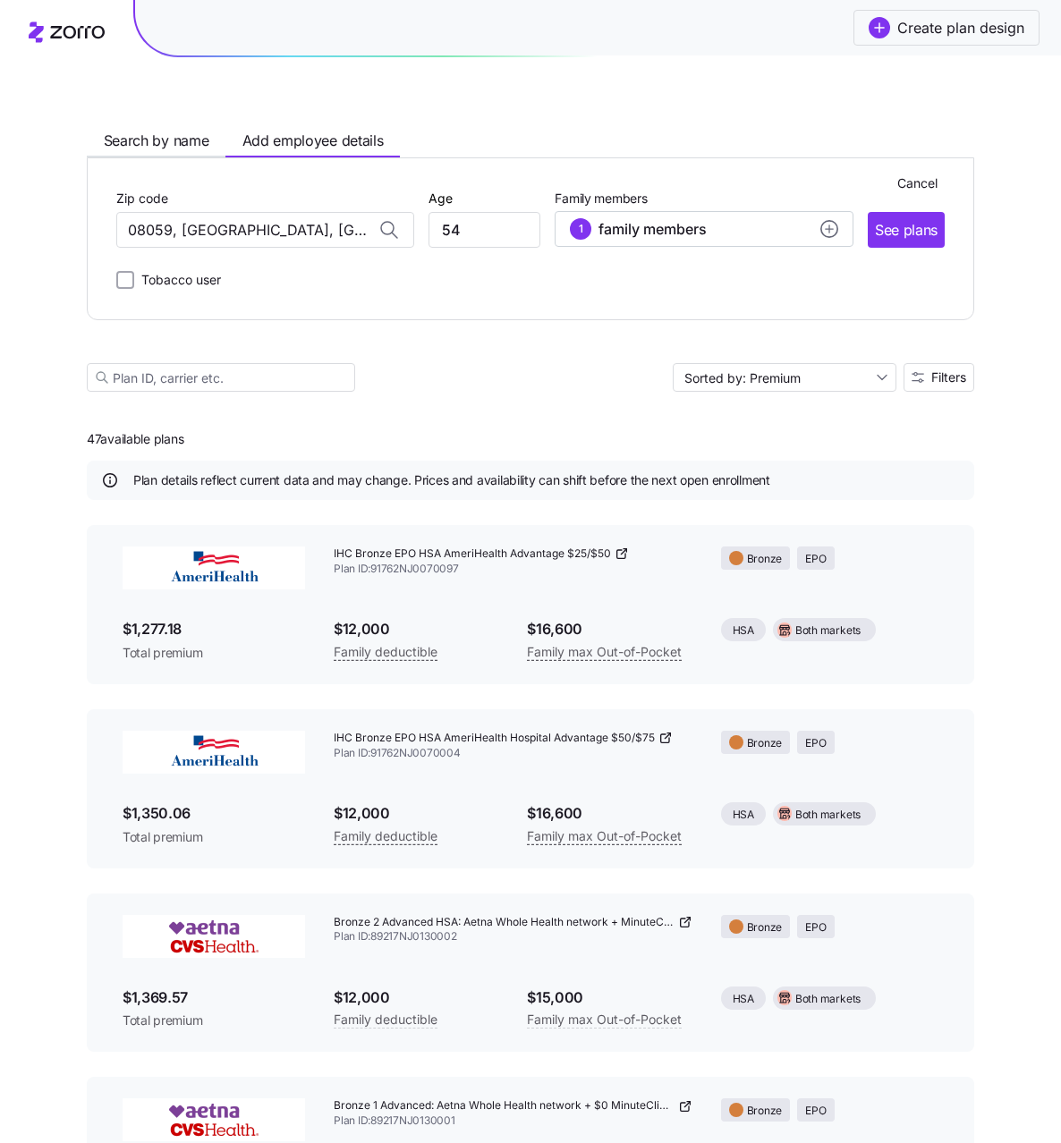
click at [673, 102] on div "Search by name Add employee details Cancel Zip code 08059, [GEOGRAPHIC_DATA], […" at bounding box center [530, 238] width 887 height 349
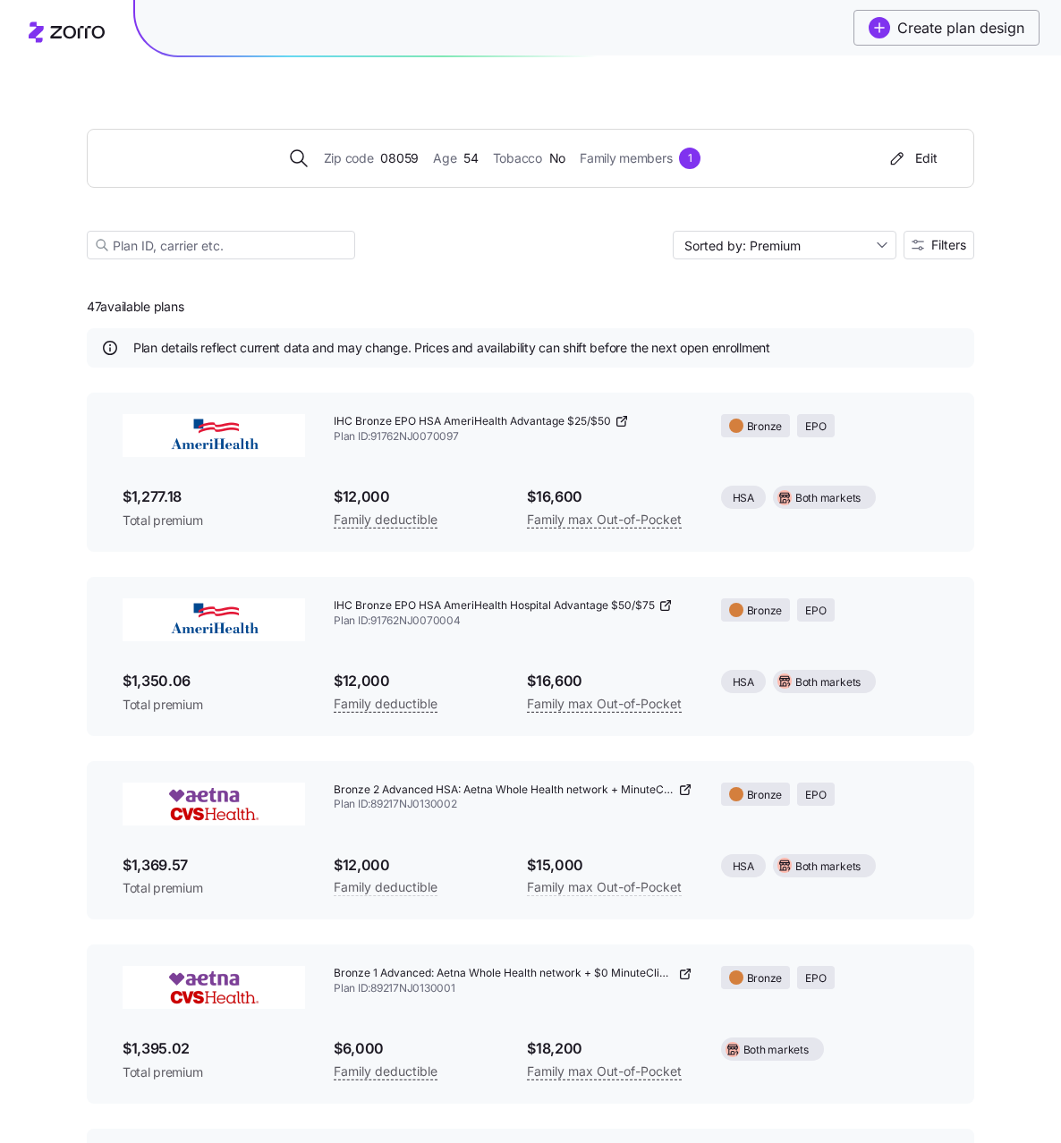
click at [928, 39] on button "Create plan design" at bounding box center [946, 28] width 186 height 36
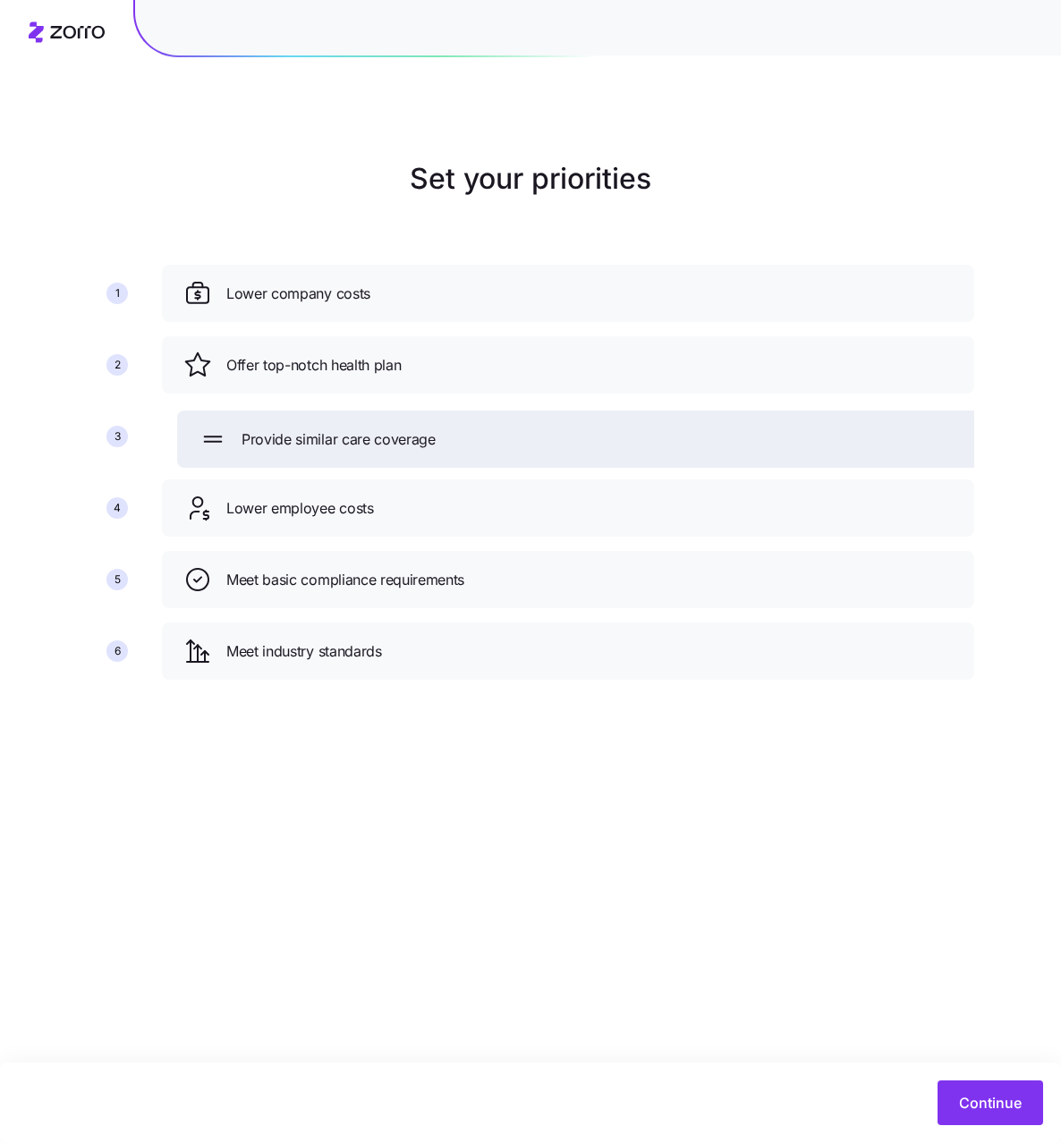
drag, startPoint x: 555, startPoint y: 661, endPoint x: 572, endPoint y: 444, distance: 218.0
click at [572, 444] on div "Provide similar care coverage" at bounding box center [583, 439] width 769 height 29
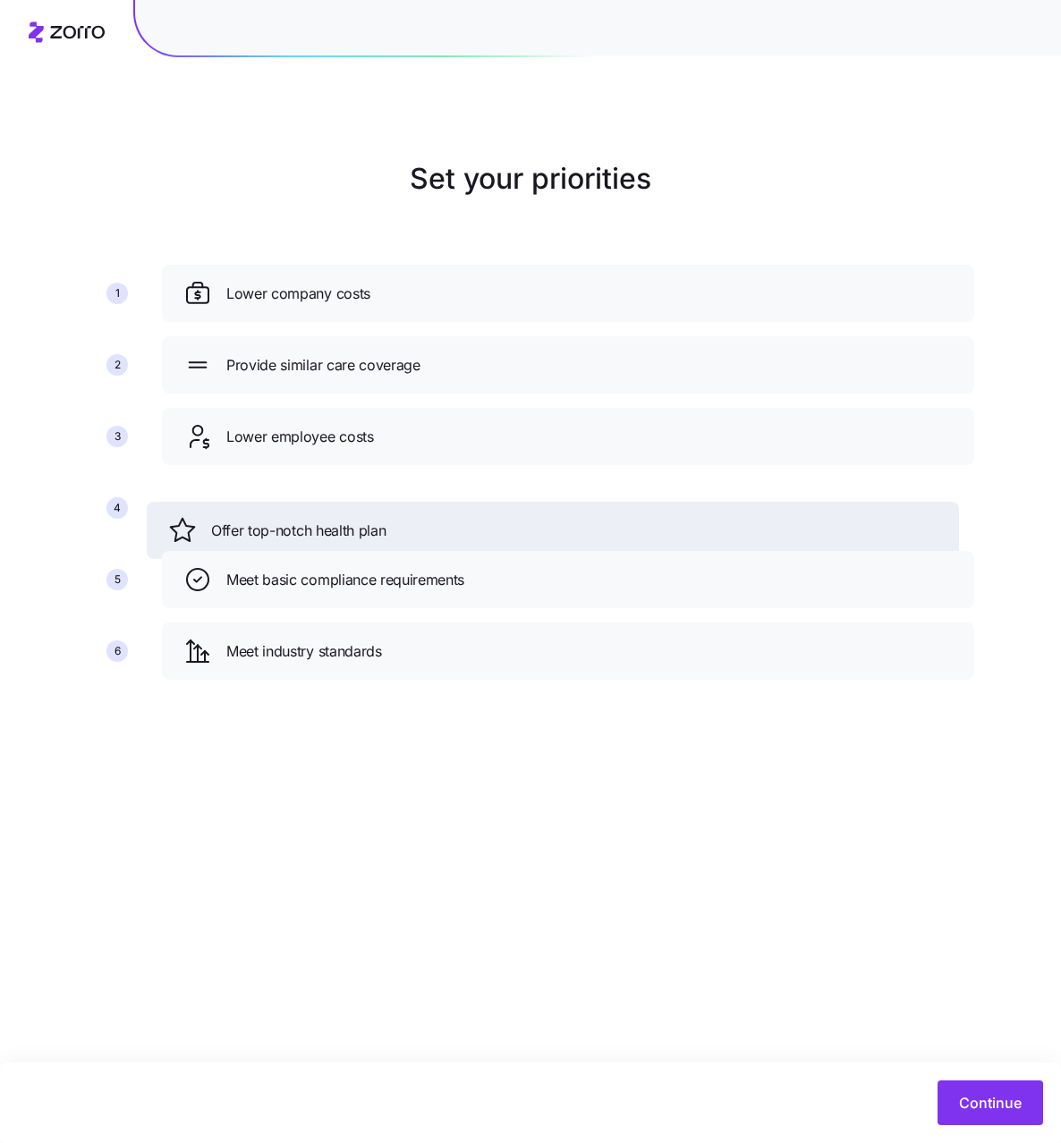
drag, startPoint x: 549, startPoint y: 360, endPoint x: 534, endPoint y: 525, distance: 166.2
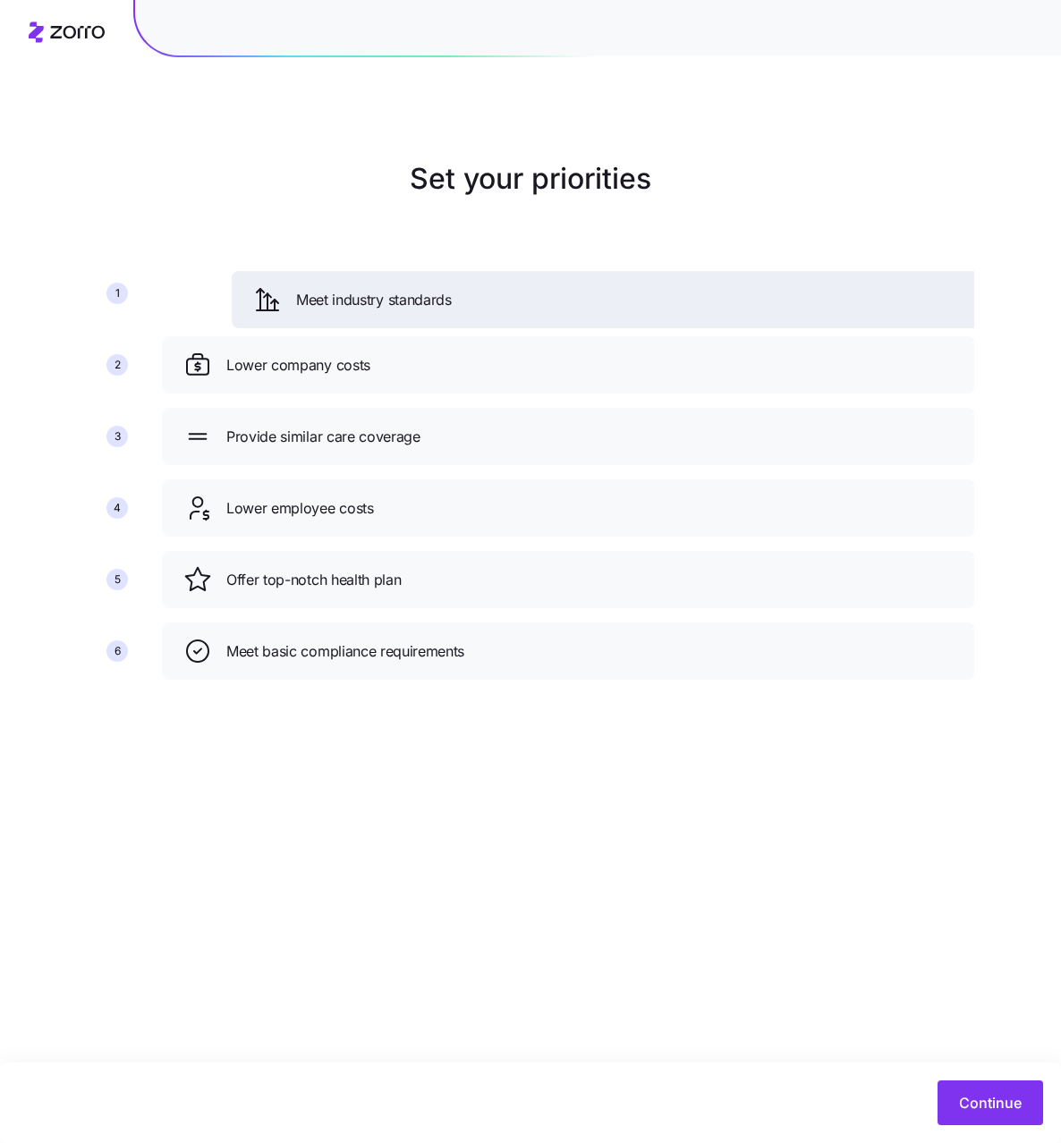
drag, startPoint x: 508, startPoint y: 655, endPoint x: 578, endPoint y: 303, distance: 358.4
click at [578, 303] on div "Meet industry standards" at bounding box center [637, 299] width 769 height 29
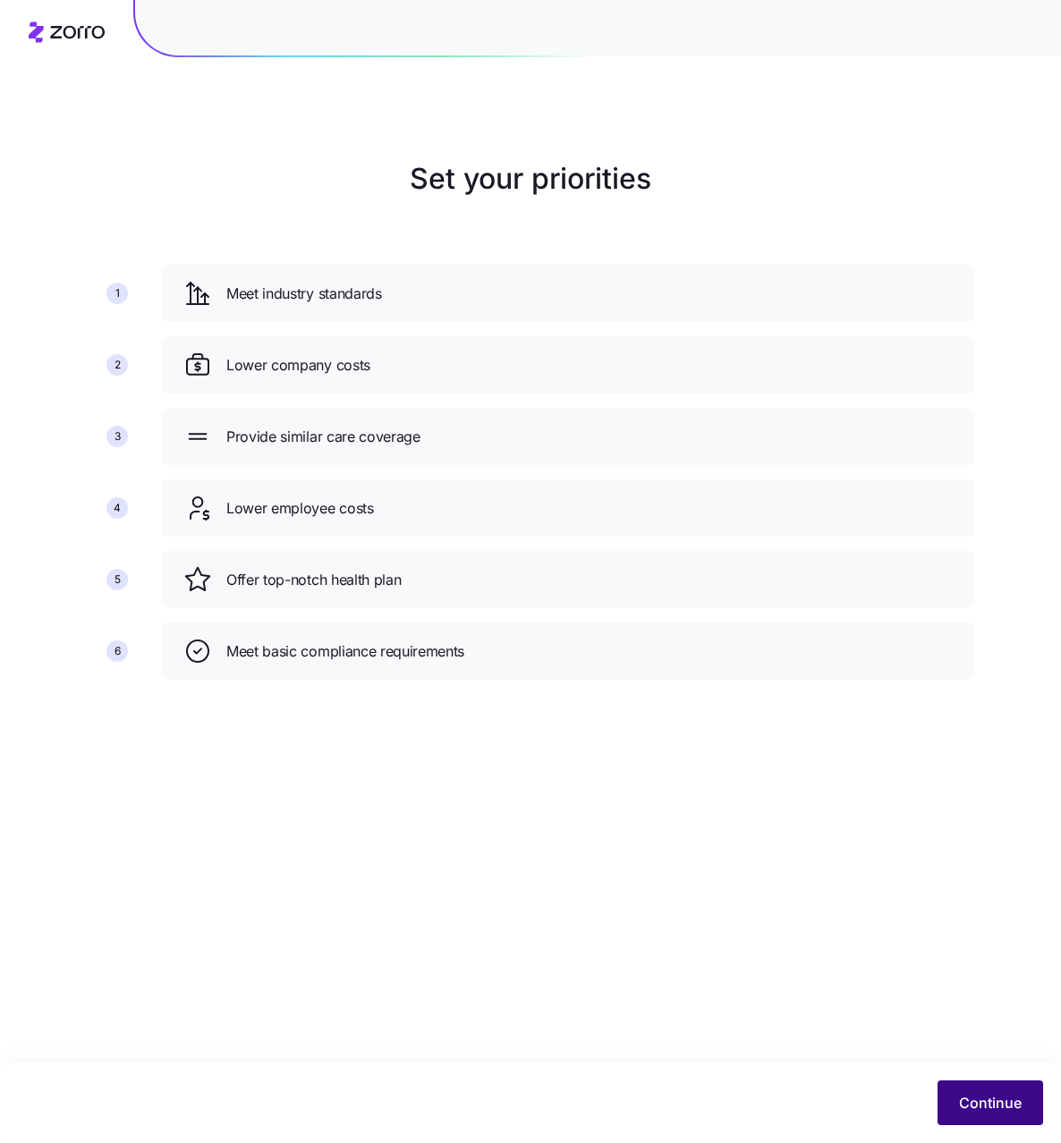
click at [992, 1117] on button "Continue" at bounding box center [990, 1103] width 106 height 45
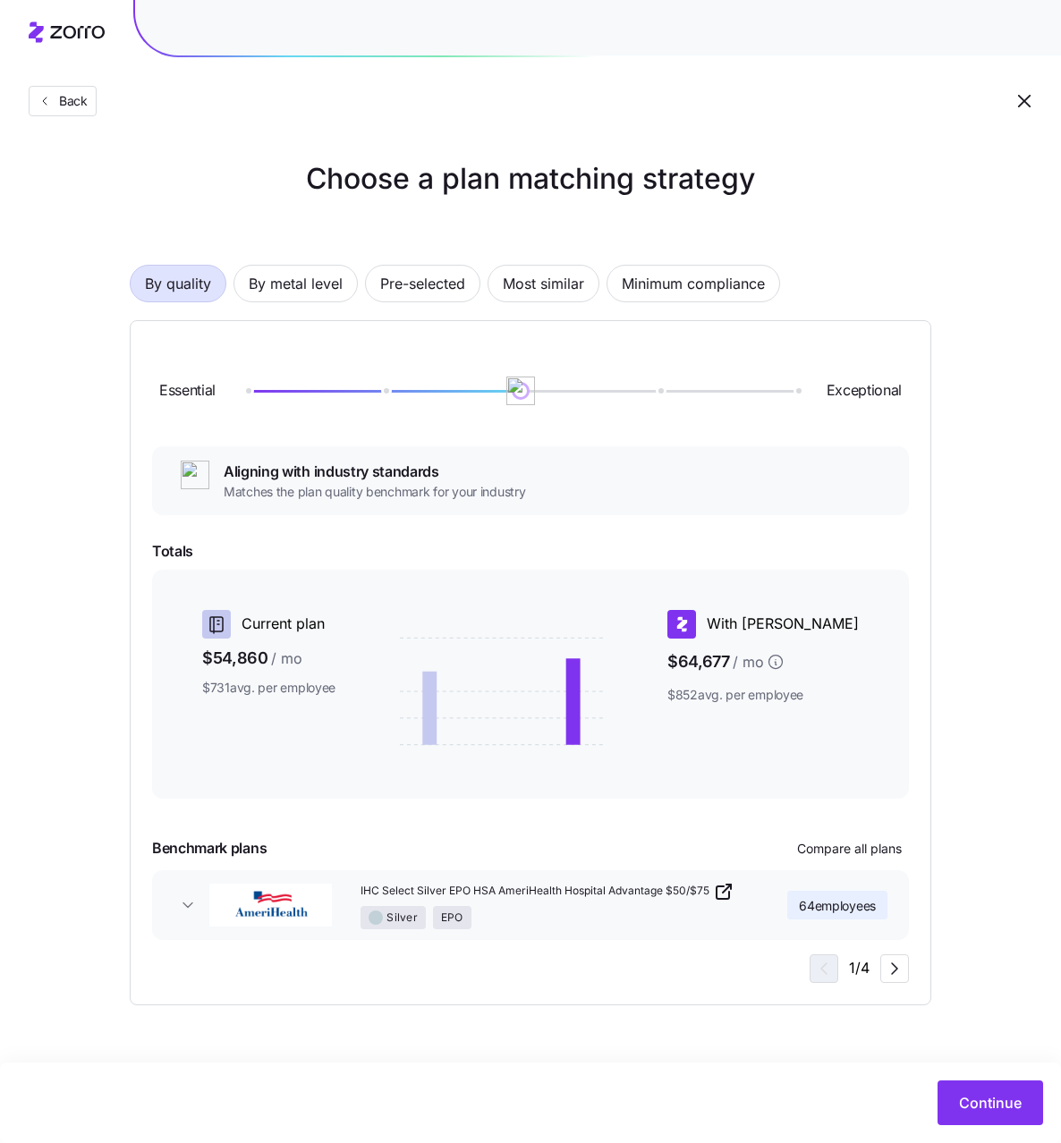
click at [186, 896] on icon "button" at bounding box center [188, 905] width 18 height 18
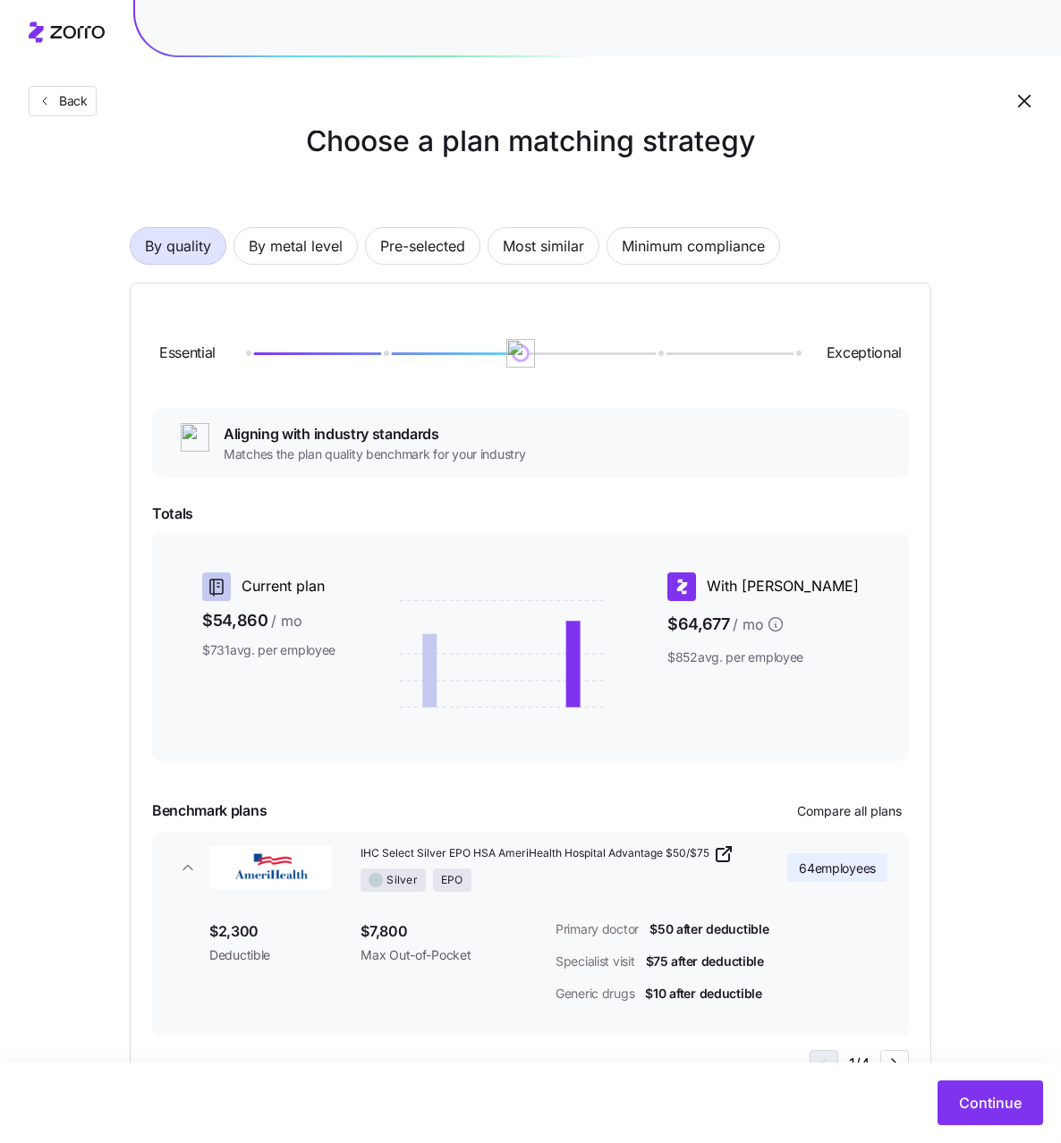
scroll to position [110, 0]
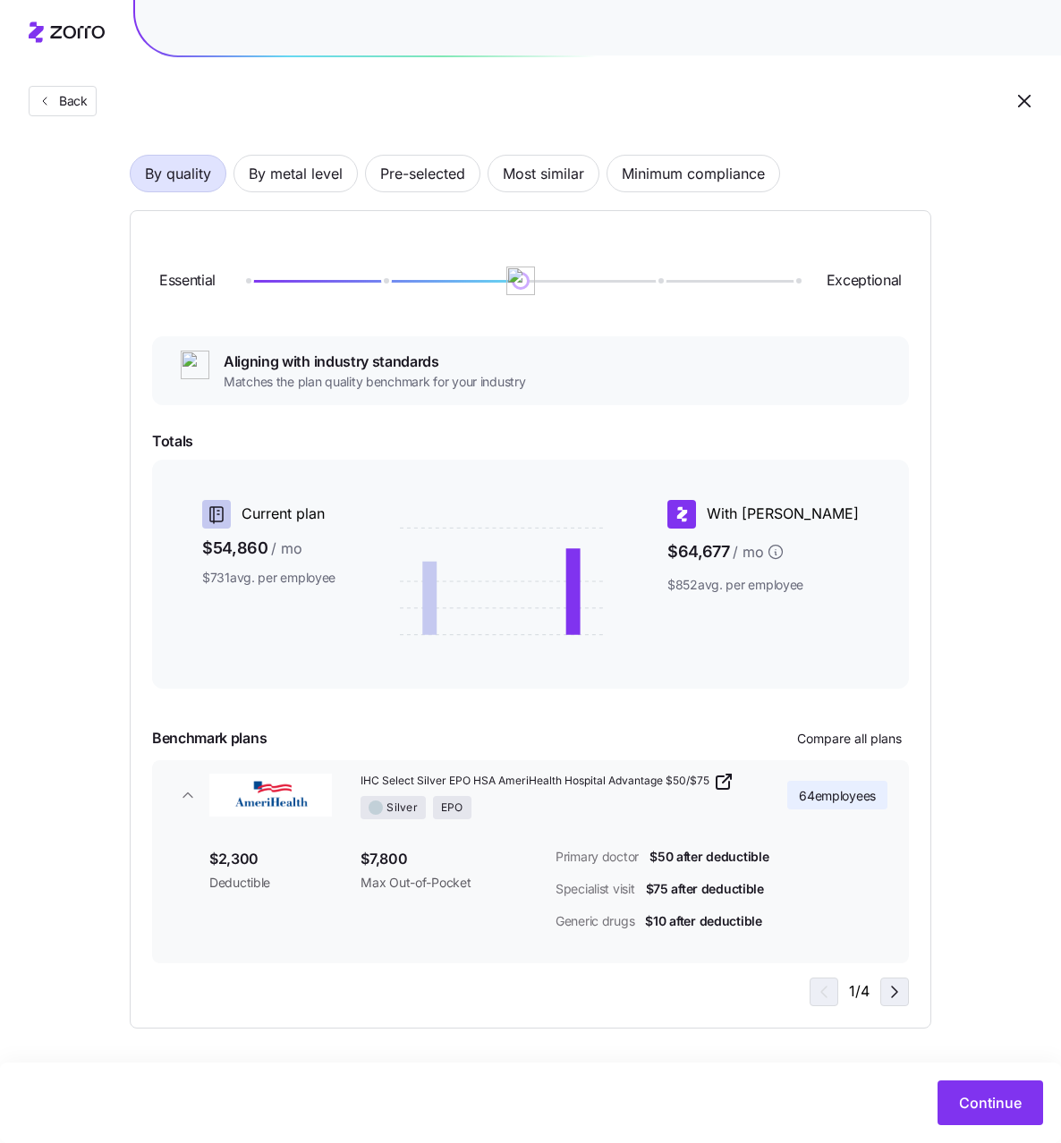
click at [888, 993] on icon "button" at bounding box center [894, 991] width 21 height 21
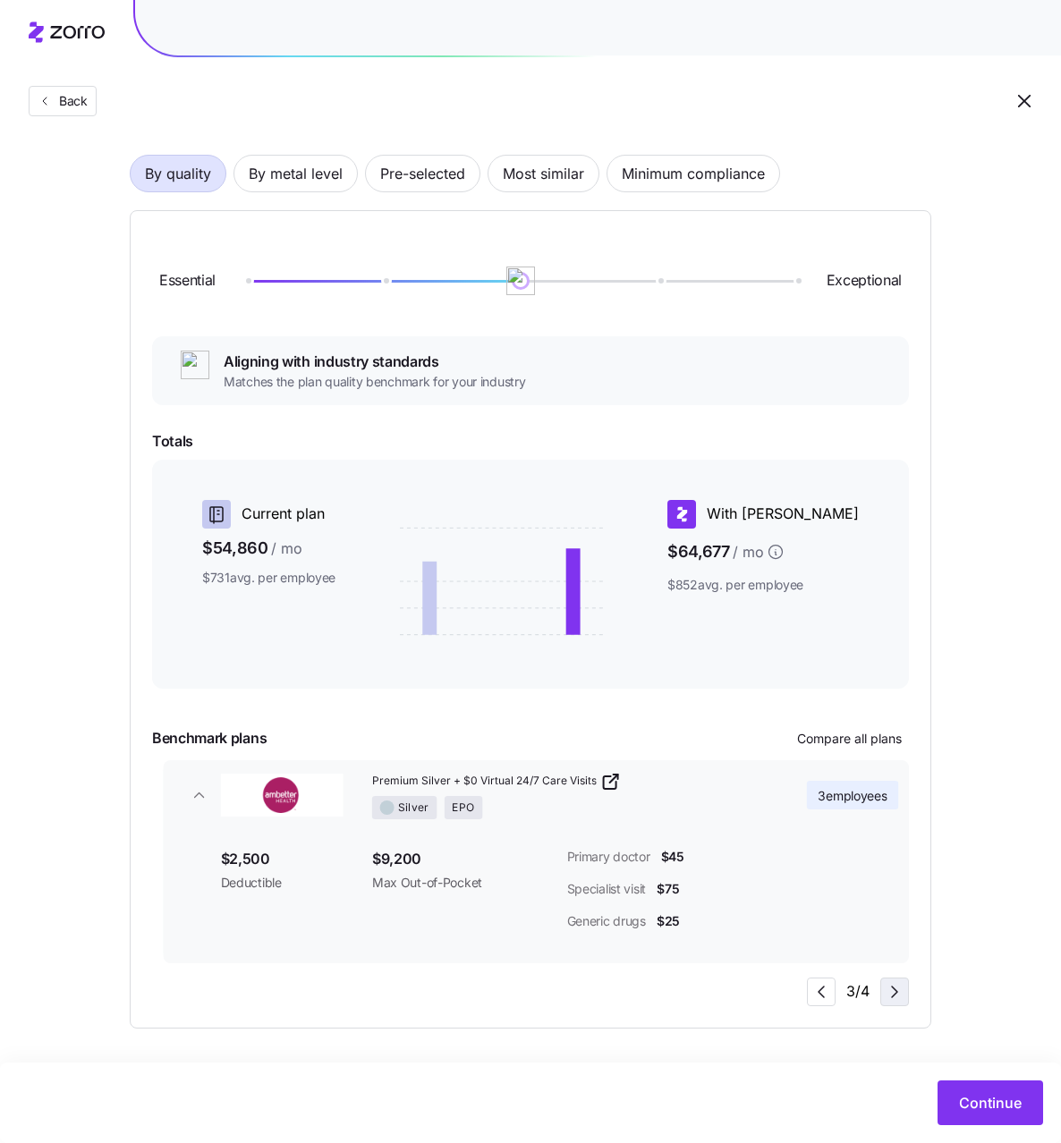
click at [888, 993] on icon "button" at bounding box center [894, 991] width 21 height 21
click at [187, 796] on icon "button" at bounding box center [188, 795] width 18 height 18
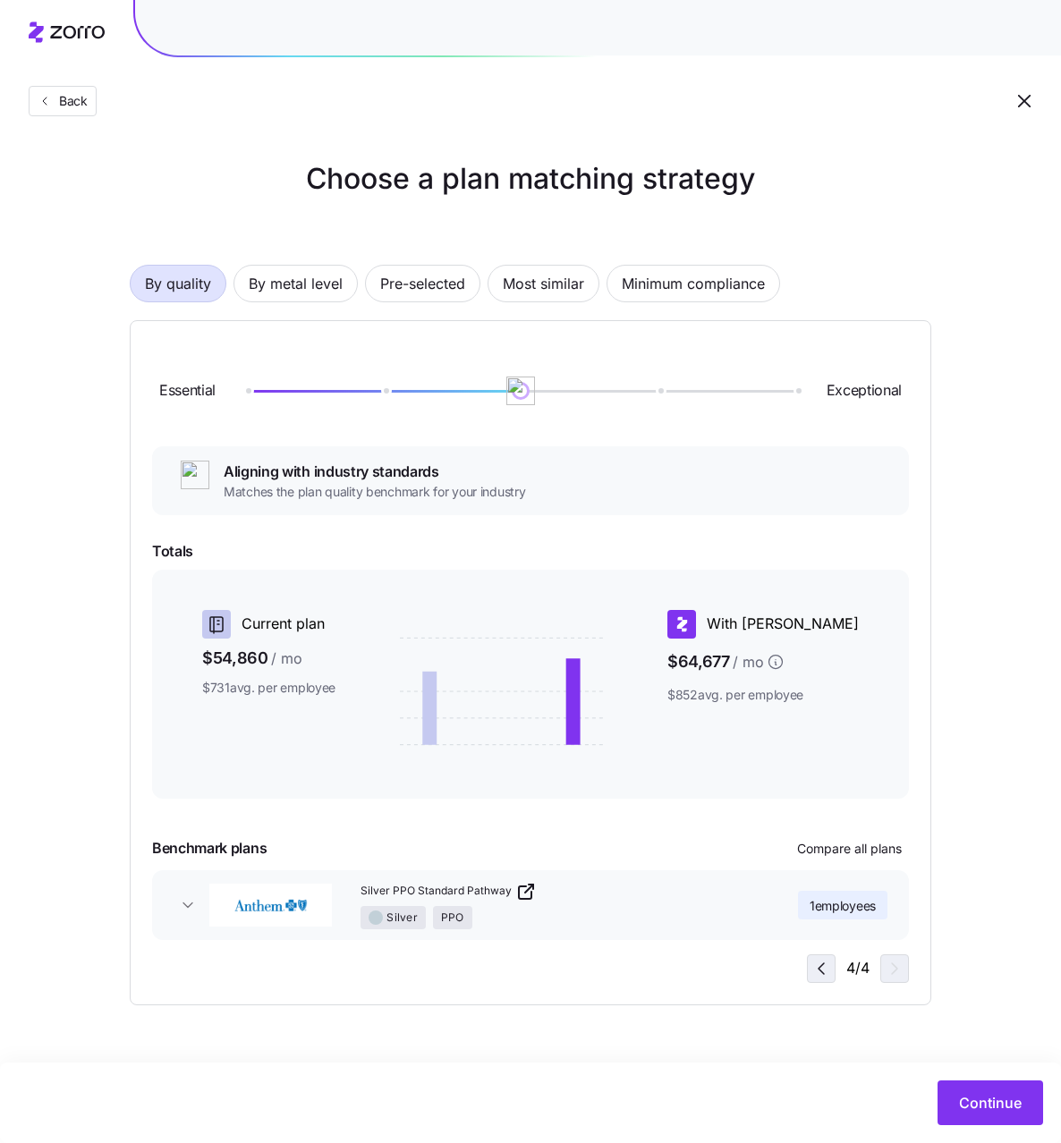
click at [821, 964] on icon "button" at bounding box center [820, 968] width 21 height 21
click at [831, 899] on span "3 employees" at bounding box center [841, 906] width 69 height 18
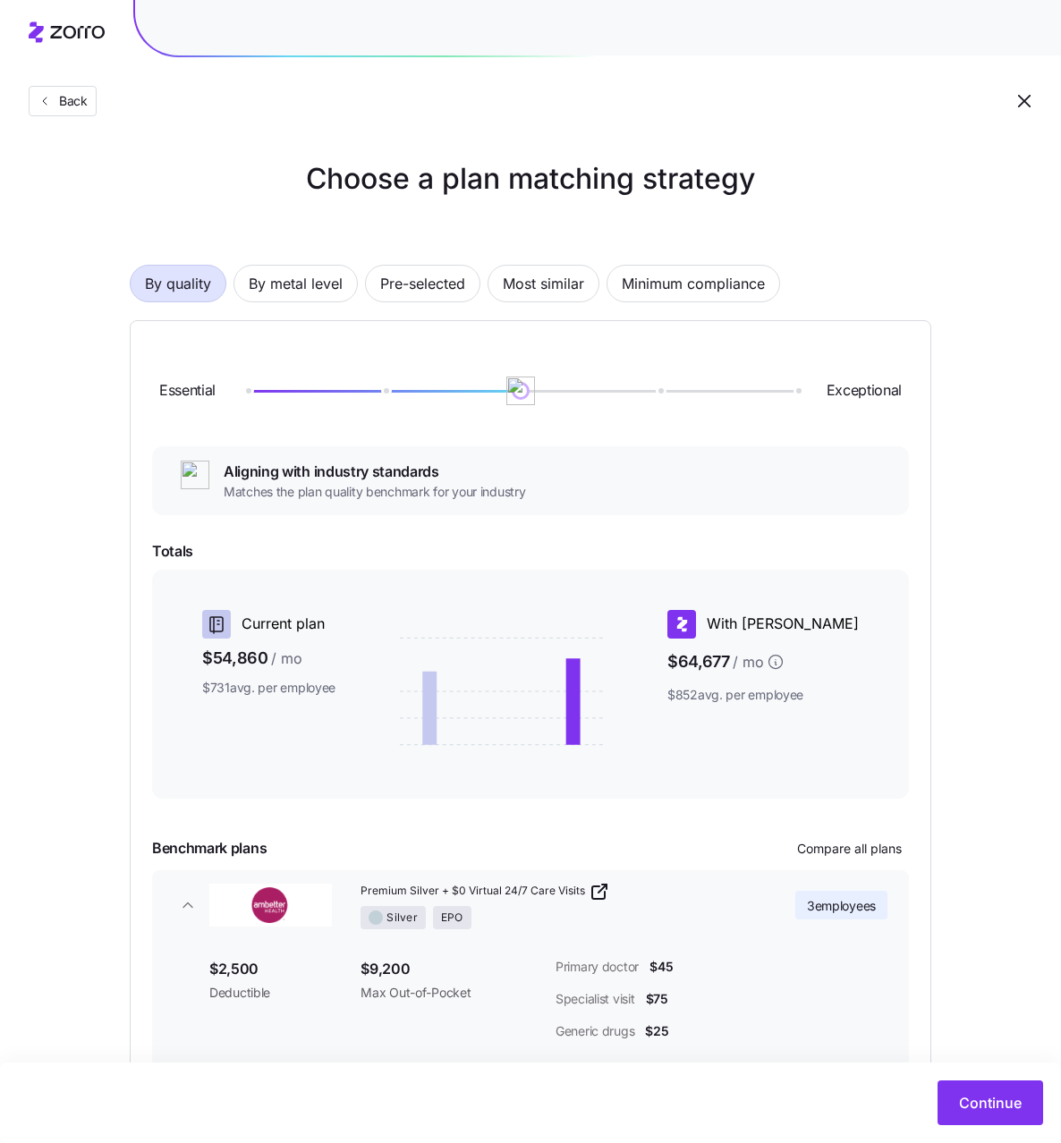
scroll to position [110, 0]
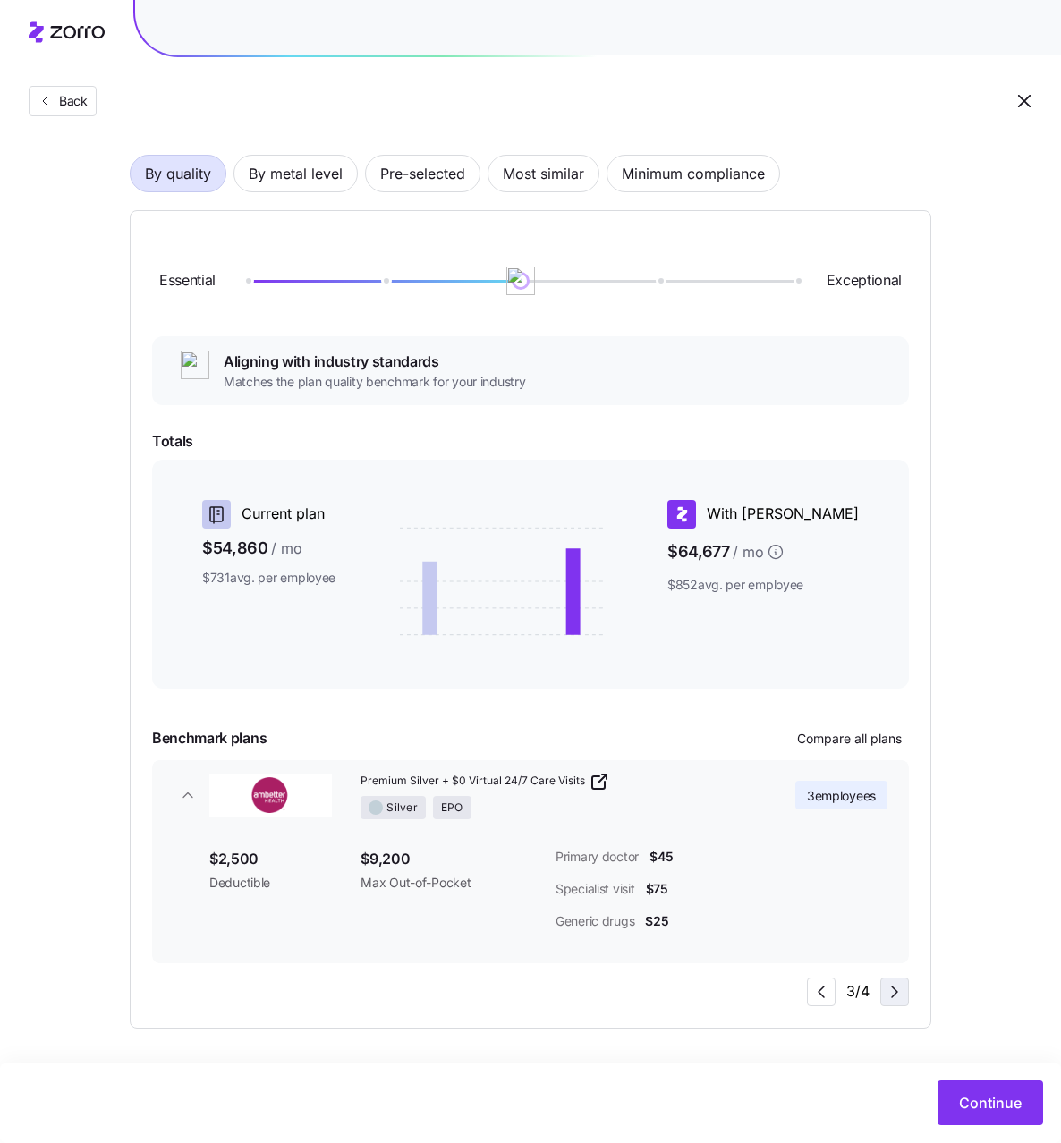
click at [888, 988] on icon "button" at bounding box center [894, 991] width 21 height 21
click at [302, 168] on span "By metal level" at bounding box center [296, 174] width 94 height 36
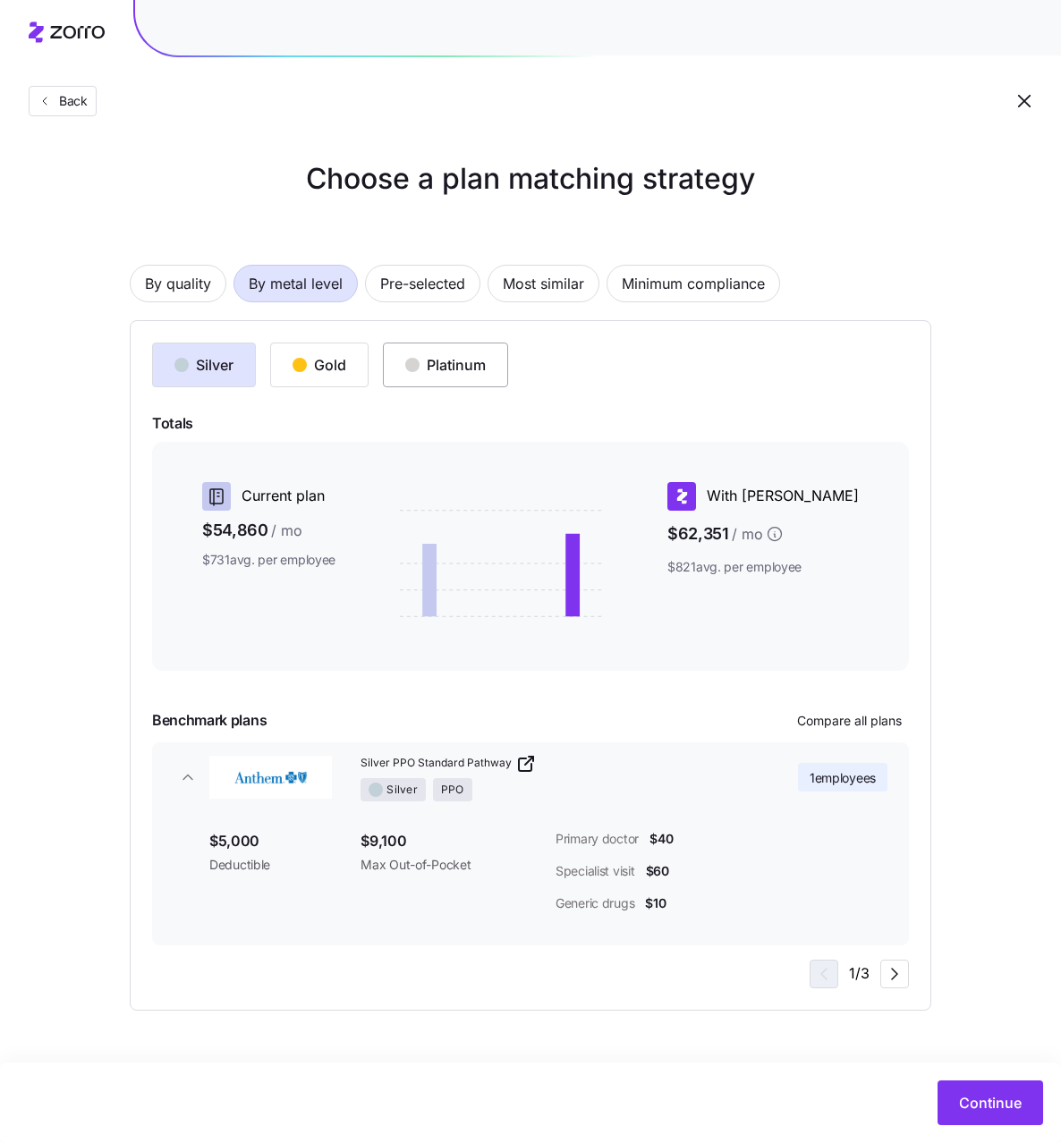
click at [478, 362] on div "Platinum" at bounding box center [445, 364] width 81 height 21
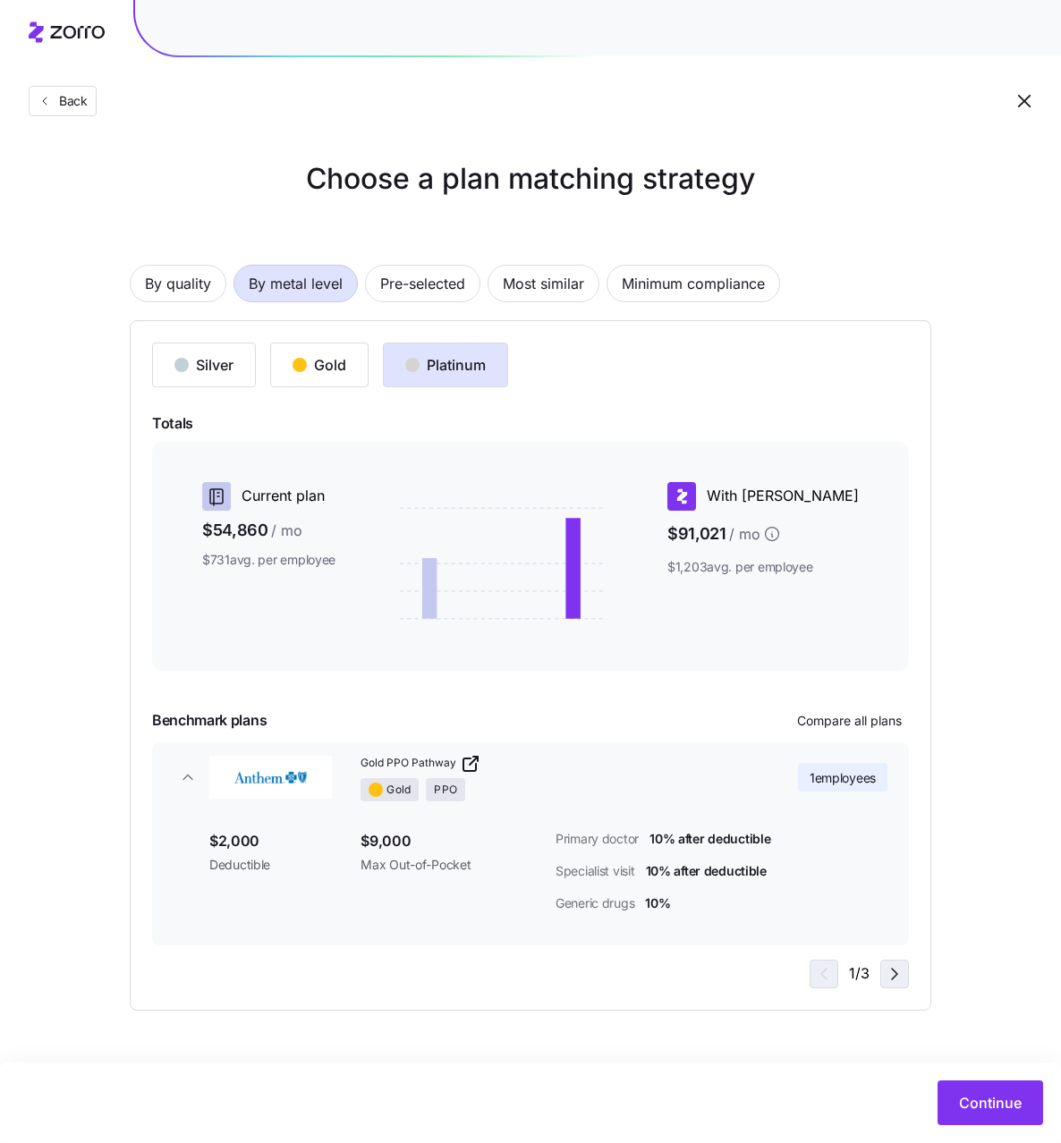
click at [900, 981] on icon "button" at bounding box center [894, 973] width 21 height 21
click at [827, 970] on icon "button" at bounding box center [820, 973] width 21 height 21
click at [893, 976] on icon "button" at bounding box center [894, 973] width 21 height 21
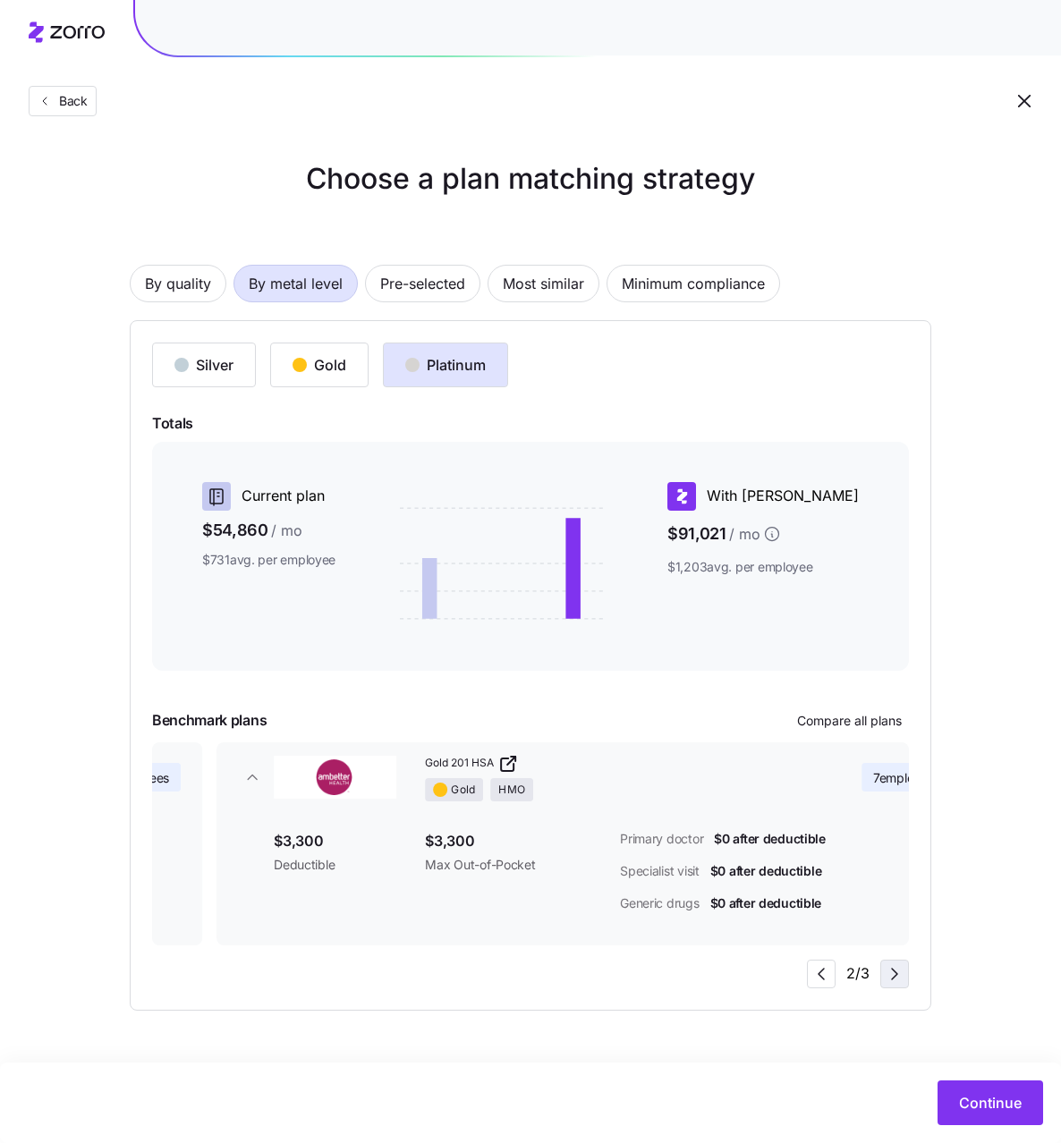
click at [893, 976] on icon "button" at bounding box center [894, 973] width 21 height 21
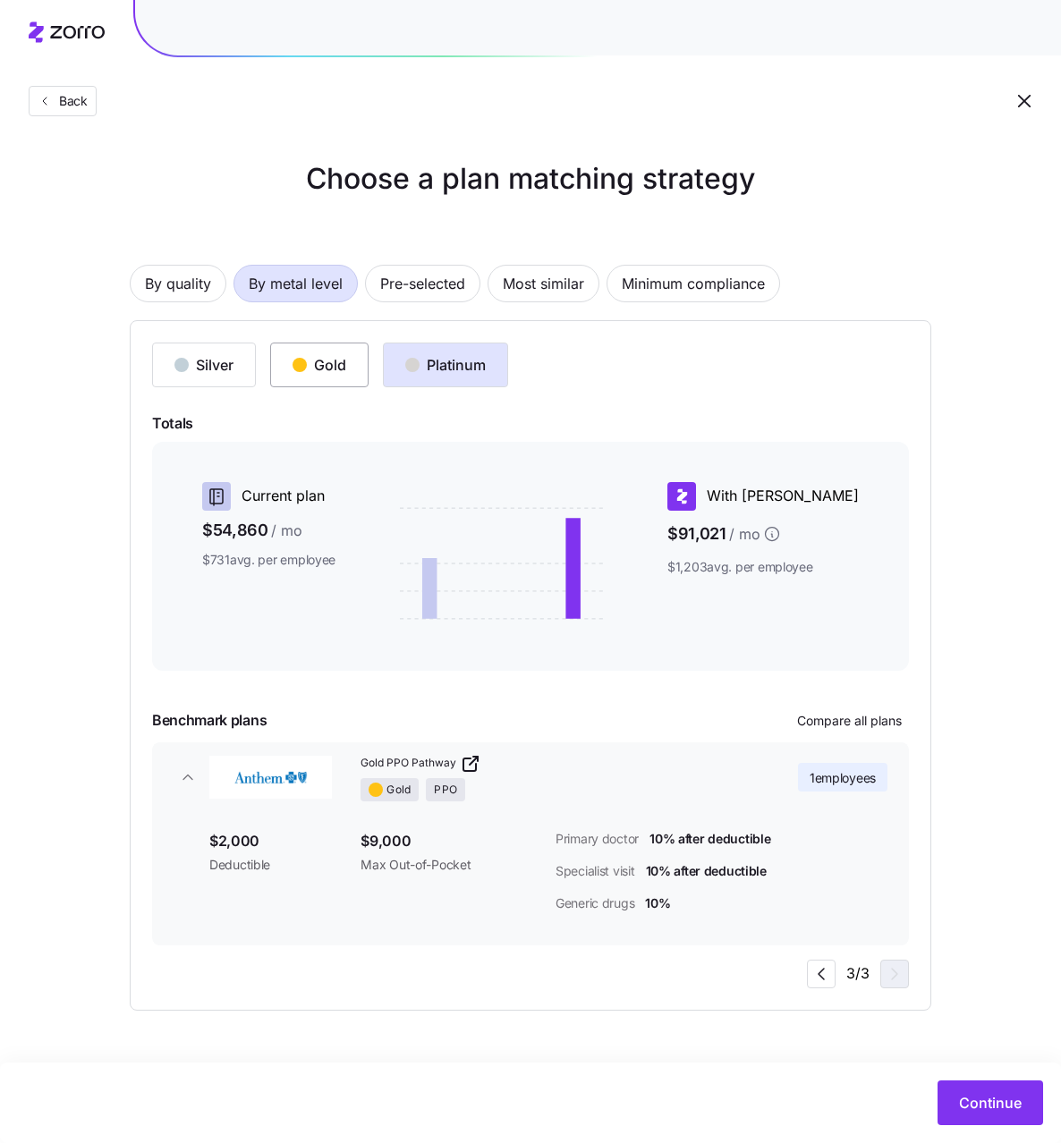
click at [330, 378] on button "Gold" at bounding box center [319, 365] width 98 height 45
click at [894, 978] on icon "button" at bounding box center [894, 973] width 21 height 21
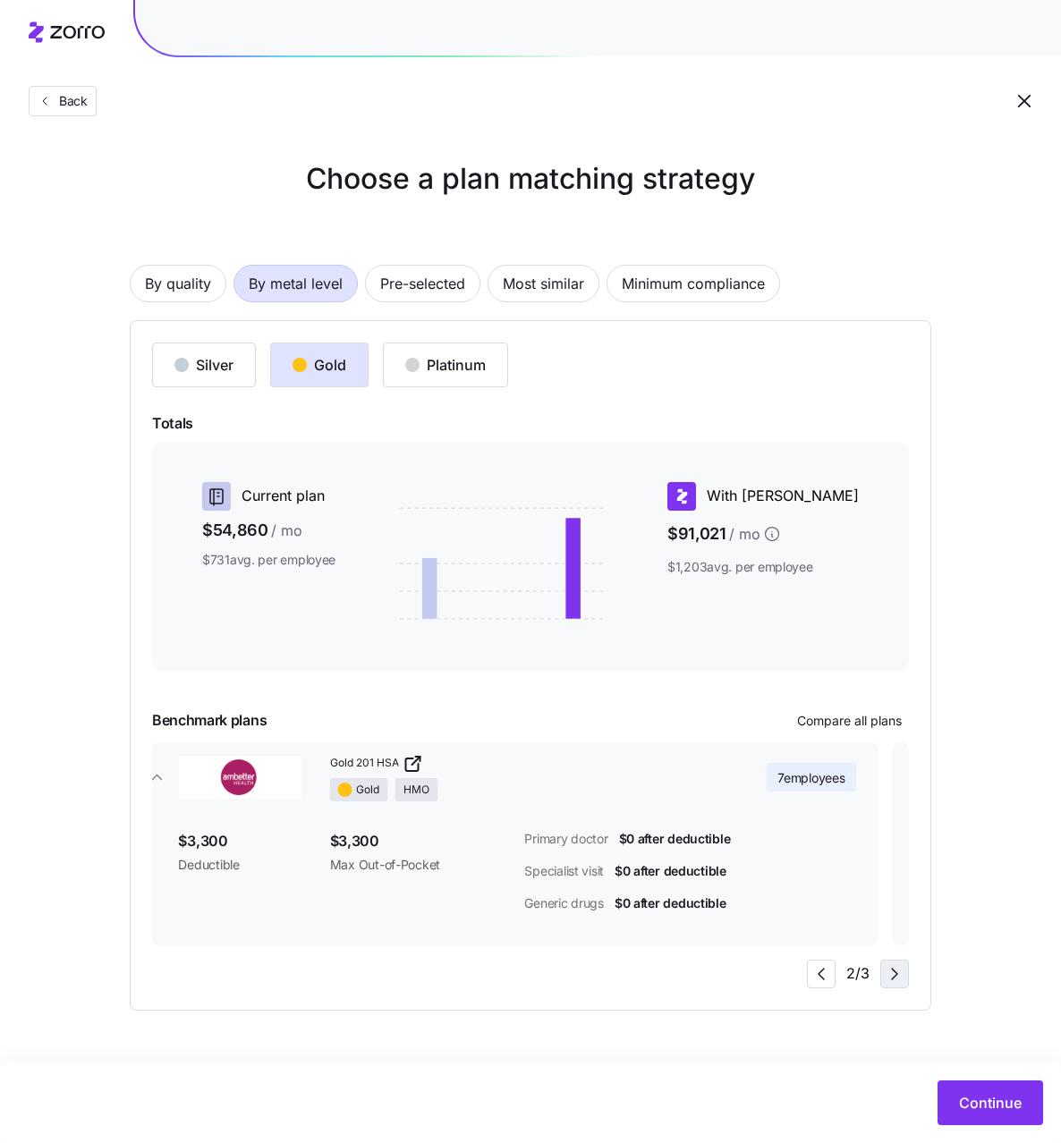
click at [894, 978] on icon "button" at bounding box center [894, 973] width 21 height 21
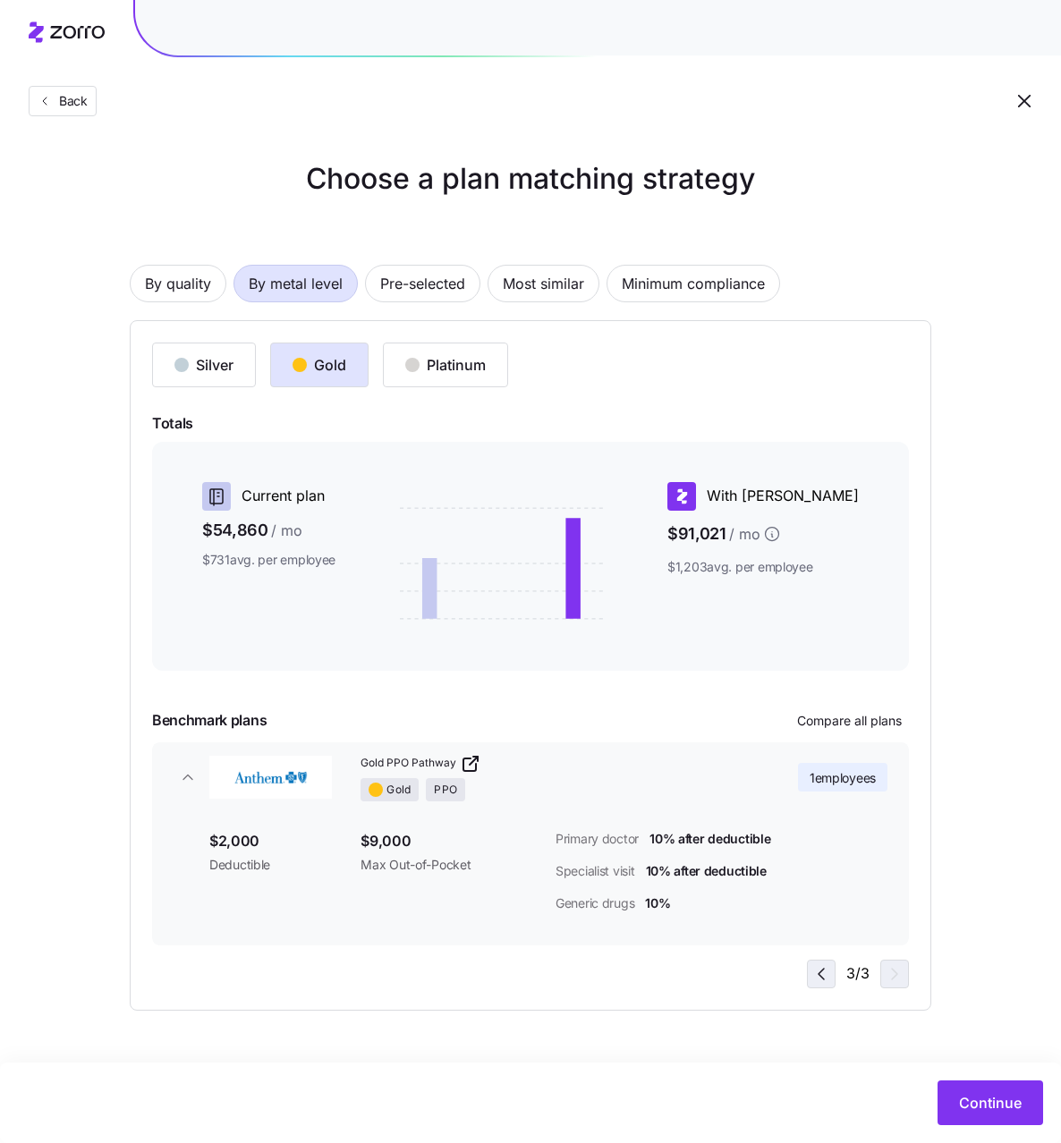
click at [831, 976] on icon "button" at bounding box center [820, 973] width 21 height 21
click at [828, 977] on icon "button" at bounding box center [820, 973] width 21 height 21
click at [447, 366] on div "Platinum" at bounding box center [445, 364] width 81 height 21
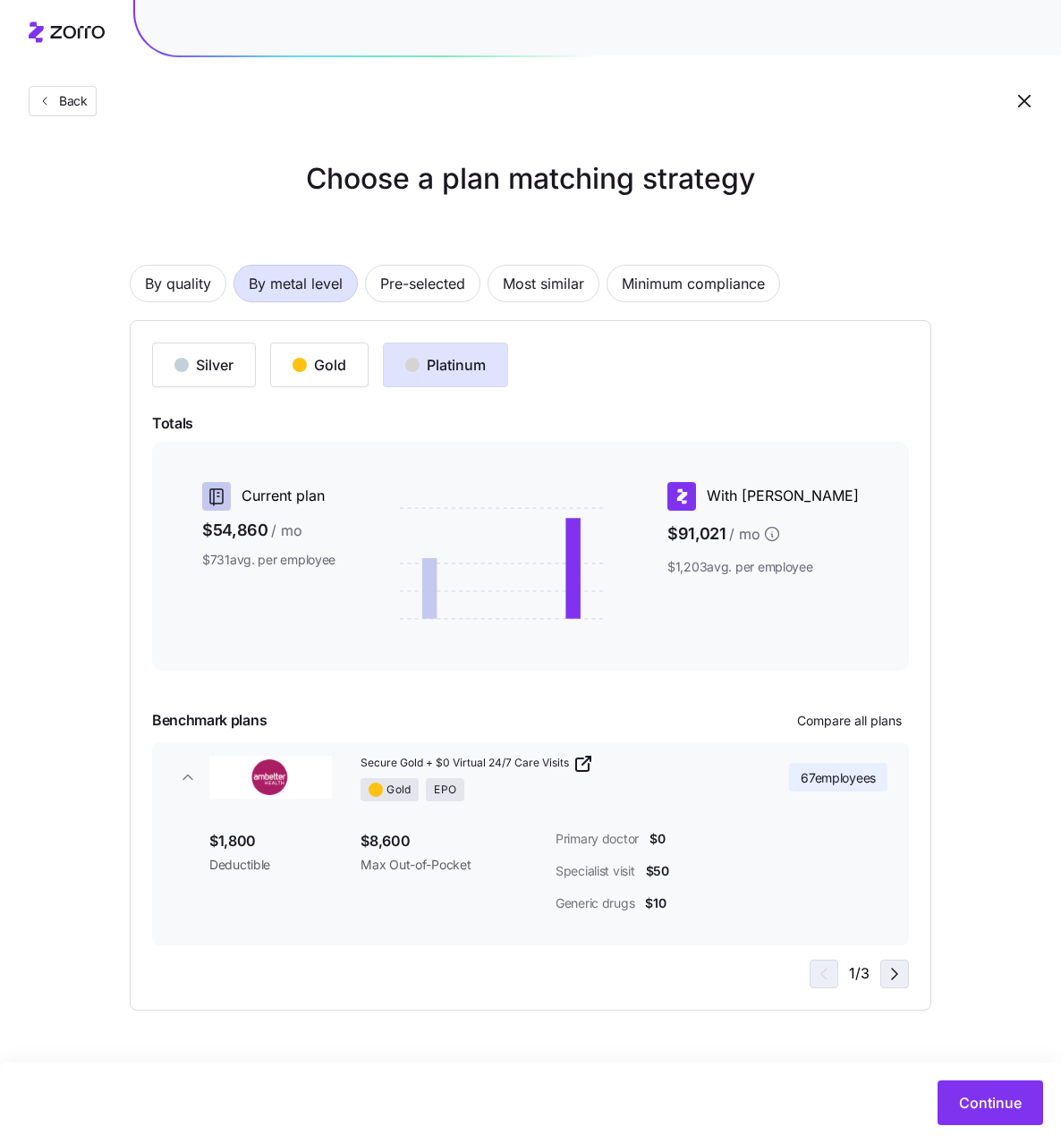
click at [897, 975] on icon "button" at bounding box center [894, 973] width 21 height 21
click at [199, 352] on button "Silver" at bounding box center [204, 365] width 104 height 45
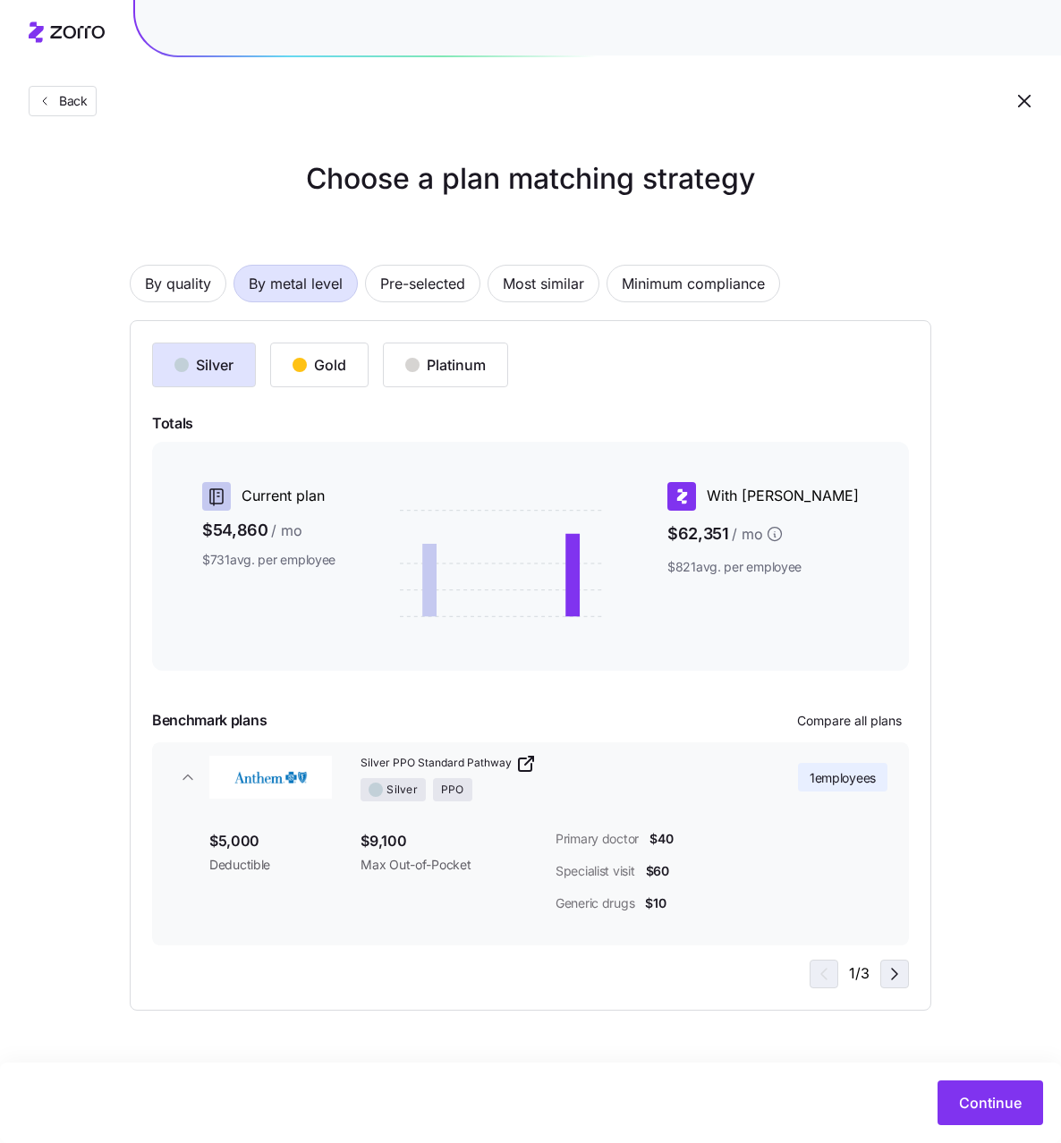
click at [896, 978] on icon "button" at bounding box center [894, 973] width 21 height 21
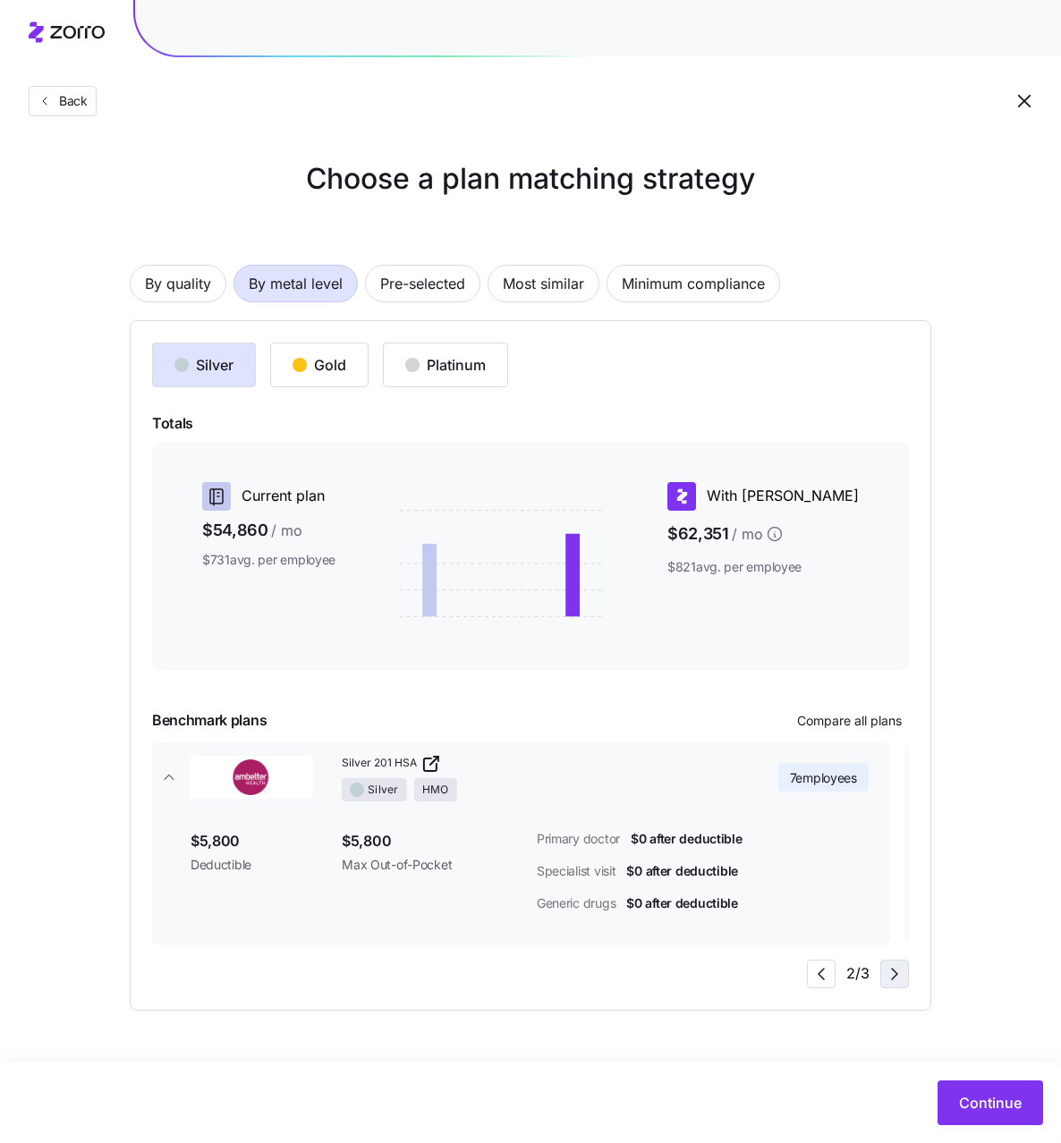
click at [896, 978] on icon "button" at bounding box center [894, 973] width 21 height 21
